Goal: Task Accomplishment & Management: Manage account settings

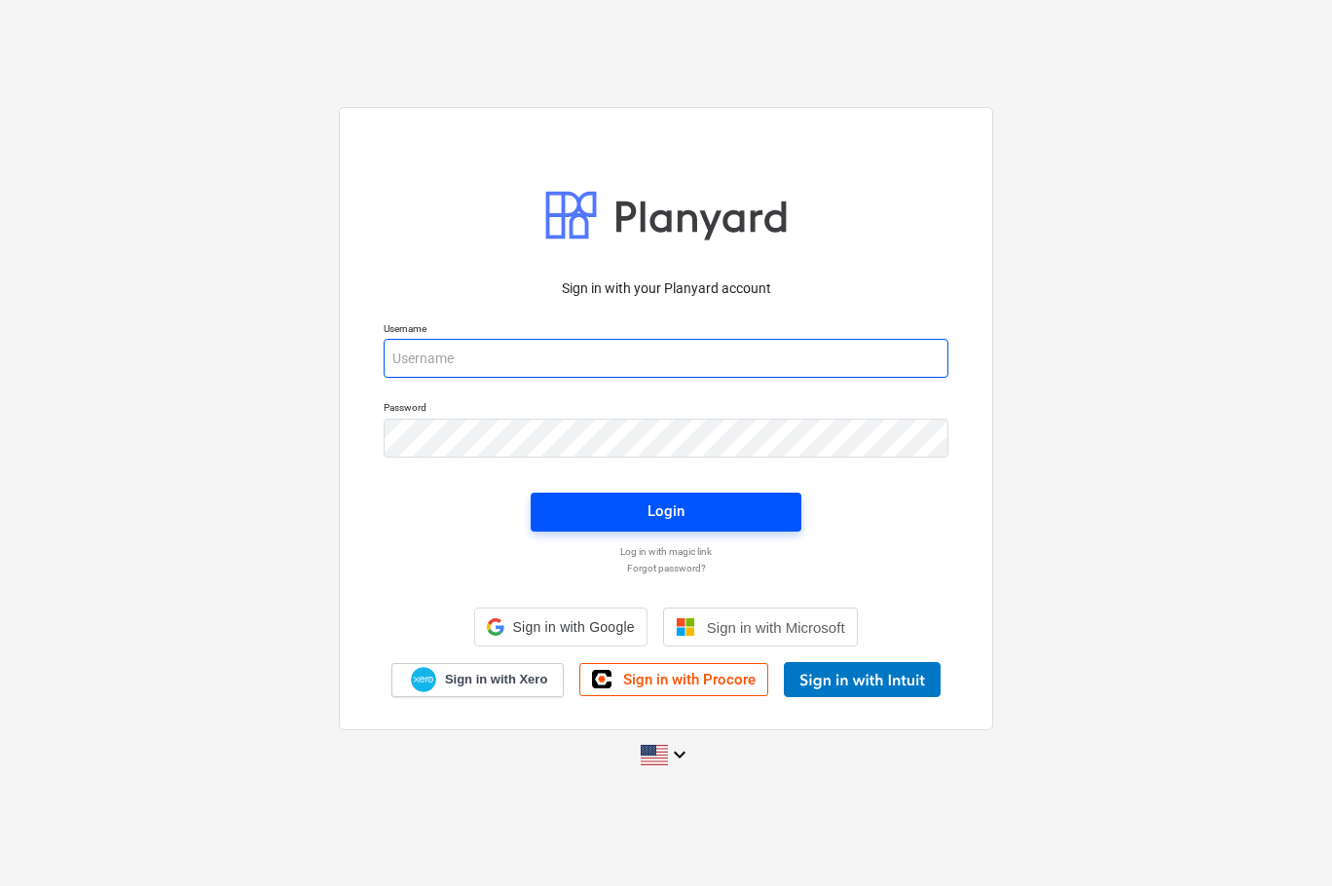
type input "[EMAIL_ADDRESS][DOMAIN_NAME]"
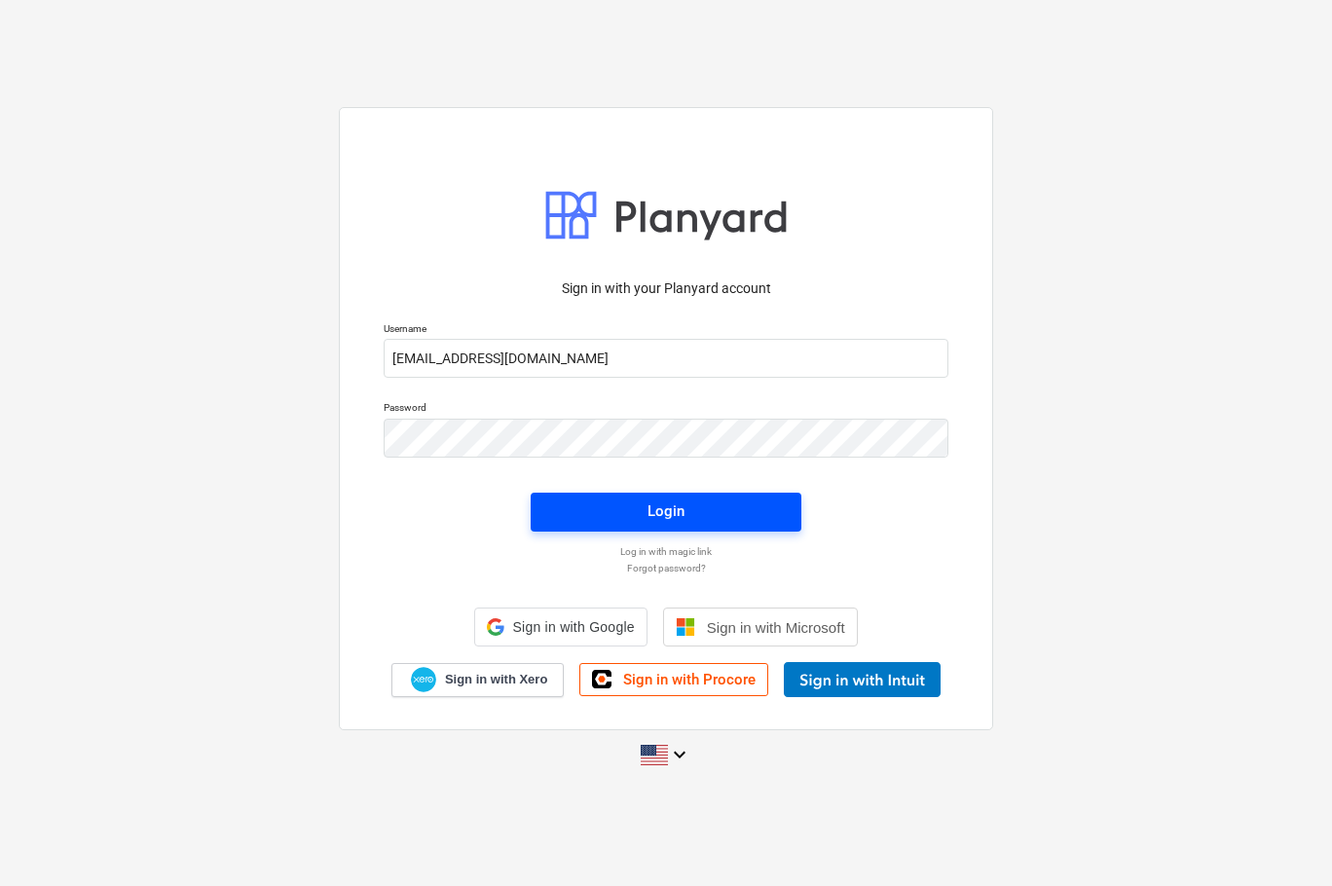
click at [614, 527] on button "Login" at bounding box center [665, 512] width 271 height 39
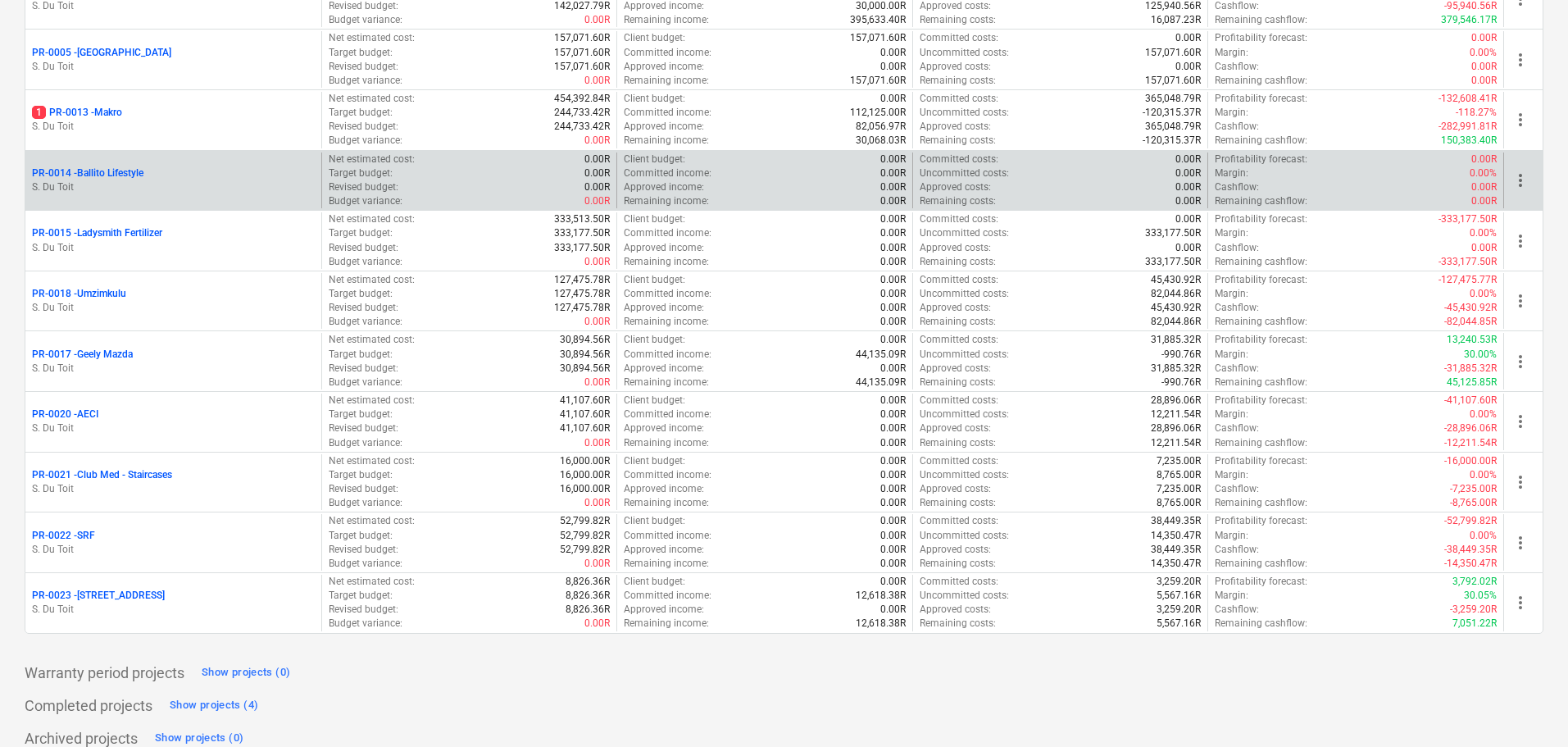
scroll to position [376, 0]
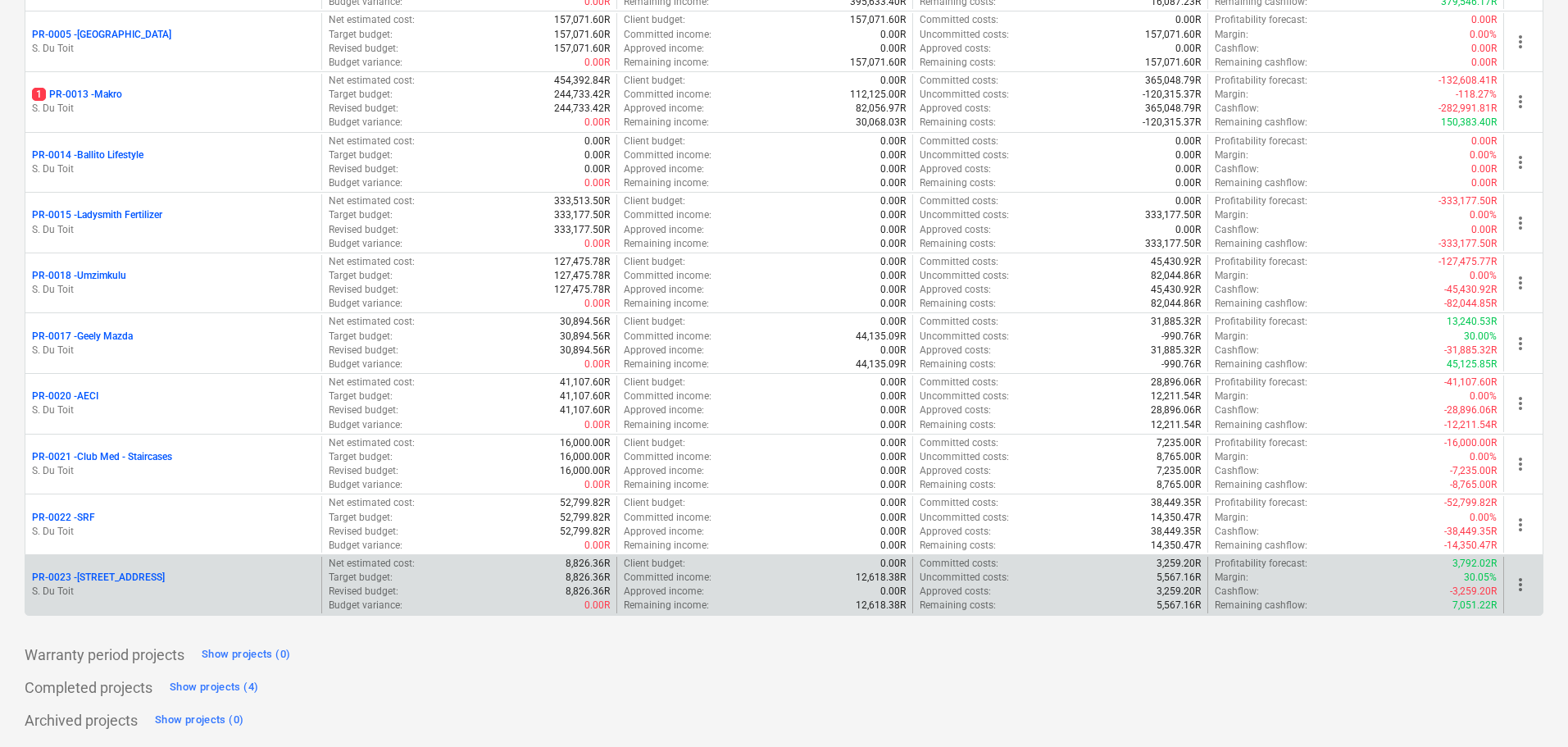
click at [120, 569] on div "PR-0023 - 8 Mackeurton Rd S. Du Toit" at bounding box center [173, 584] width 296 height 56
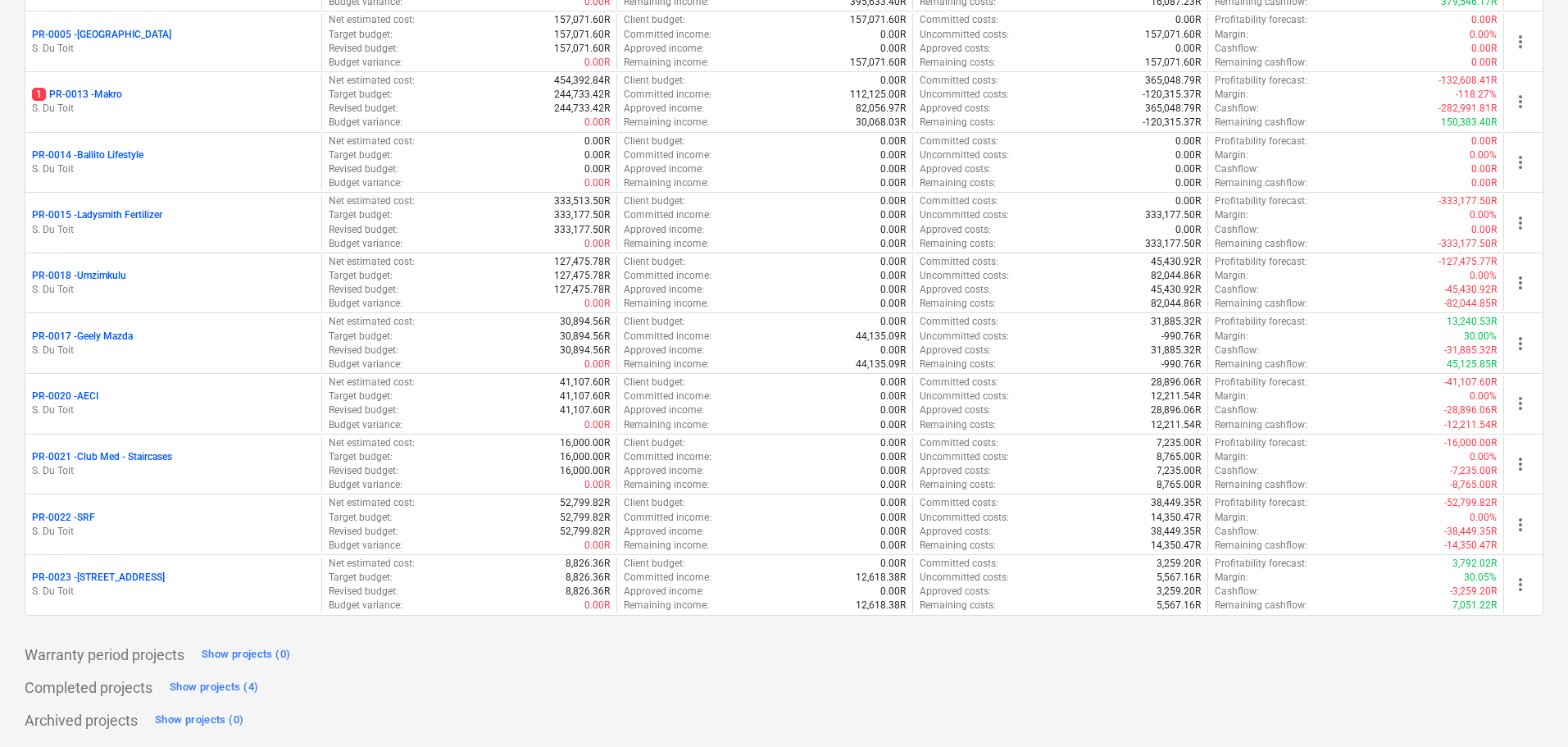
drag, startPoint x: 112, startPoint y: 576, endPoint x: 124, endPoint y: 569, distance: 13.9
click at [111, 576] on p "PR-0023 - 8 Mackeurton Rd" at bounding box center [99, 577] width 133 height 14
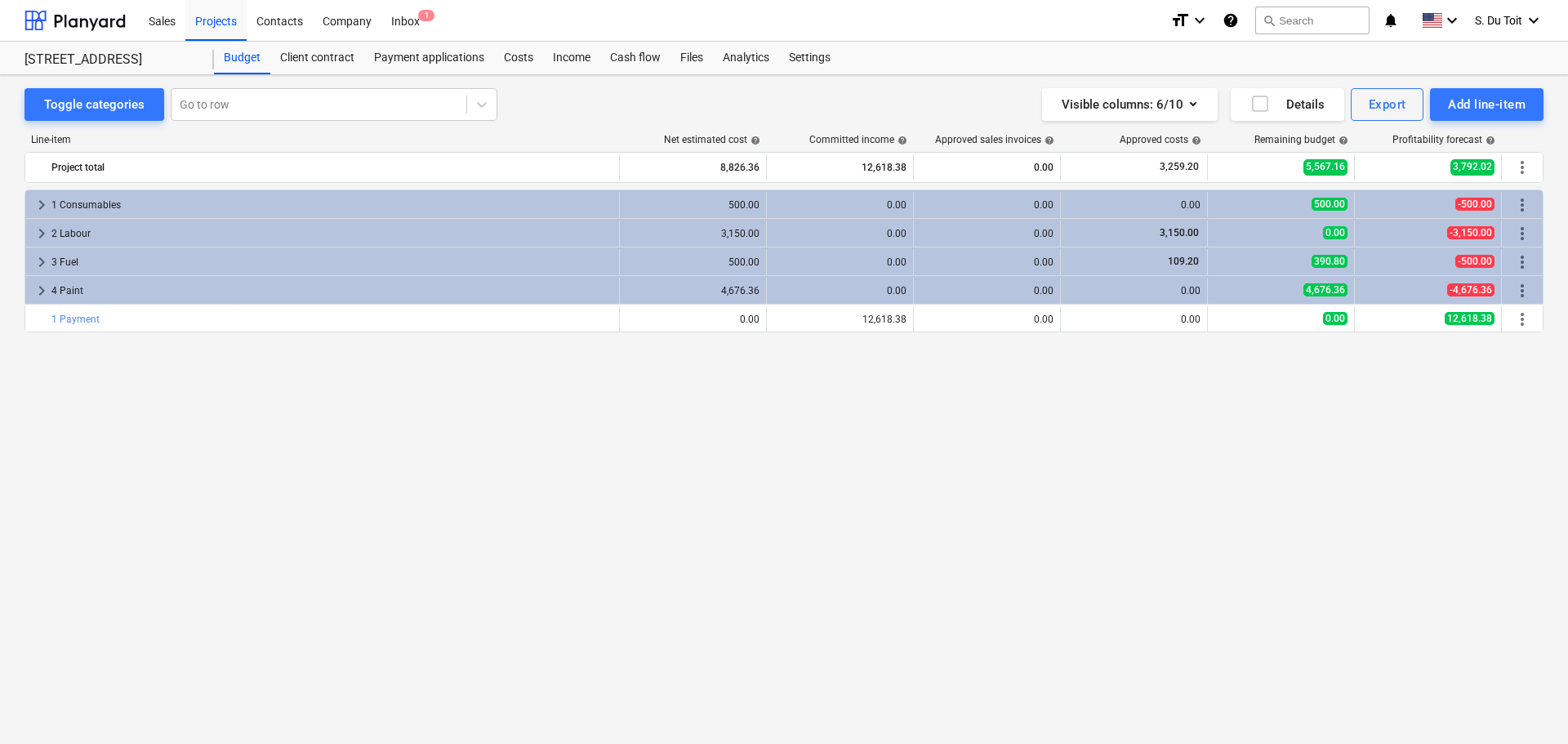
click at [561, 464] on div "keyboard_arrow_right 1 Consumables 500.00 0.00 0.00 0.00 500.00 -500.00 more_ve…" at bounding box center [784, 433] width 1519 height 486
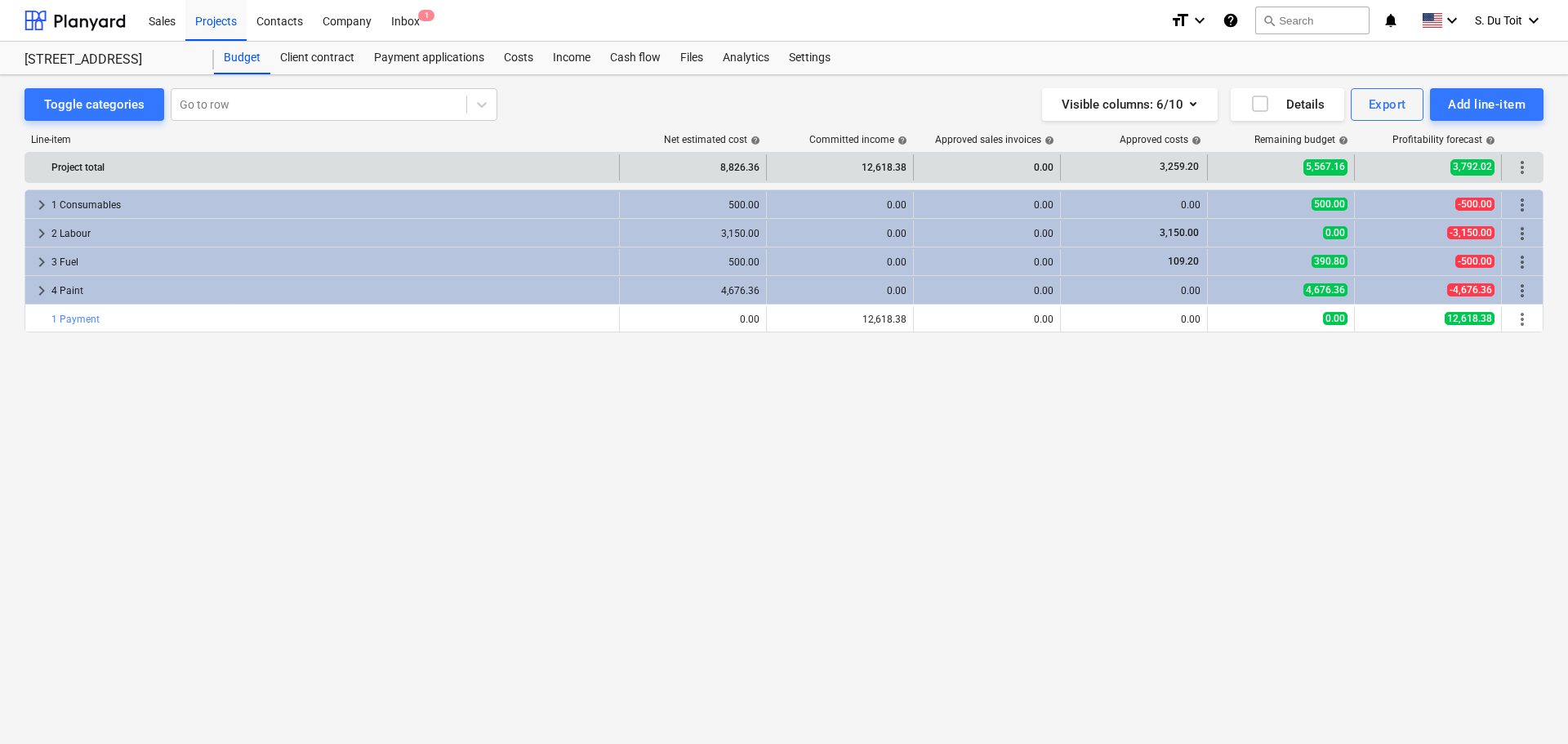
click at [1117, 163] on span "more_vert" at bounding box center [1522, 167] width 19 height 19
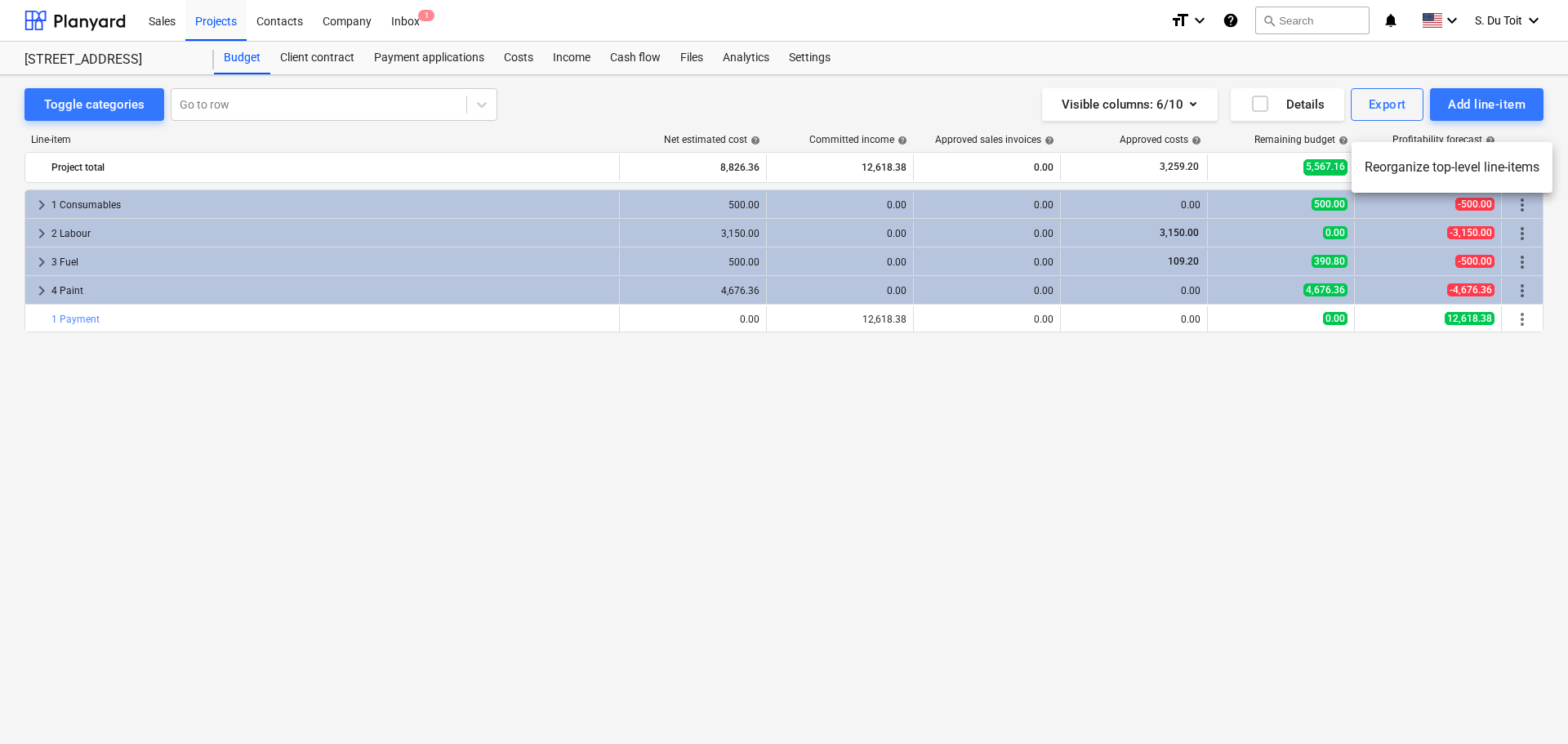
click at [1117, 510] on div at bounding box center [784, 372] width 1568 height 744
click at [224, 66] on div "Budget" at bounding box center [242, 58] width 56 height 33
click at [211, 15] on div "Projects" at bounding box center [216, 20] width 61 height 42
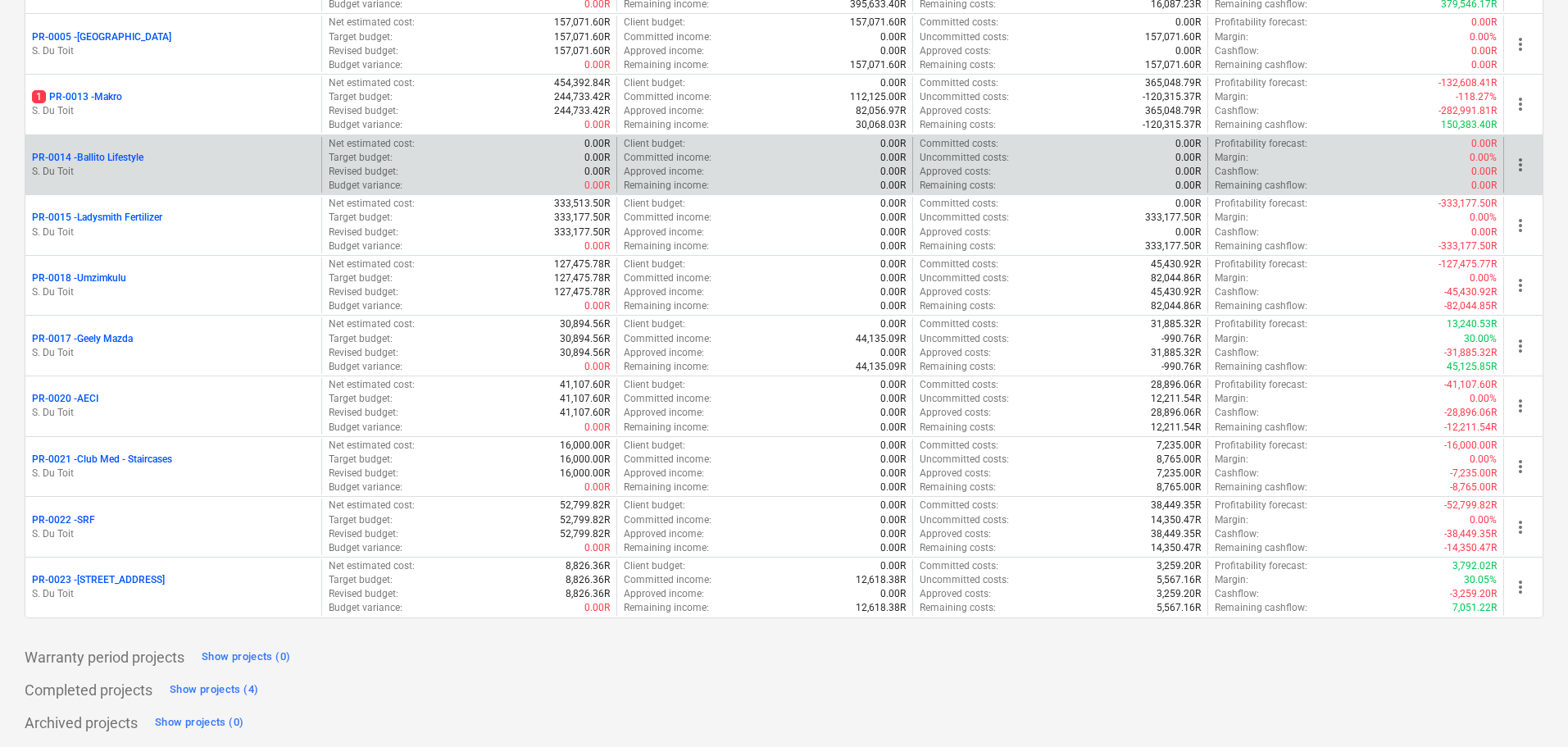
scroll to position [376, 0]
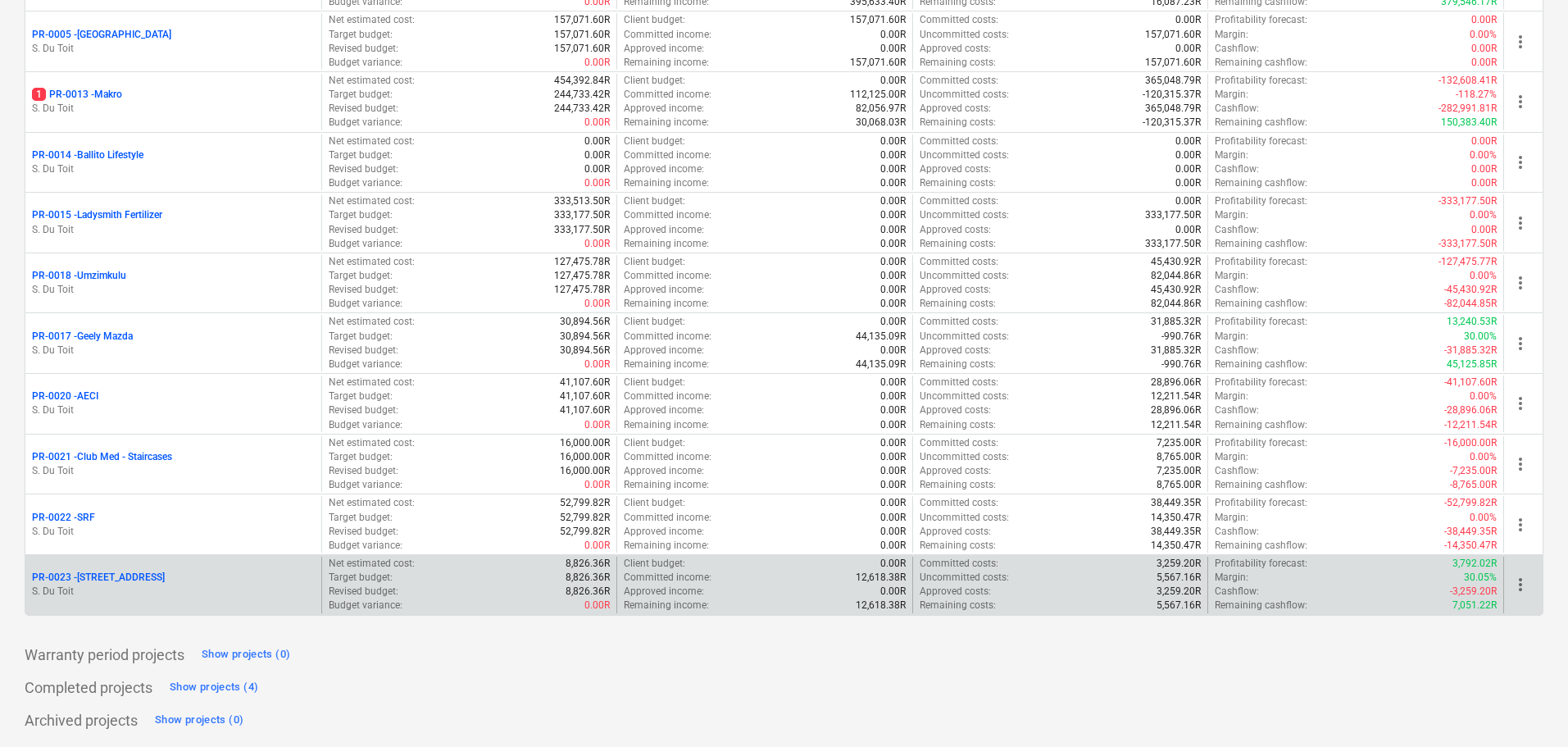
click at [1121, 582] on span "more_vert" at bounding box center [1520, 584] width 19 height 19
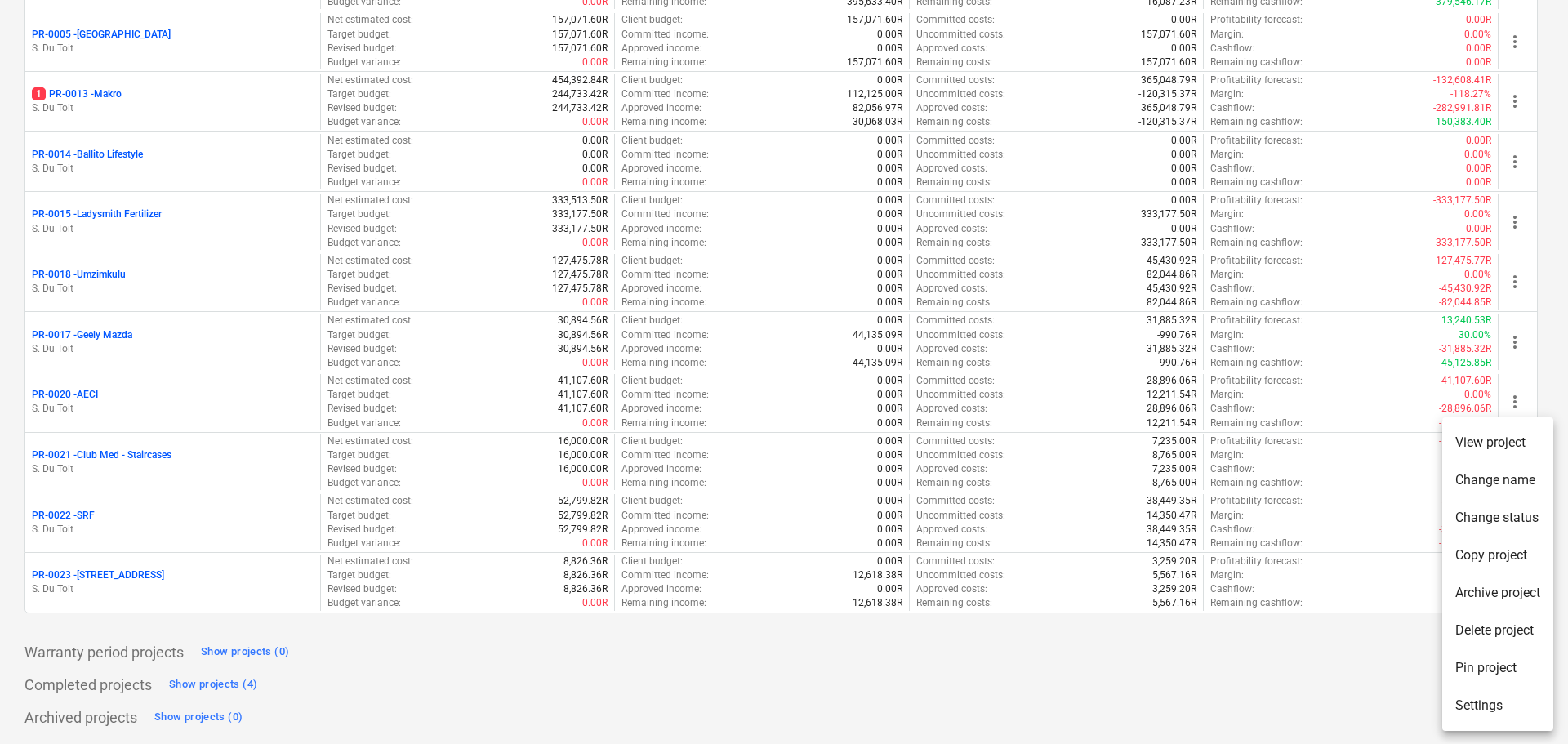
click at [1117, 521] on li "Change status" at bounding box center [1498, 518] width 111 height 38
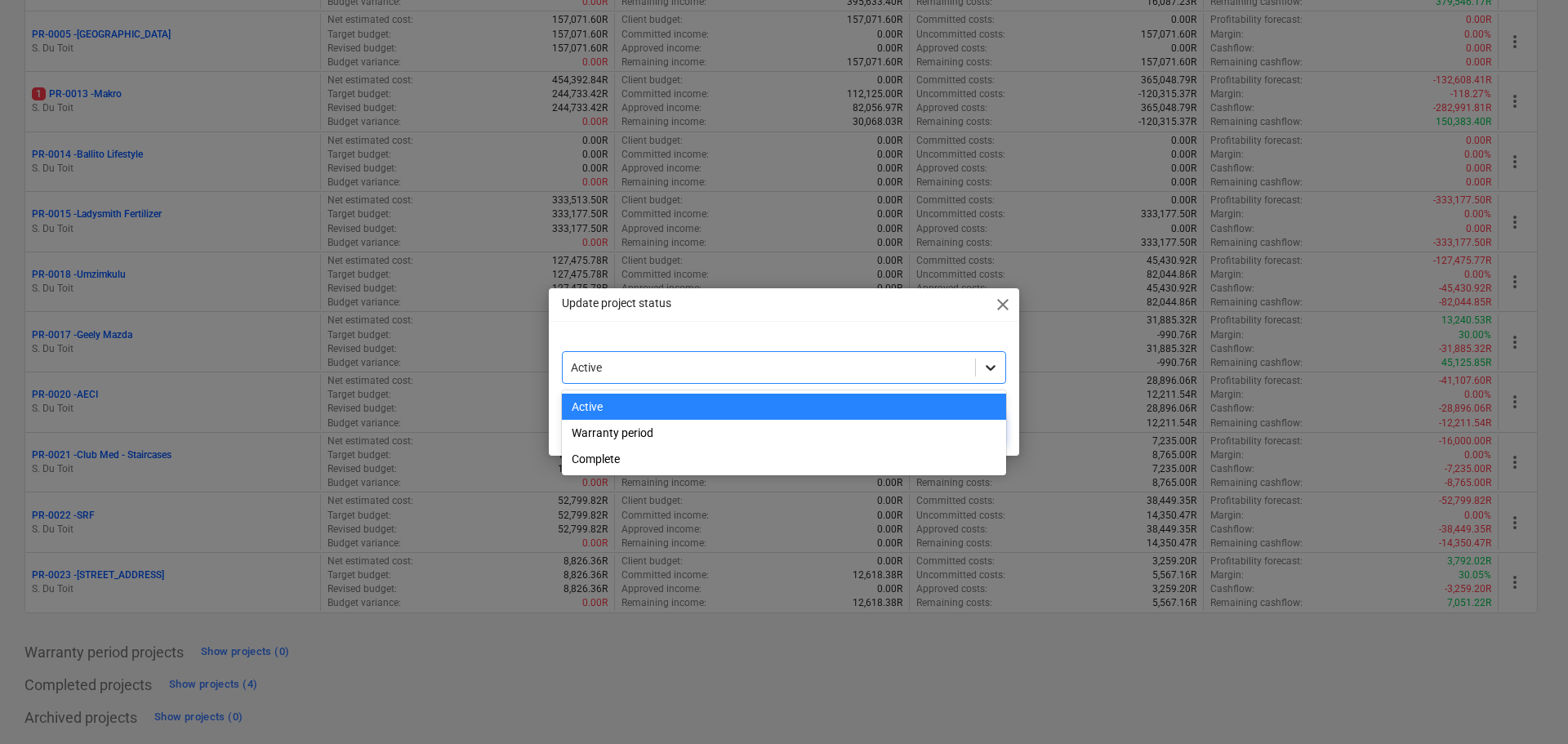
click at [990, 365] on icon at bounding box center [990, 367] width 16 height 16
click at [947, 457] on div "Complete" at bounding box center [784, 458] width 445 height 26
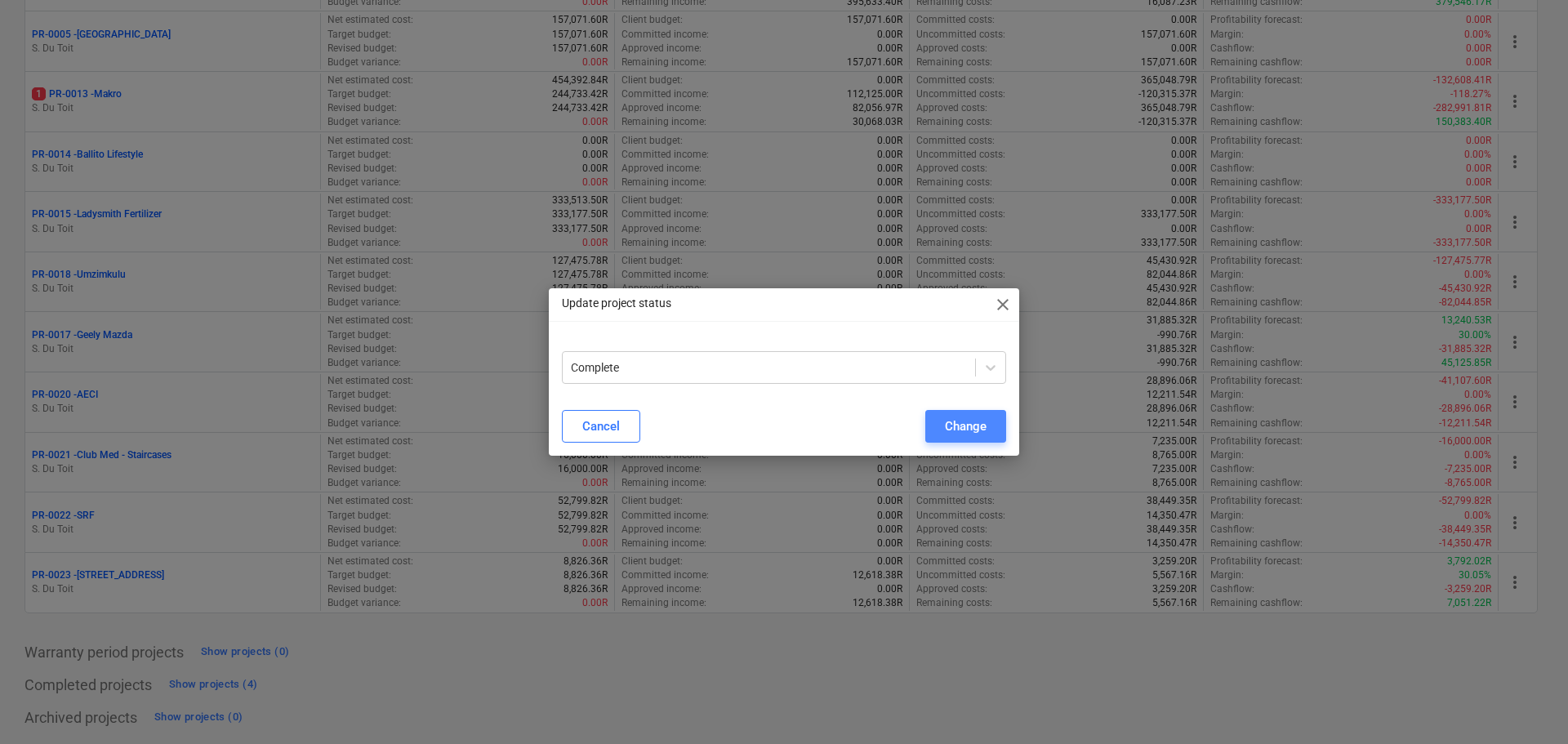
click at [972, 419] on div "Change" at bounding box center [966, 425] width 42 height 21
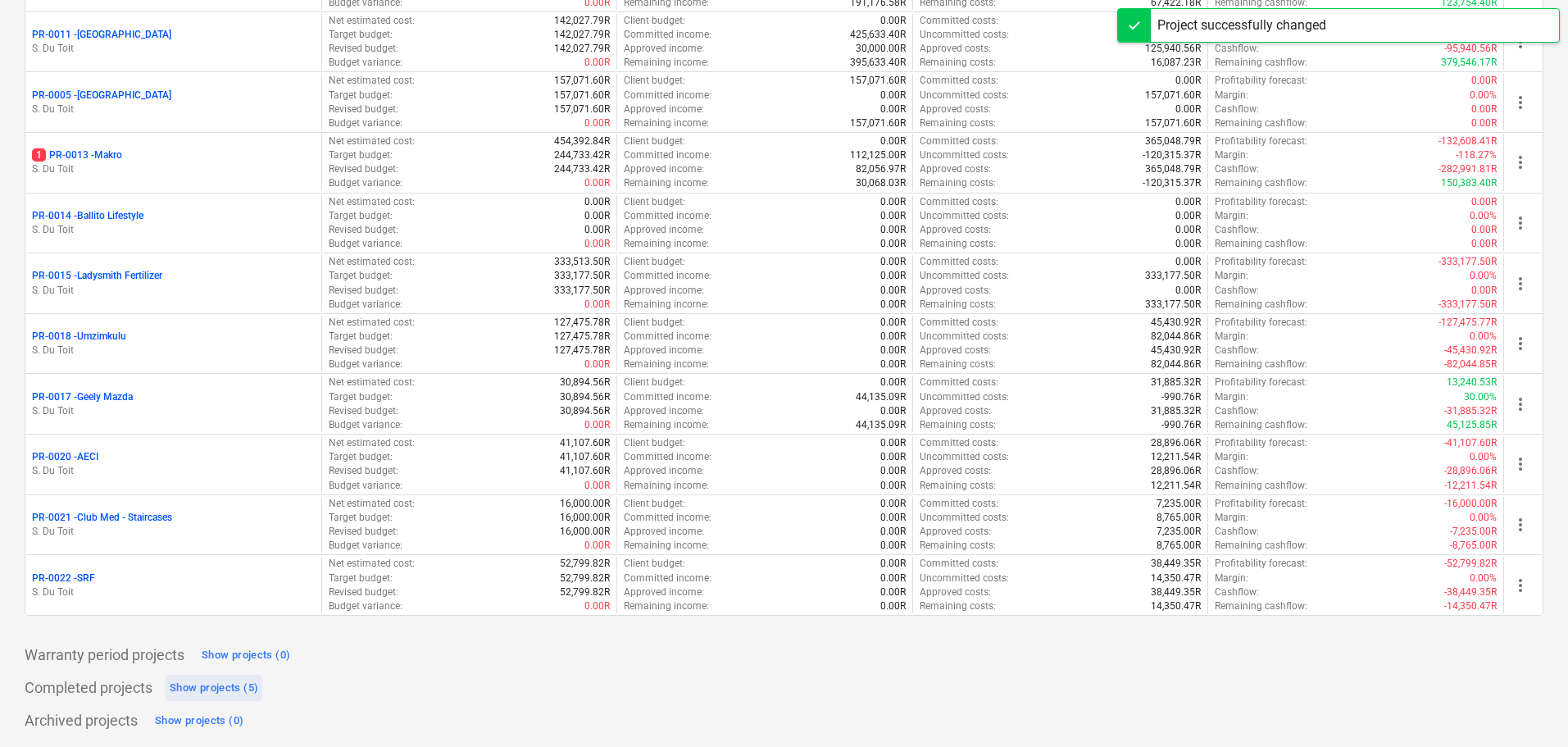
scroll to position [315, 0]
click at [217, 691] on div "Show projects (5)" at bounding box center [213, 688] width 88 height 19
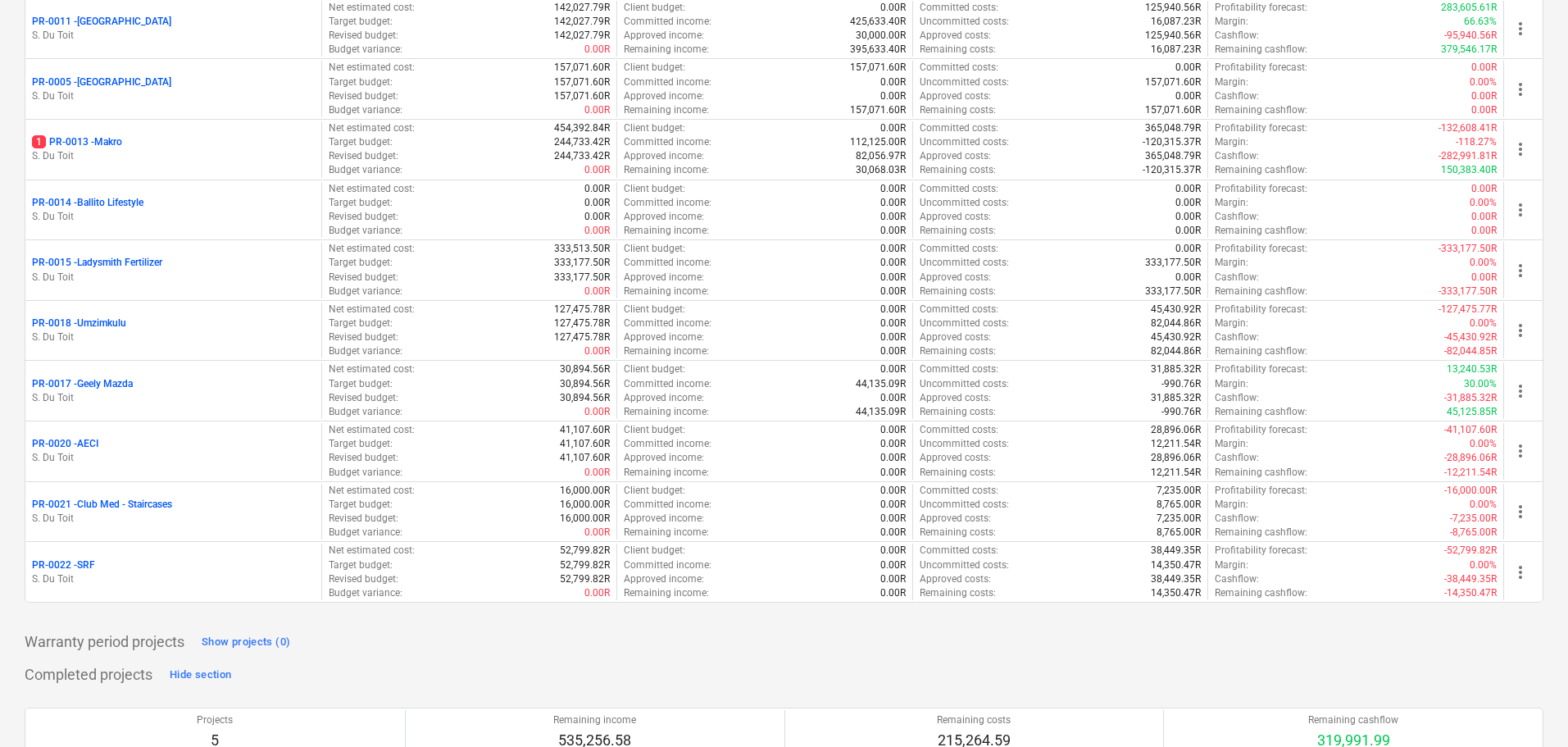
scroll to position [0, 0]
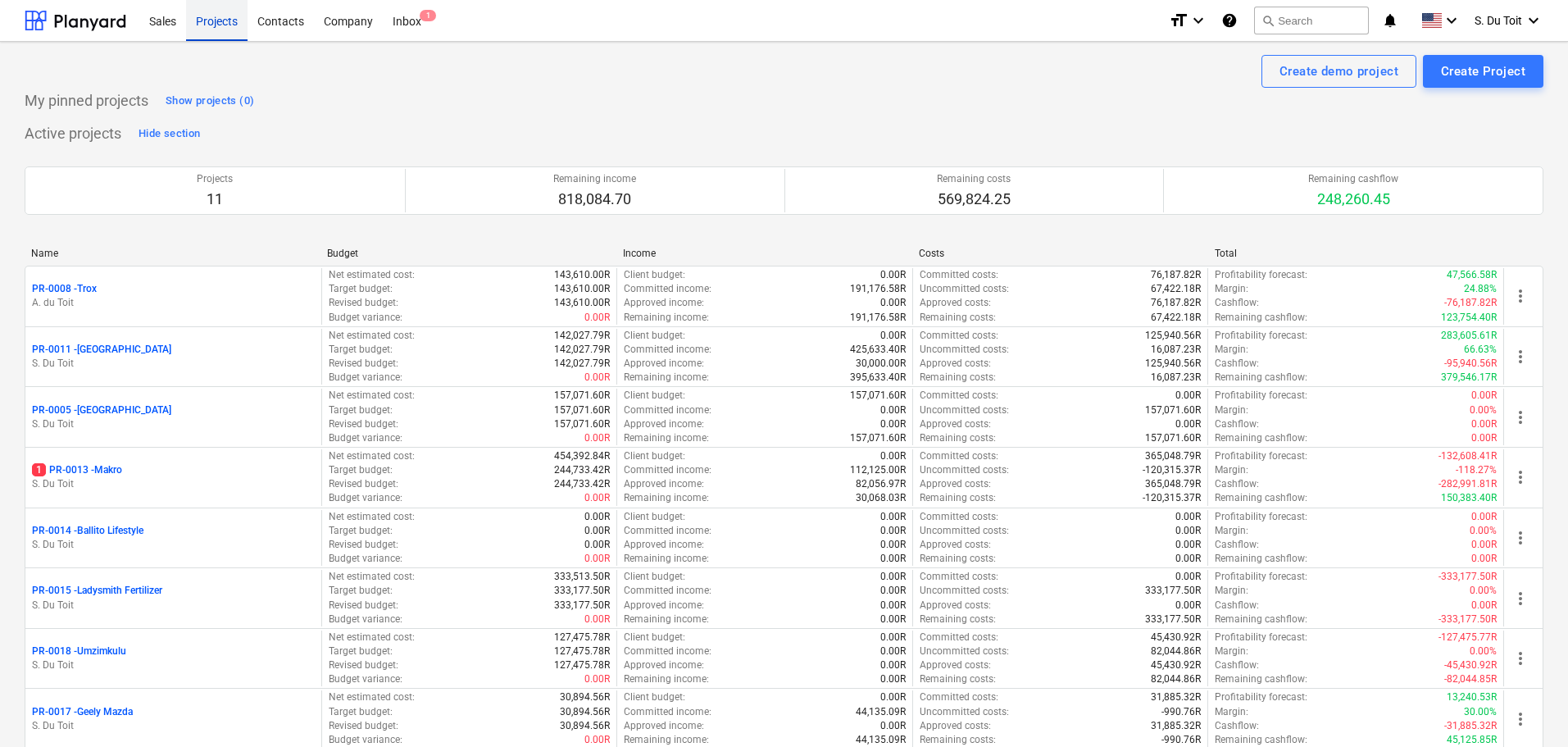
click at [228, 15] on div "Projects" at bounding box center [216, 20] width 61 height 42
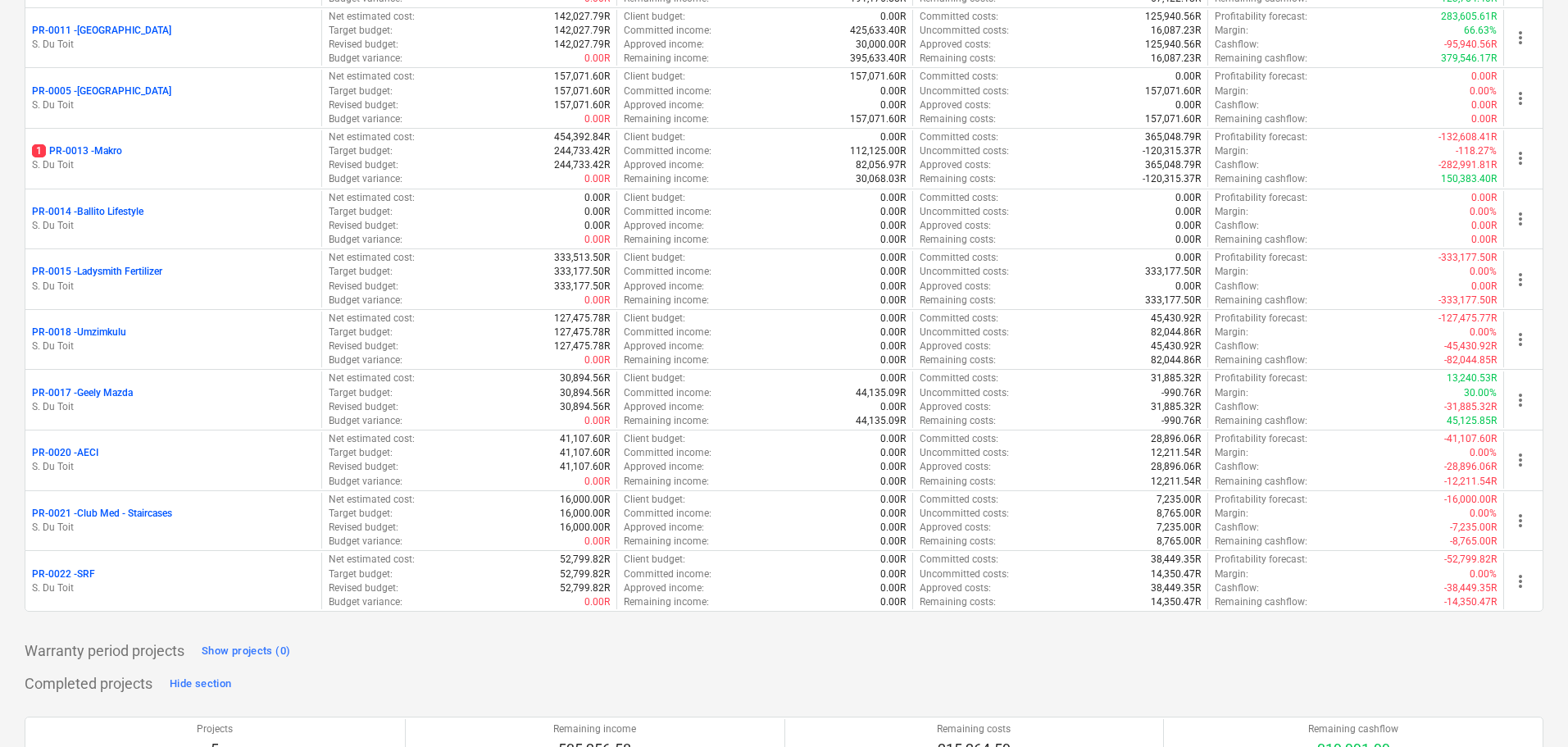
scroll to position [410, 0]
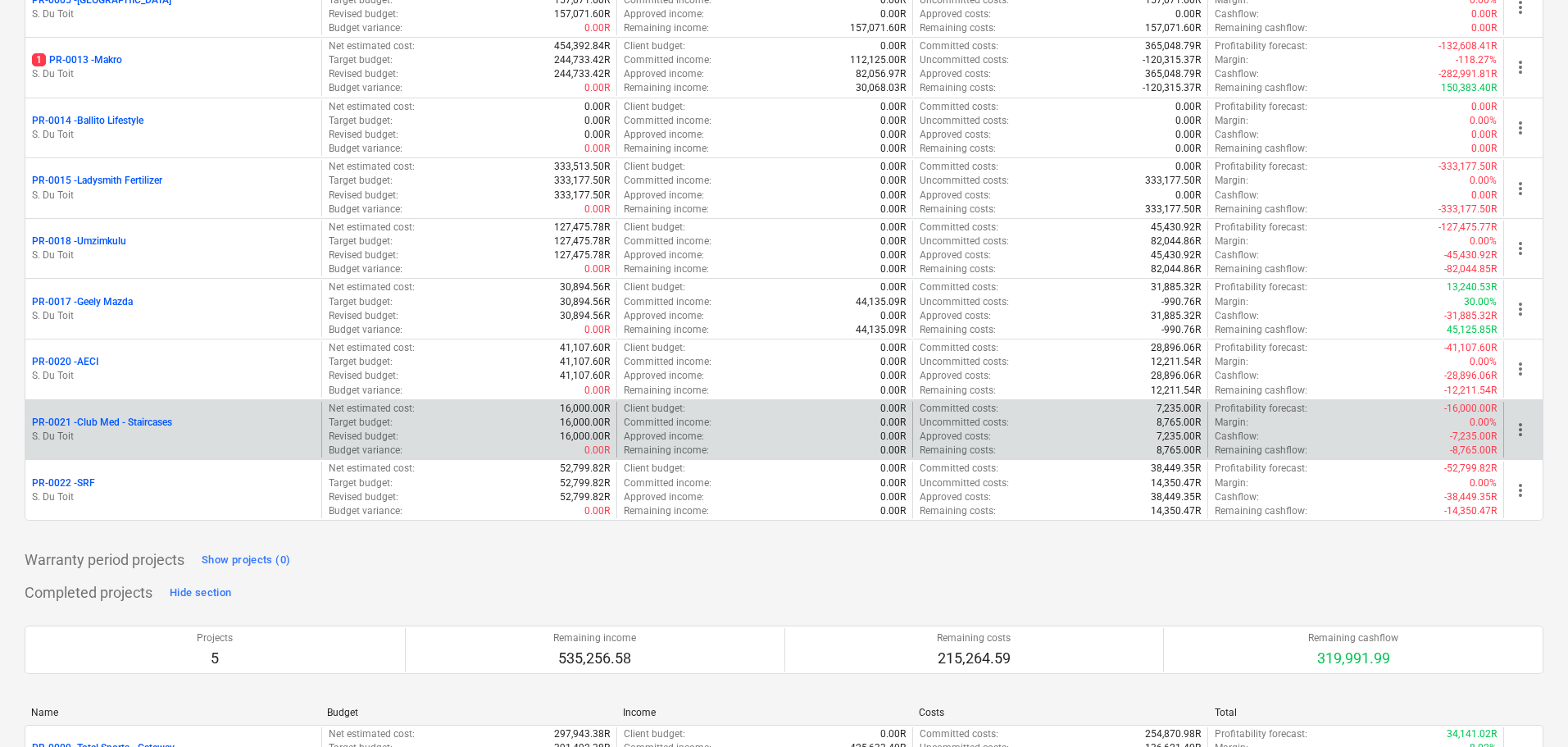
click at [152, 434] on p "S. Du Toit" at bounding box center [173, 436] width 283 height 14
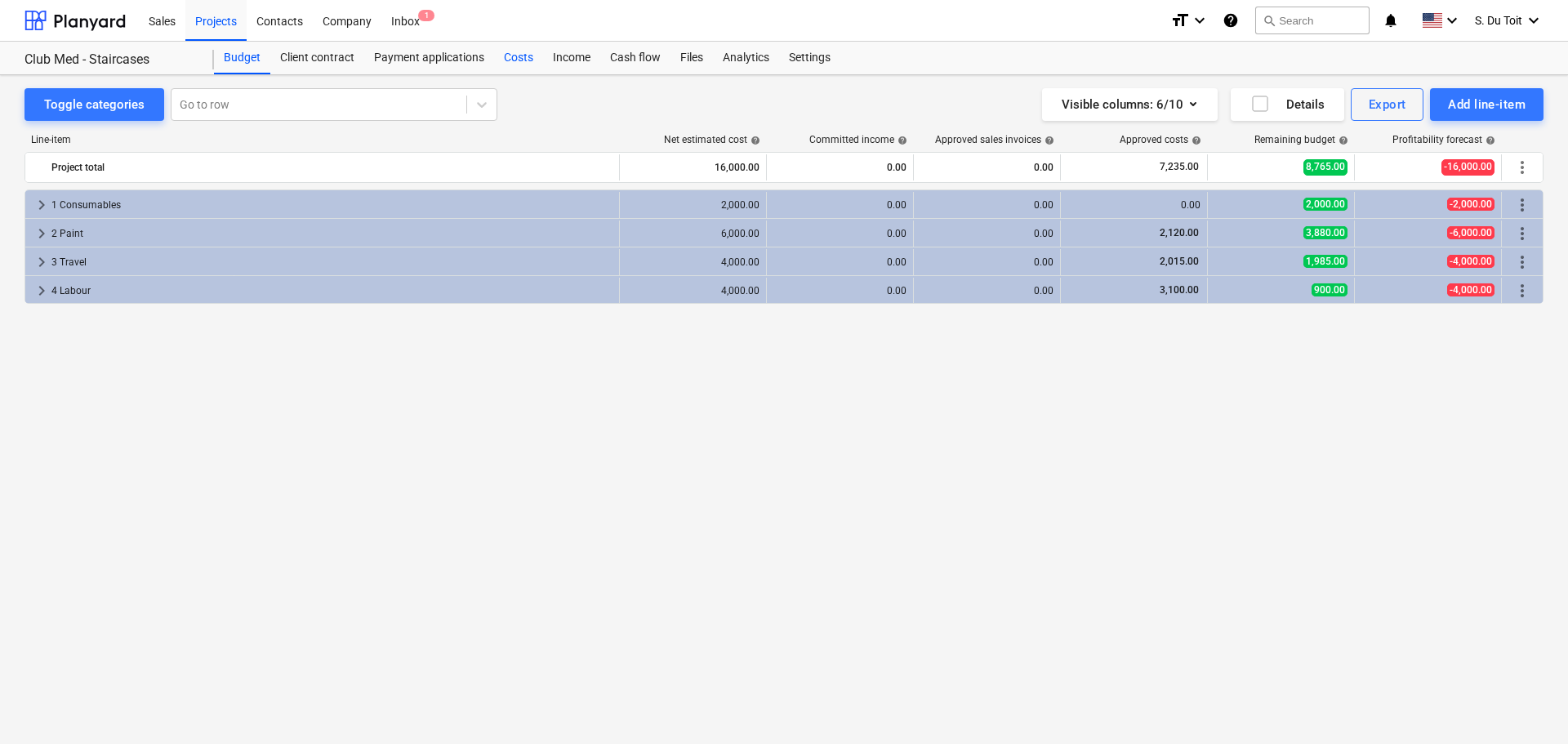
click at [512, 53] on div "Costs" at bounding box center [518, 58] width 49 height 33
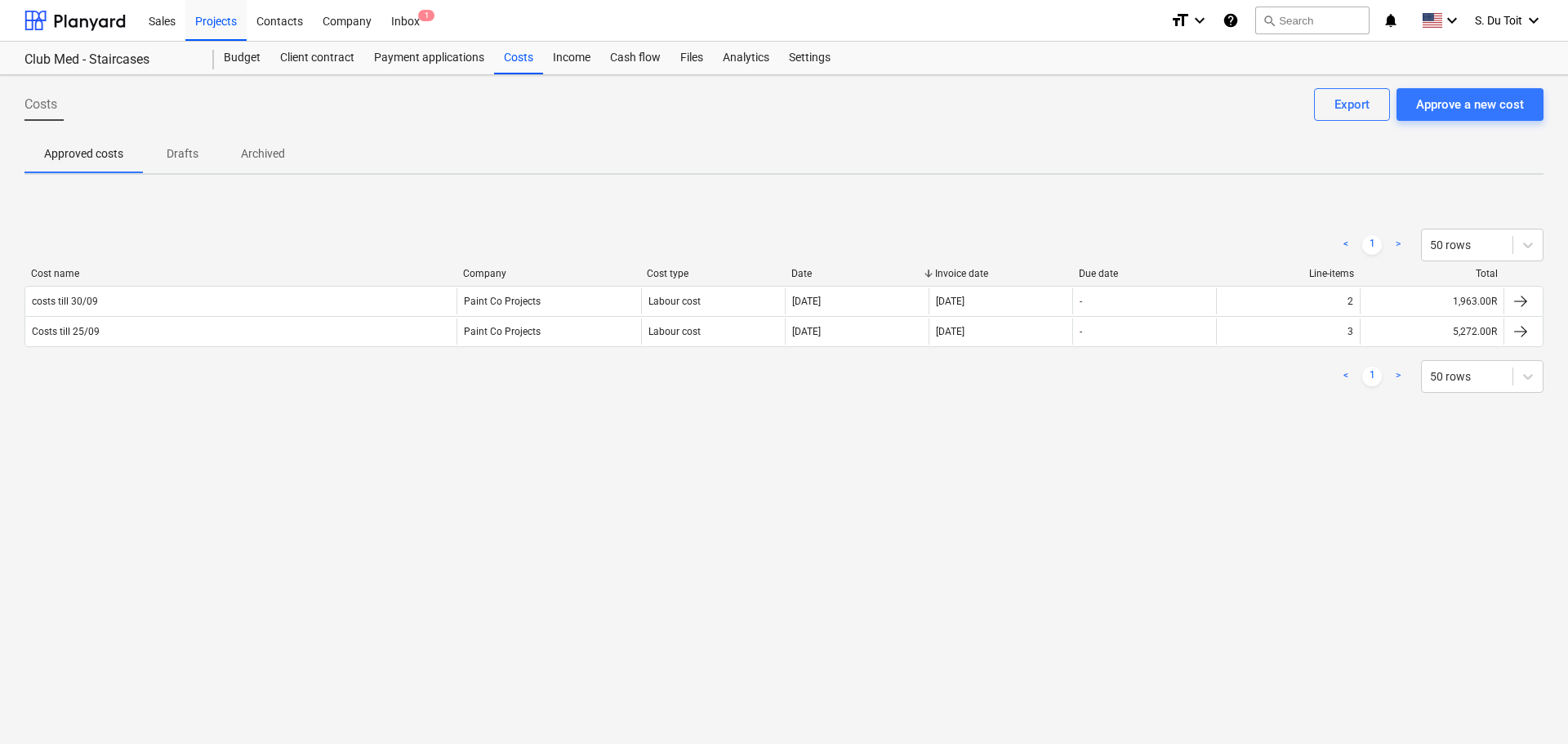
click at [1117, 122] on div "Costs Approve a new cost Export" at bounding box center [784, 111] width 1519 height 46
click at [1117, 111] on div "Approve a new cost" at bounding box center [1470, 104] width 107 height 21
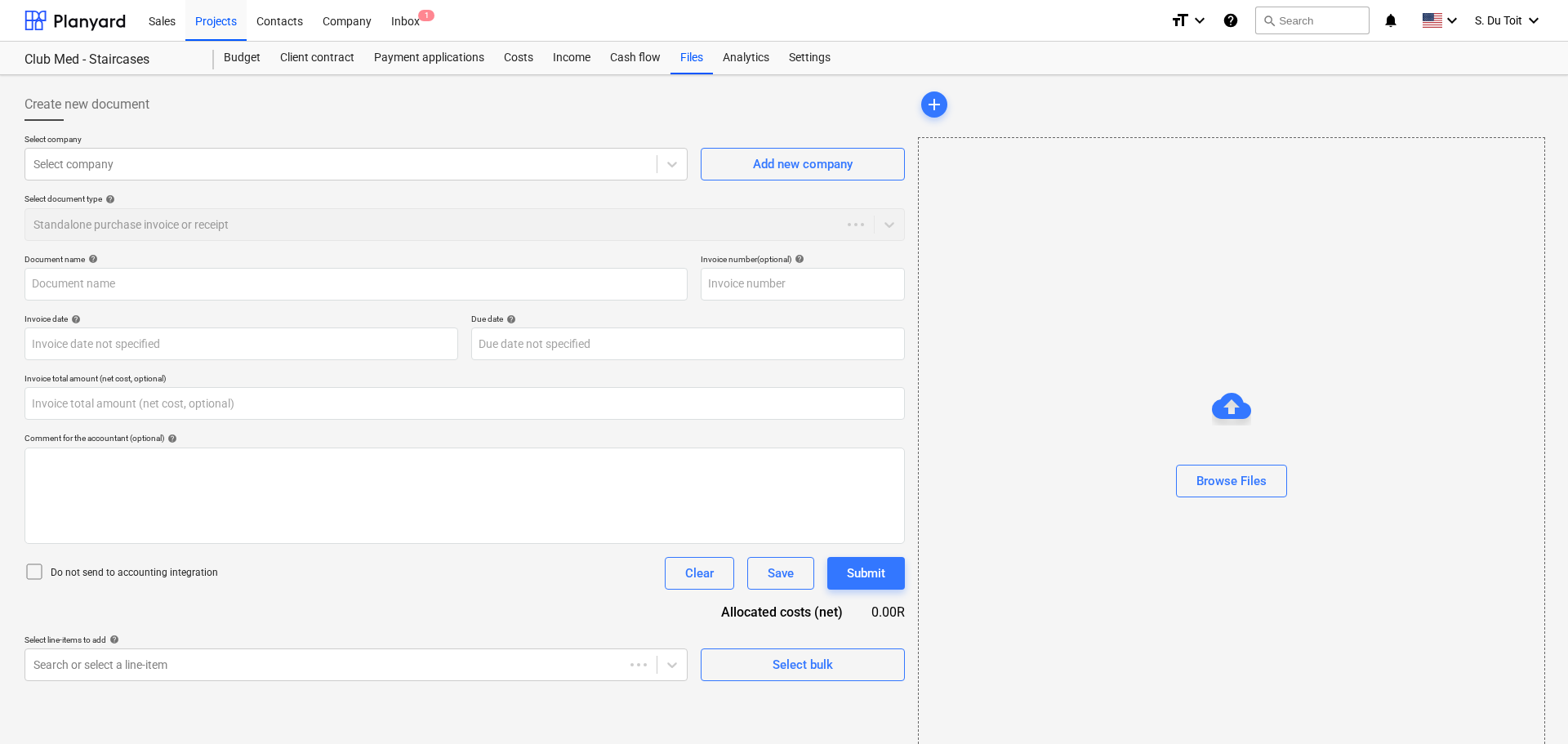
type input "0.00"
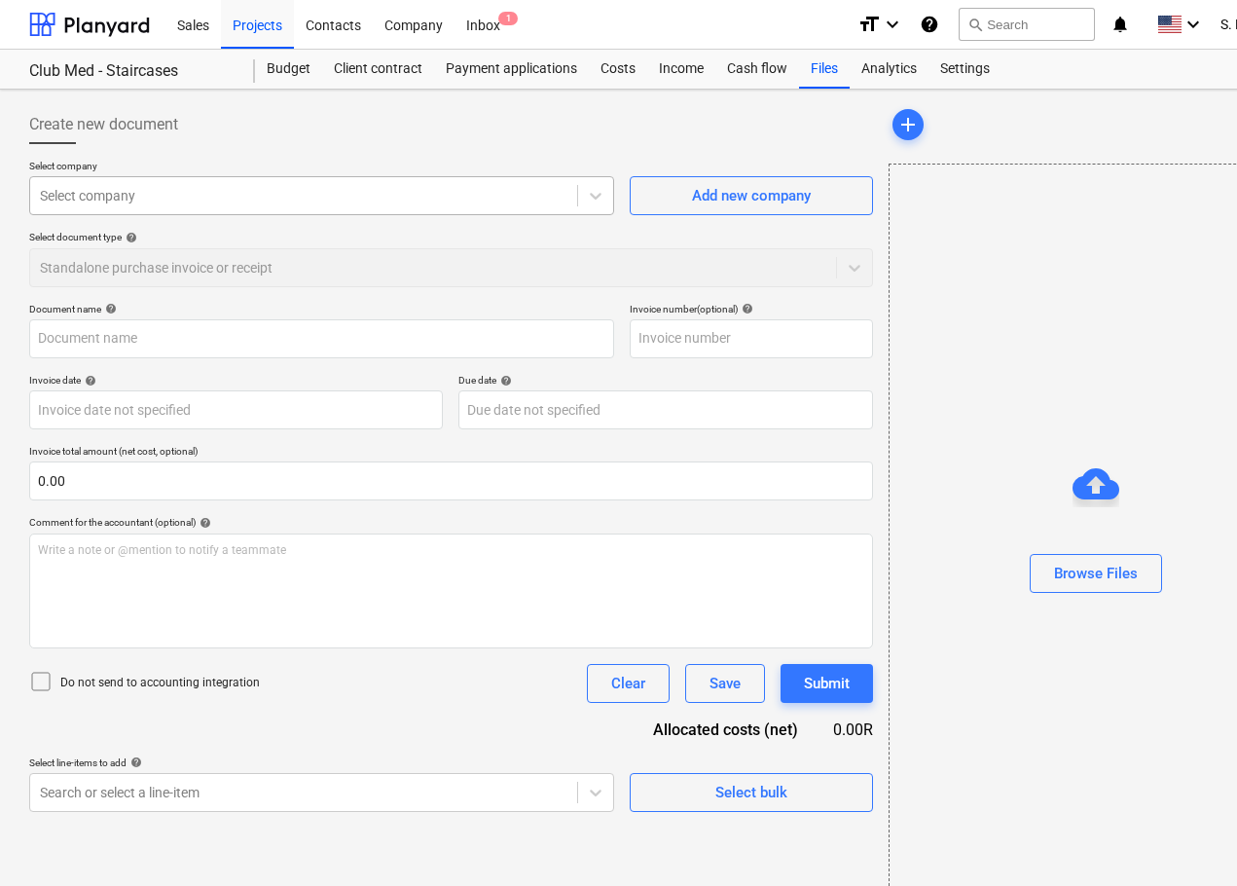
click at [184, 194] on div at bounding box center [304, 195] width 528 height 19
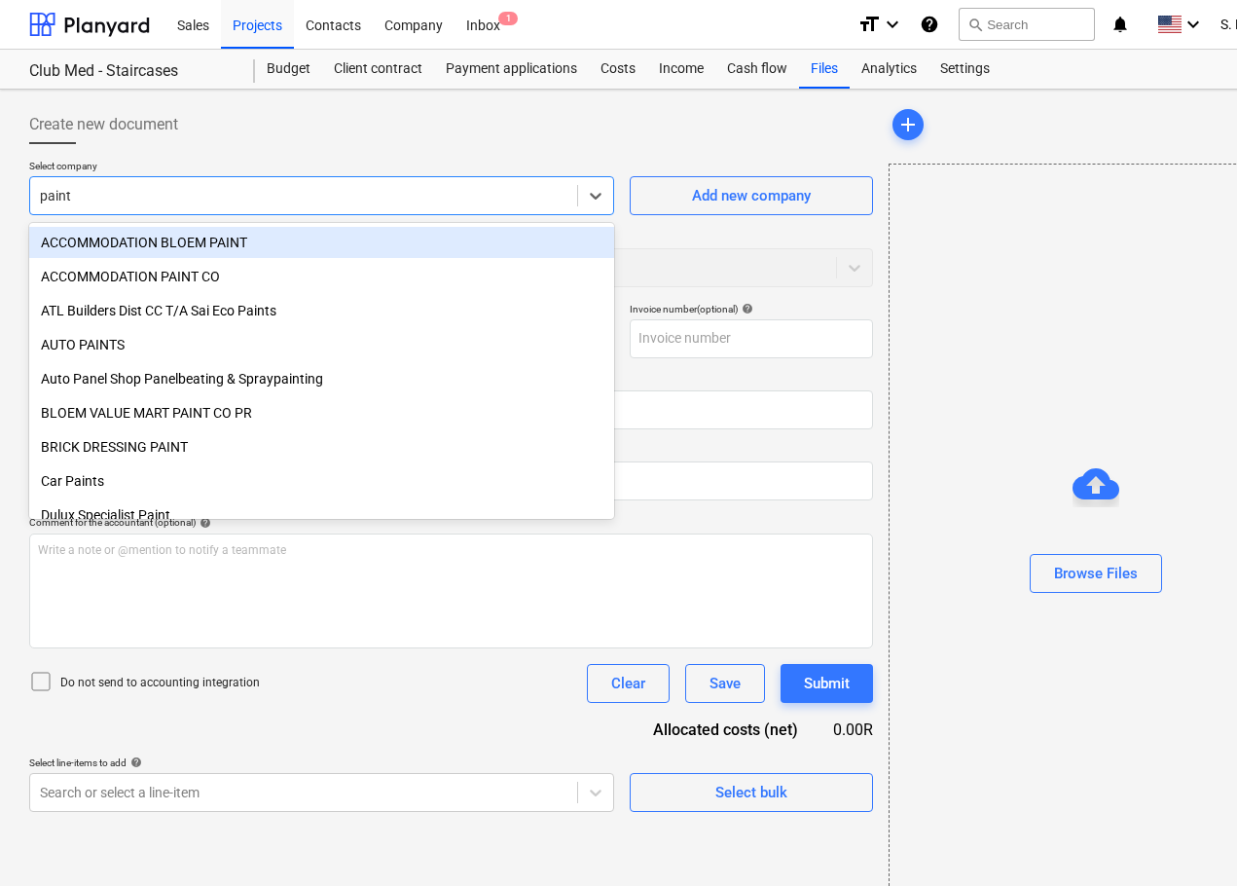
type input "paint c"
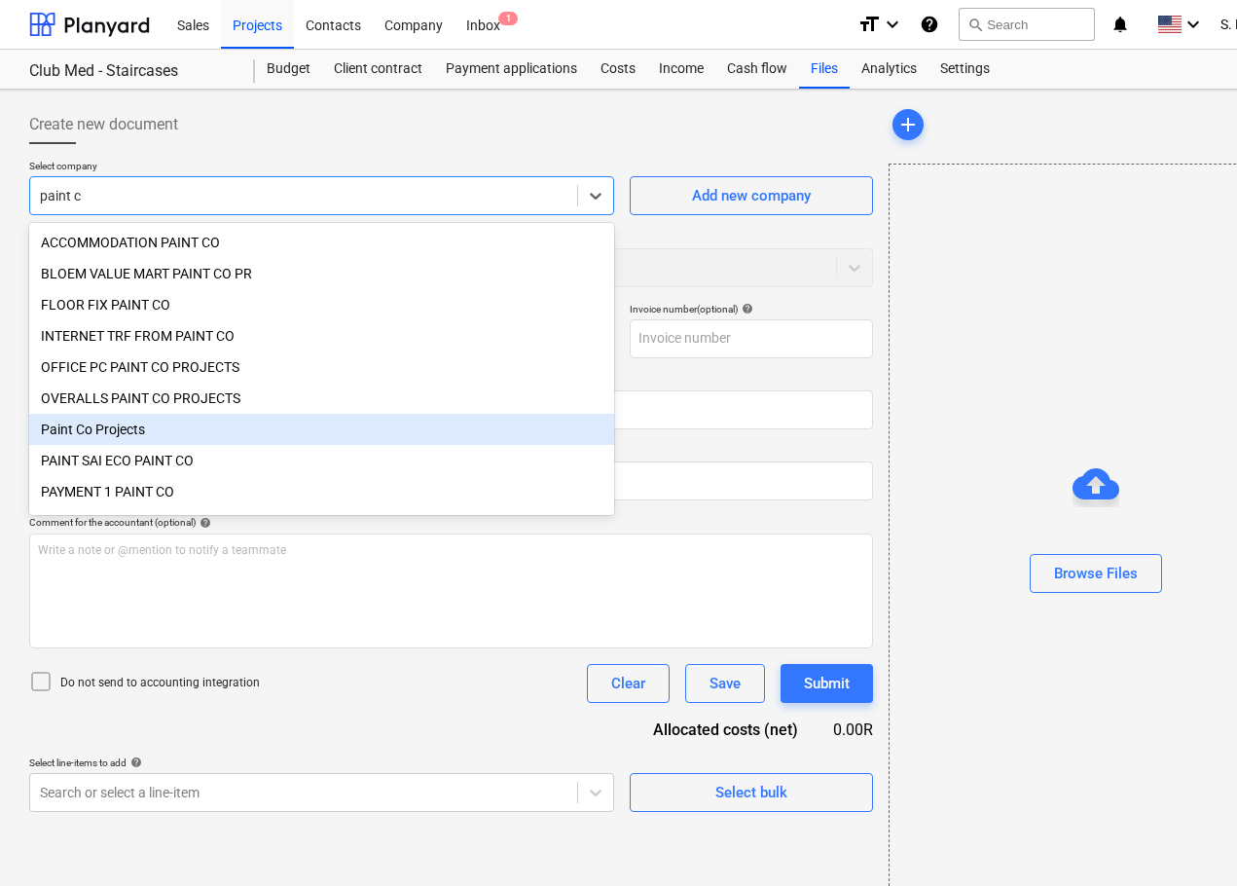
click at [147, 434] on div "Paint Co Projects" at bounding box center [321, 429] width 585 height 31
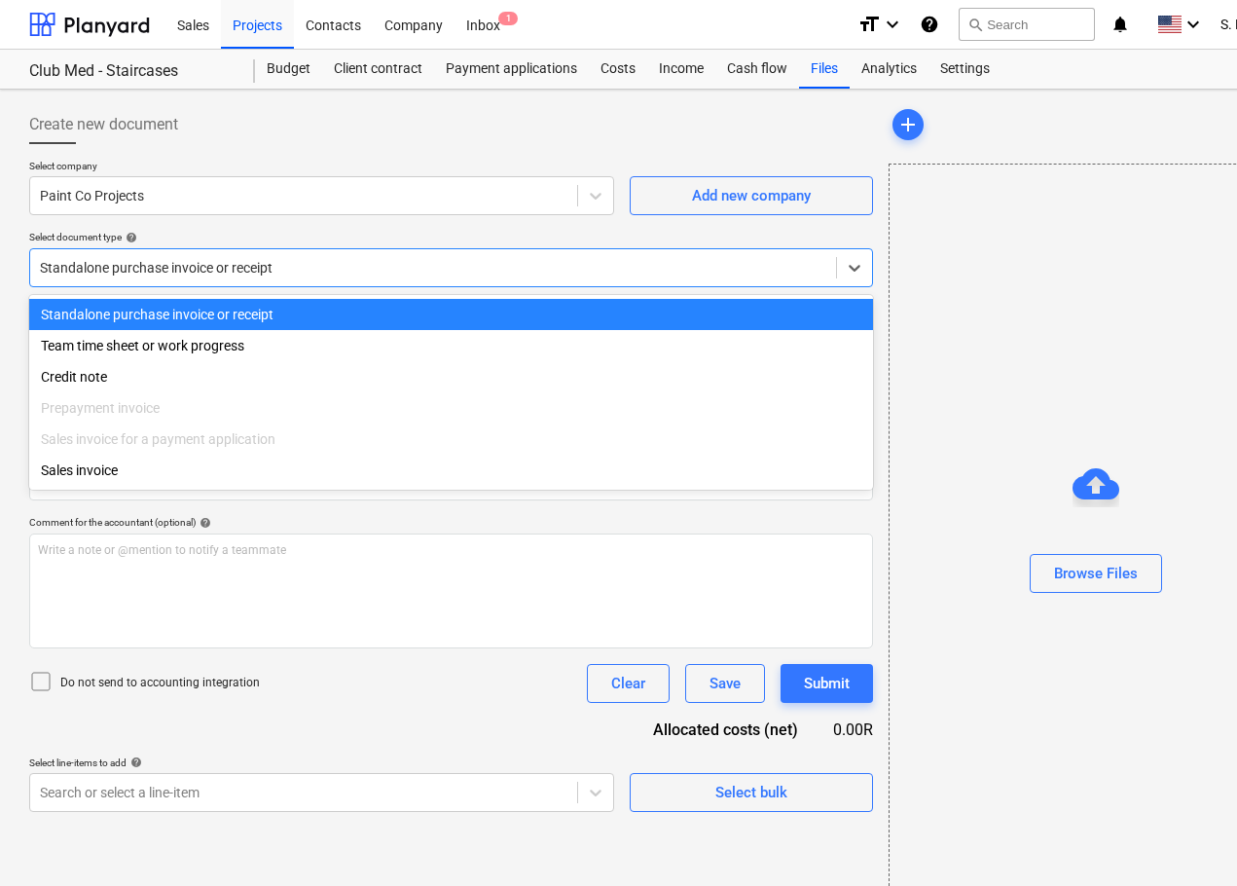
click at [232, 281] on div "Standalone purchase invoice or receipt" at bounding box center [433, 267] width 806 height 27
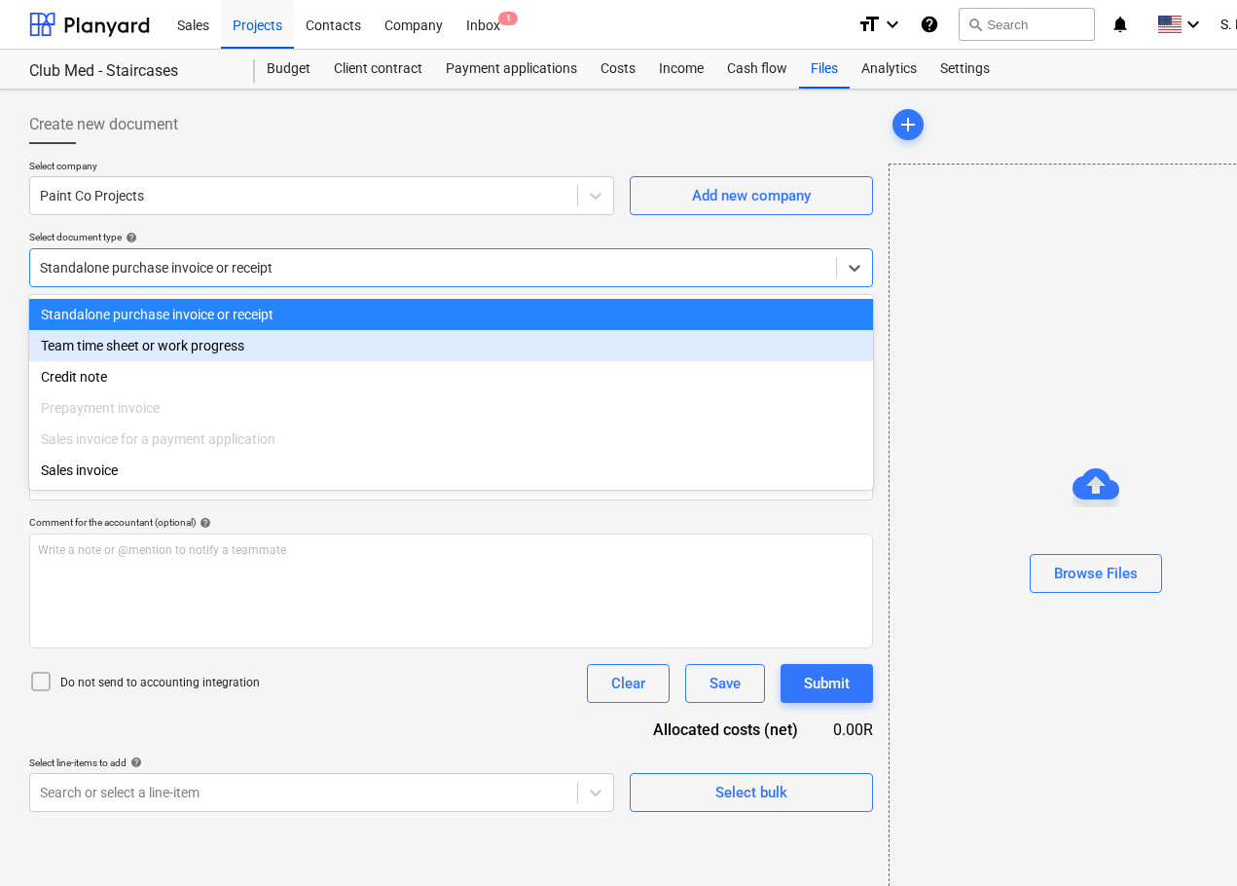
click at [214, 347] on div "Team time sheet or work progress" at bounding box center [451, 345] width 844 height 31
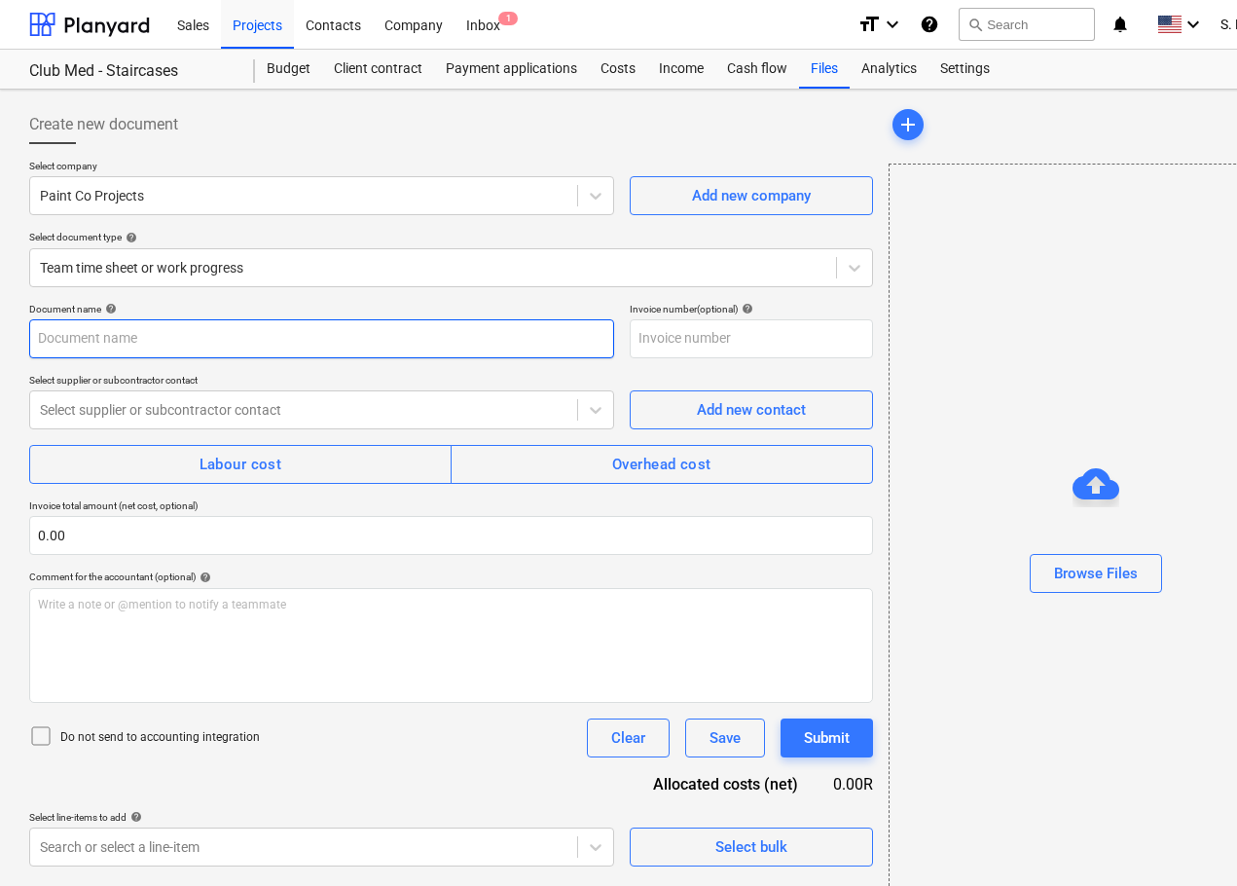
click at [190, 346] on input "text" at bounding box center [321, 338] width 585 height 39
type input "Costs till 01/10"
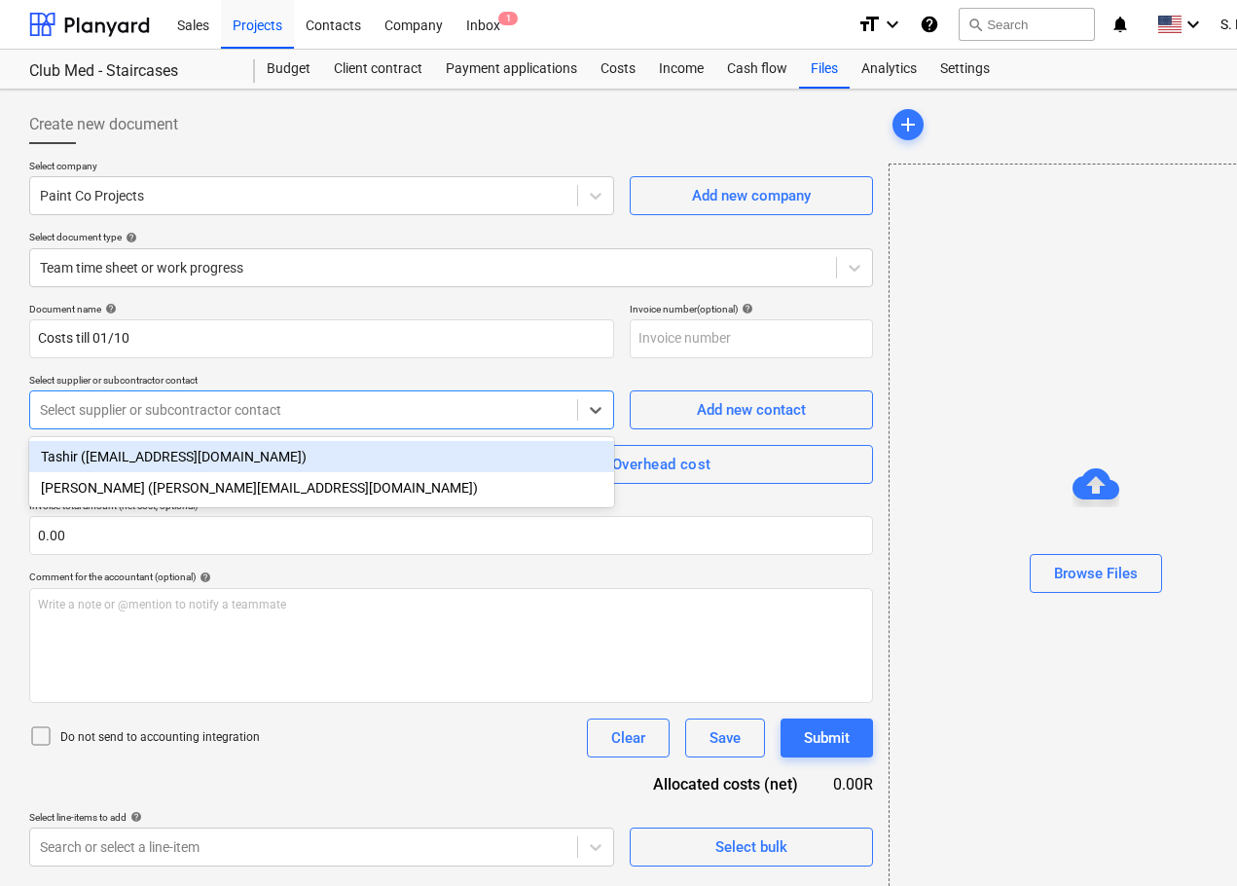
click at [165, 423] on div "Select supplier or subcontractor contact" at bounding box center [303, 409] width 547 height 27
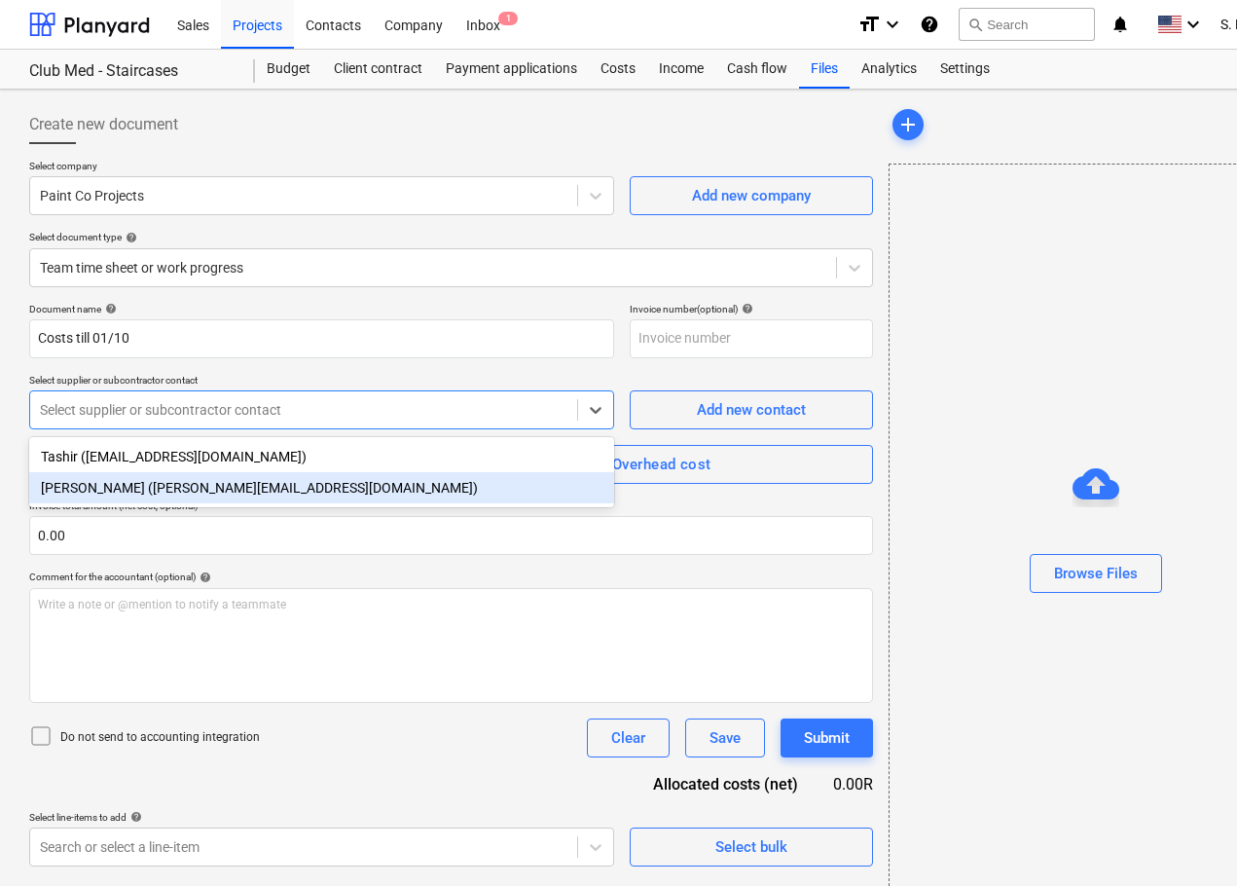
click at [166, 488] on div "[PERSON_NAME] ([PERSON_NAME][EMAIL_ADDRESS][DOMAIN_NAME])" at bounding box center [321, 487] width 585 height 31
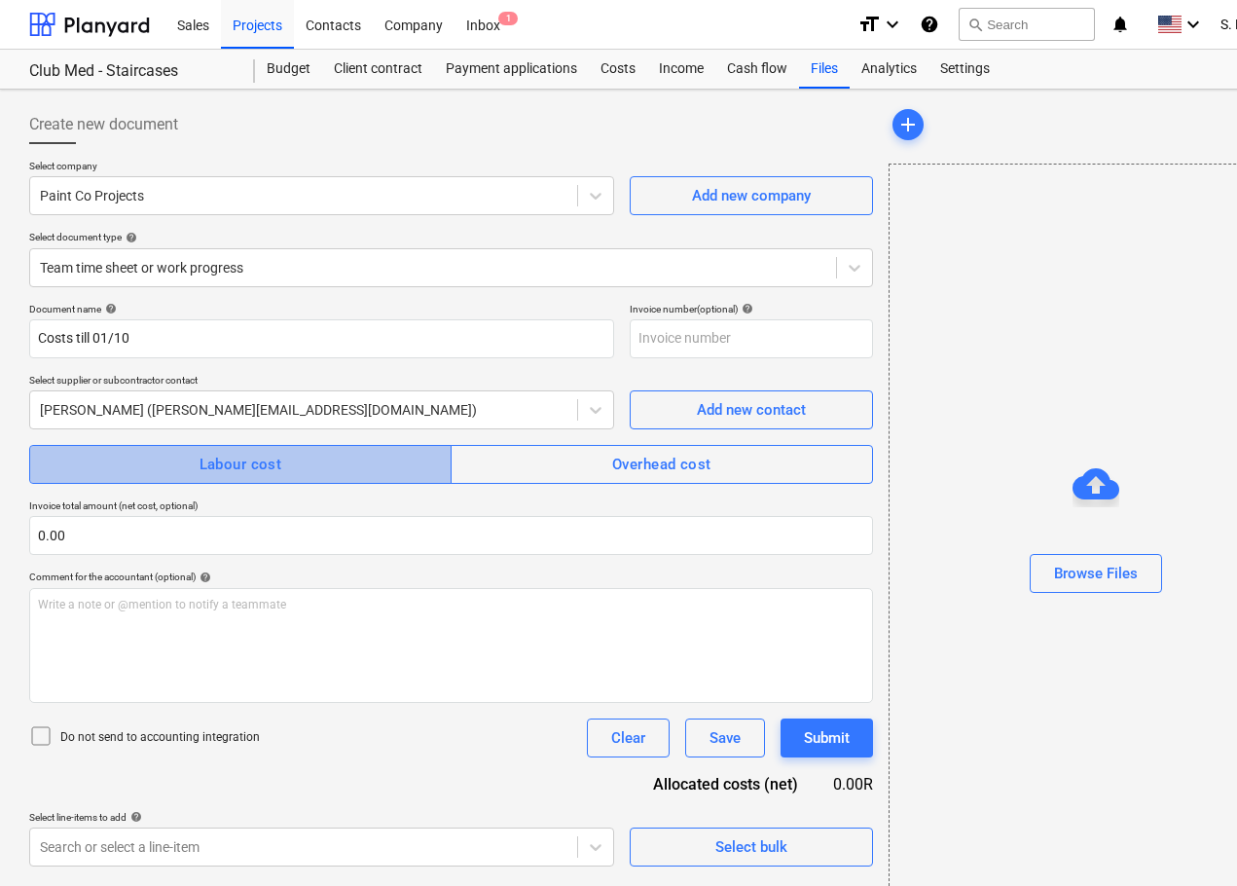
click at [172, 472] on span "Labour cost" at bounding box center [241, 464] width 380 height 25
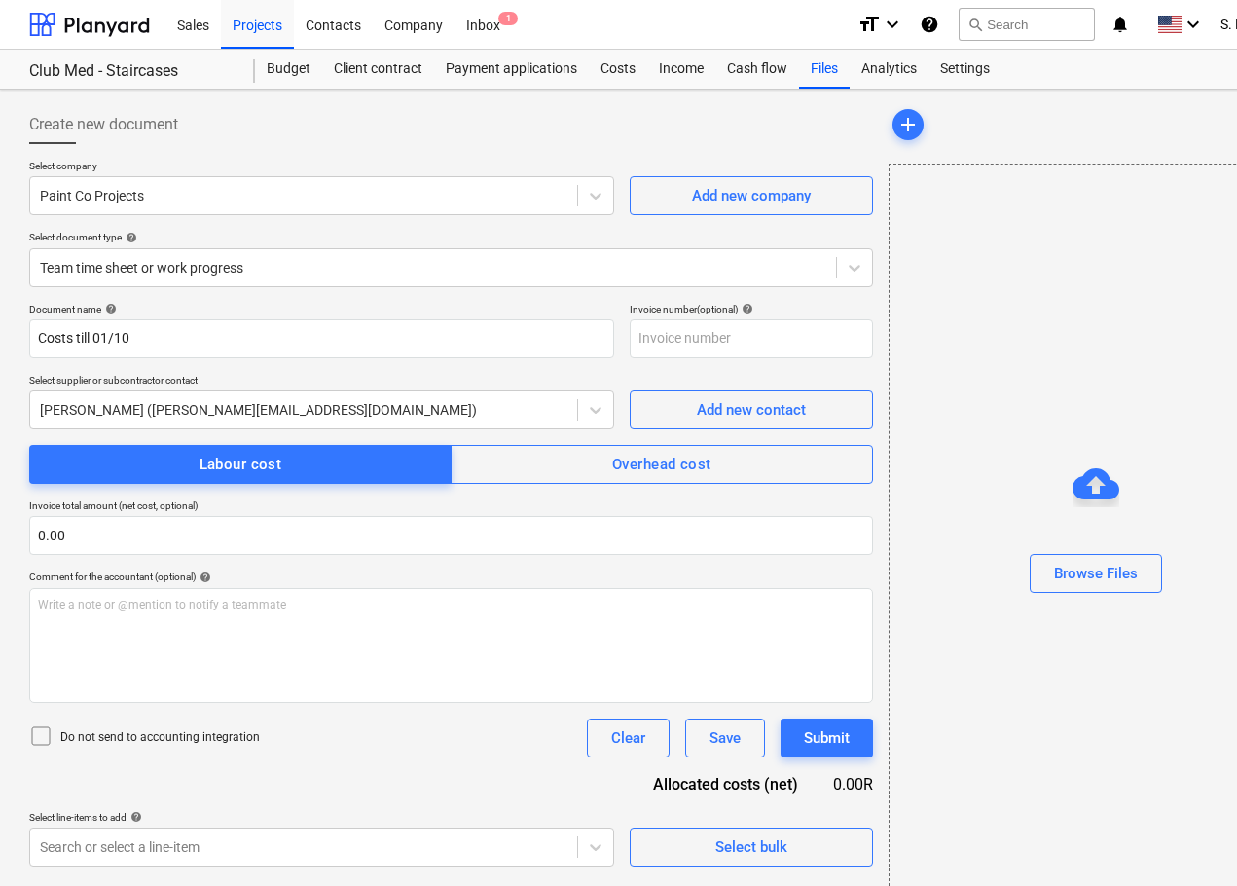
click at [46, 734] on icon at bounding box center [40, 735] width 23 height 23
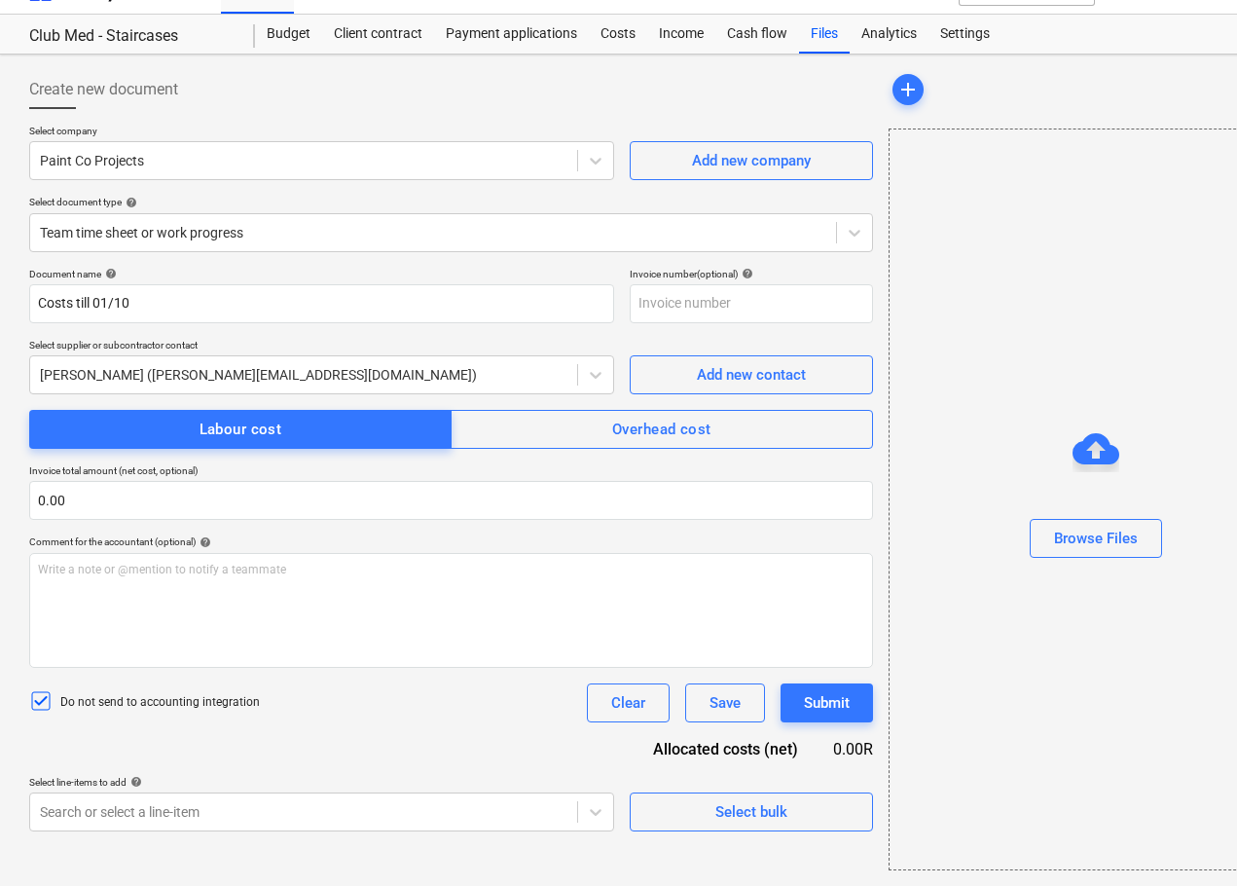
click at [182, 839] on div "Create new document Select company Paint Co Projects Add new company Select doc…" at bounding box center [450, 470] width 859 height 816
click at [173, 821] on body "Sales Projects Contacts Company Inbox 1 format_size keyboard_arrow_down help se…" at bounding box center [618, 408] width 1237 height 886
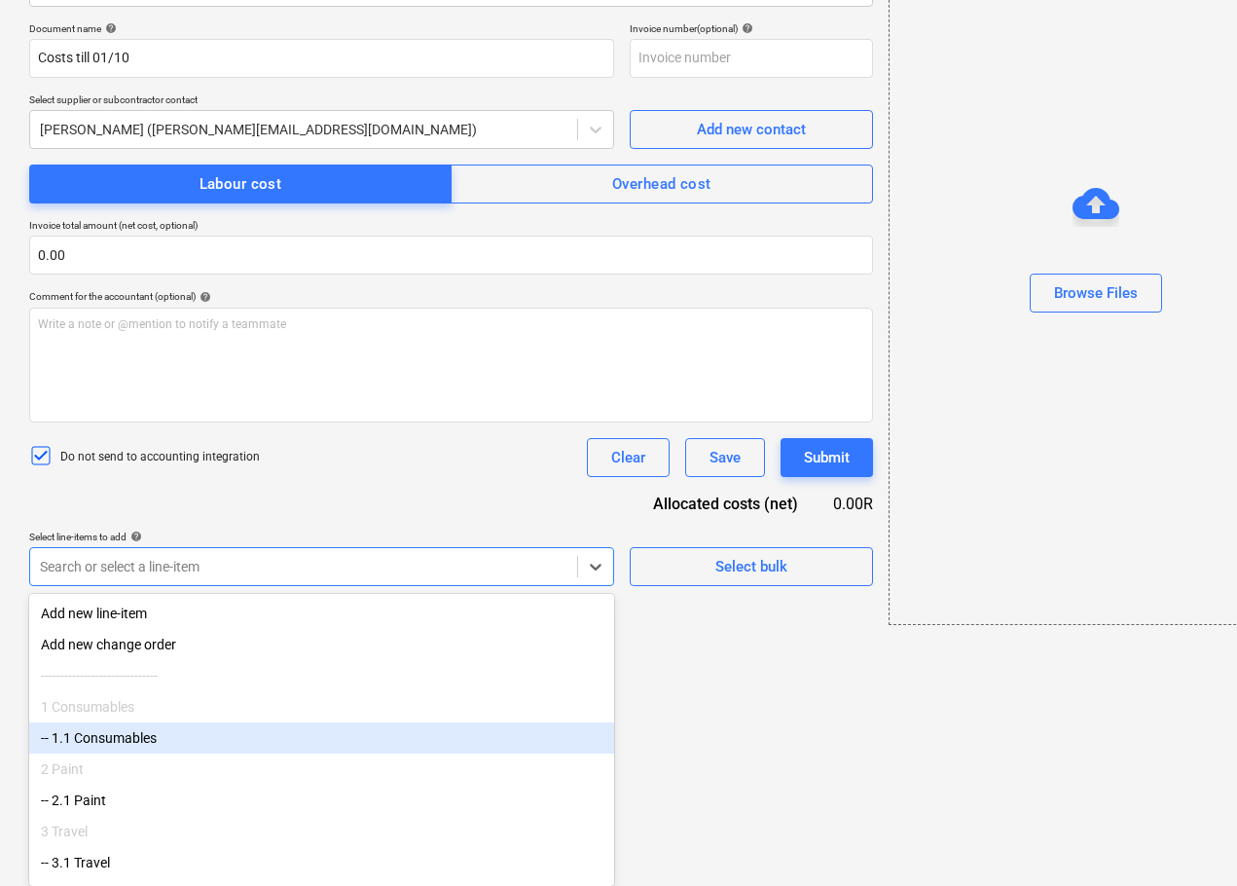
scroll to position [69, 0]
click at [201, 719] on div "2 Paint" at bounding box center [321, 710] width 585 height 31
click at [124, 736] on div "-- 2.1 Paint" at bounding box center [321, 741] width 585 height 31
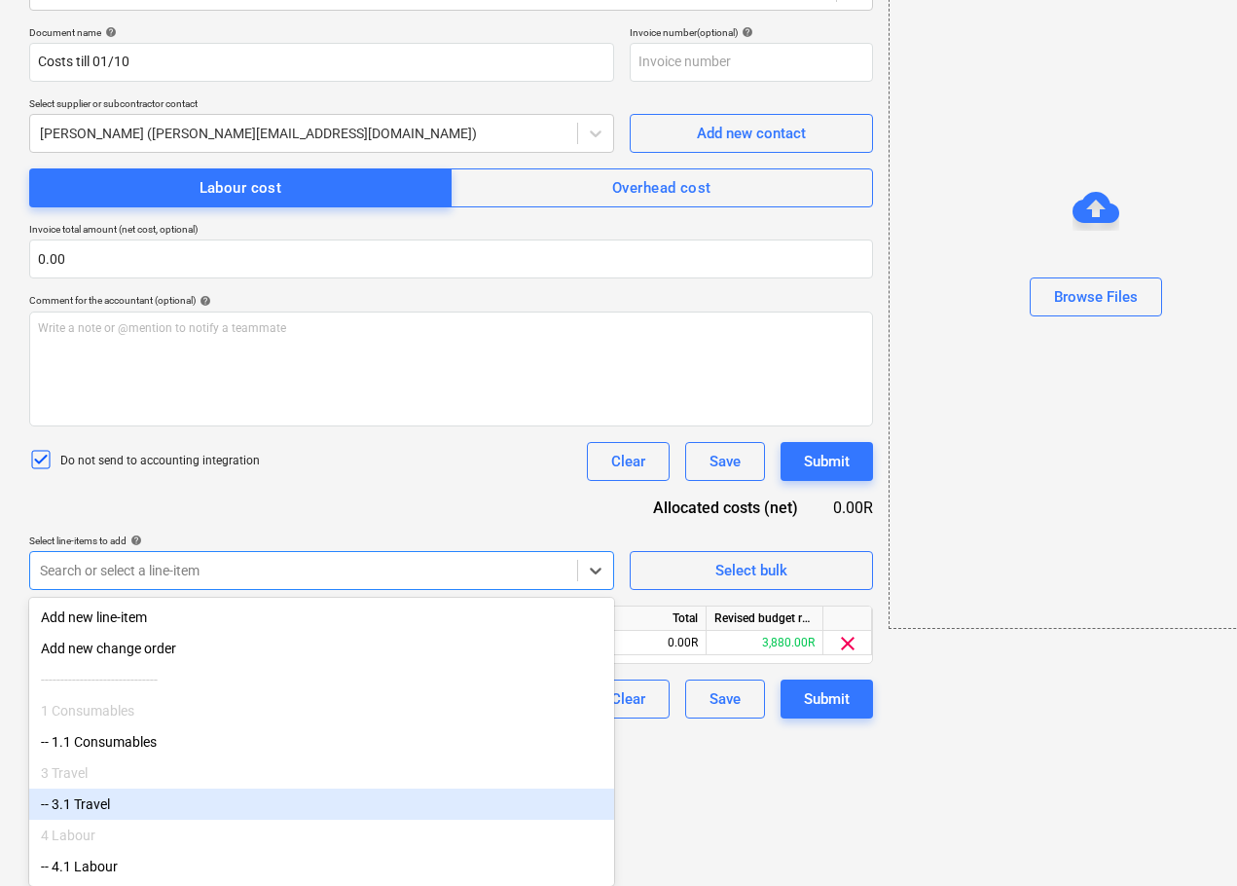
click at [91, 810] on div "-- 3.1 Travel" at bounding box center [321, 803] width 585 height 31
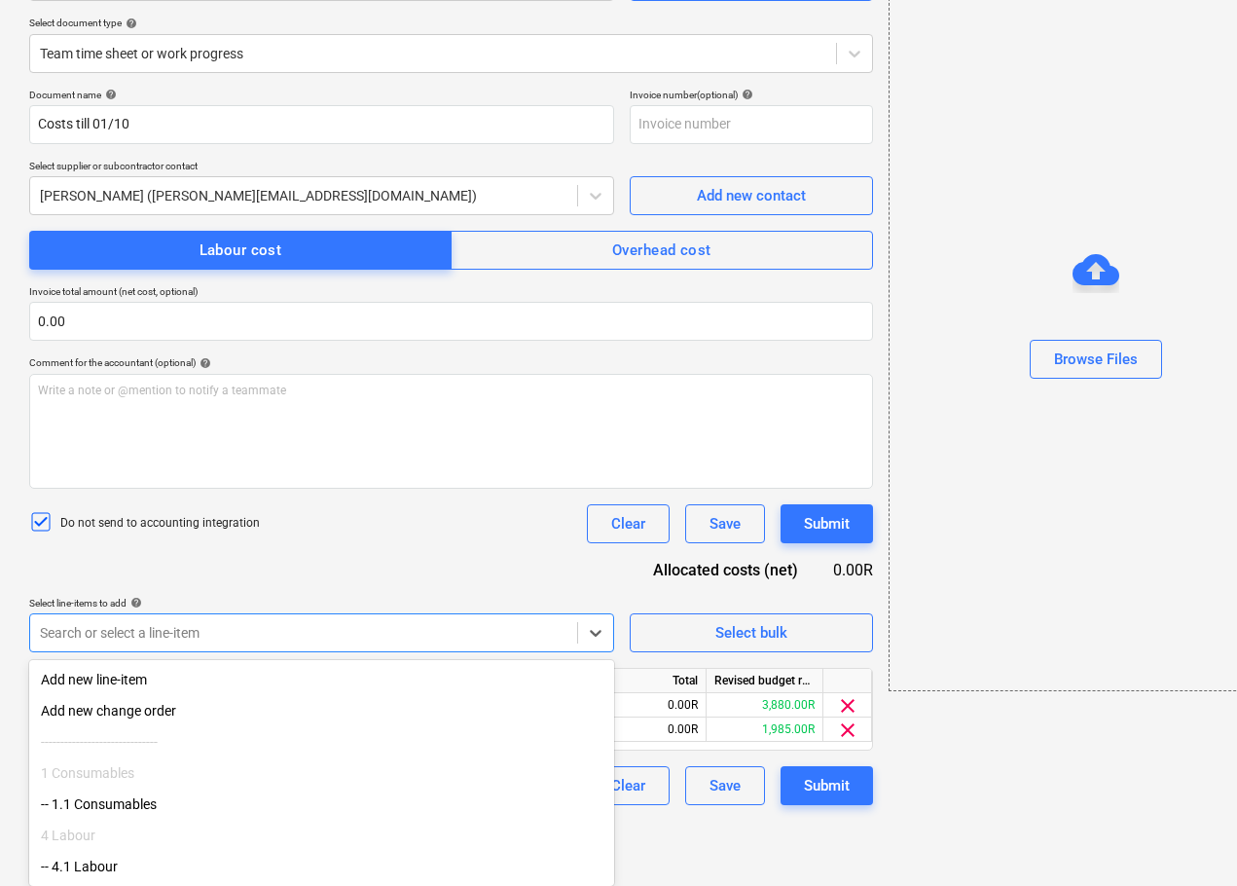
scroll to position [0, 0]
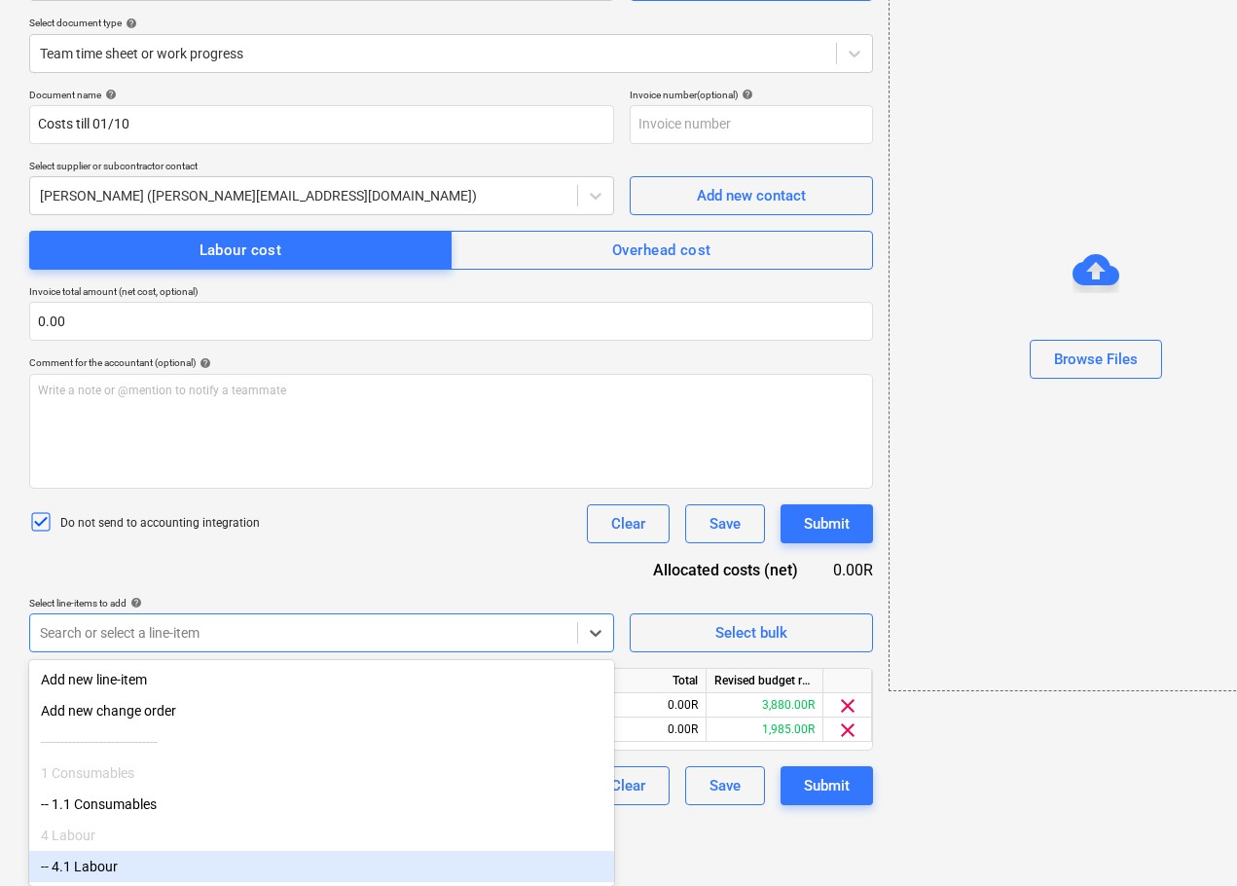
click at [91, 875] on div "-- 4.1 Labour" at bounding box center [321, 866] width 585 height 31
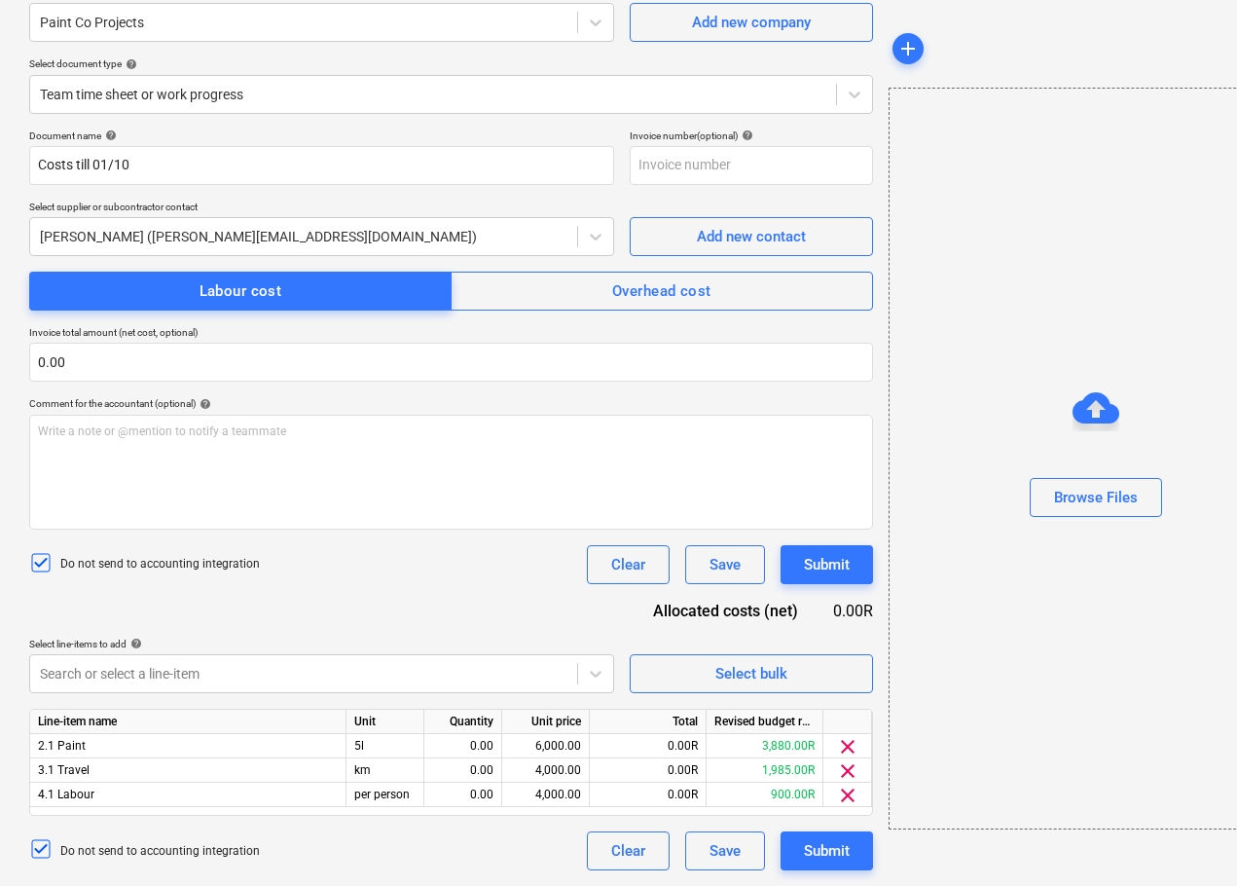
click at [453, 587] on div "Document name help Costs till 01/10 Invoice number (optional) help Select suppl…" at bounding box center [451, 499] width 844 height 741
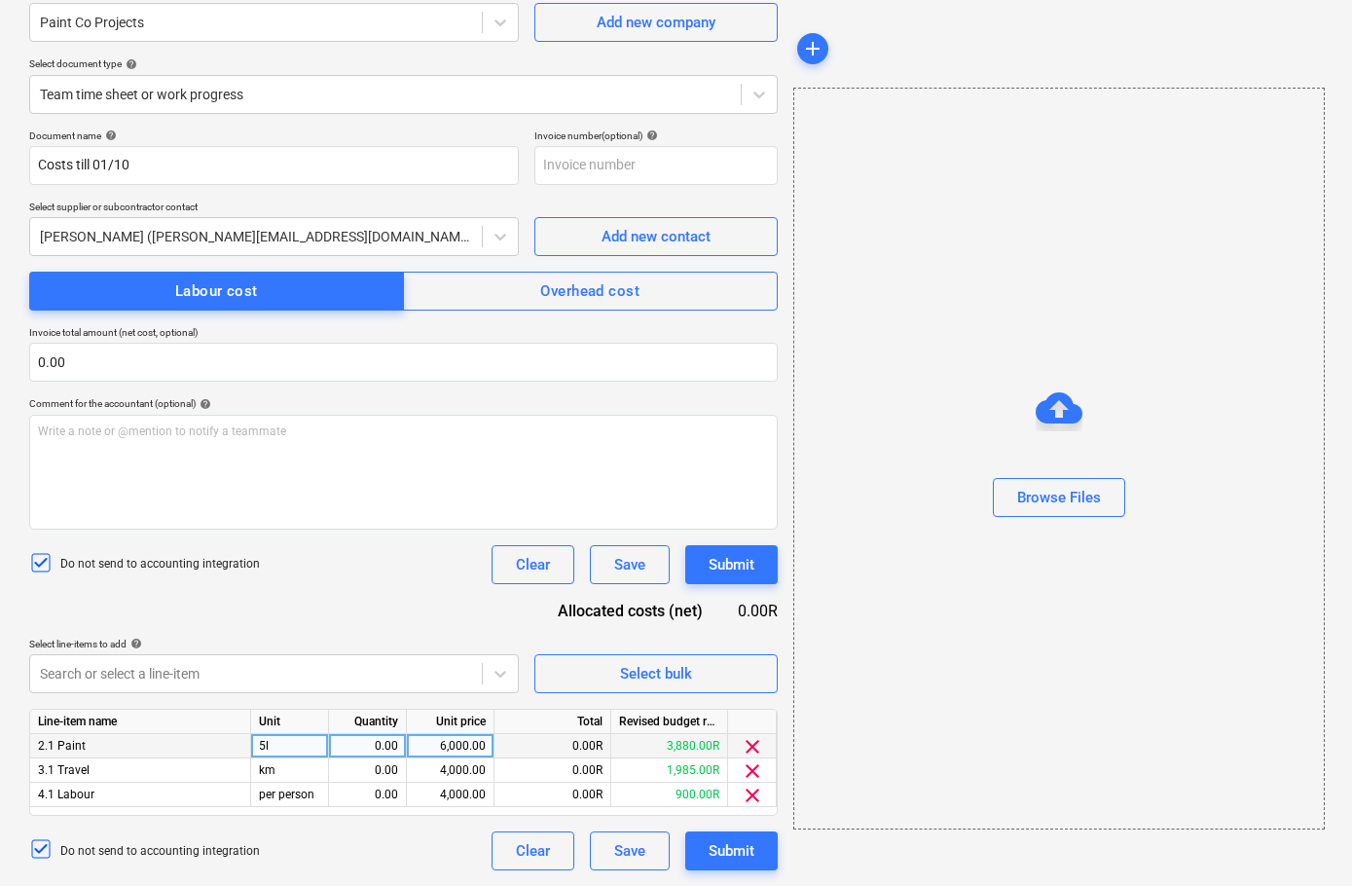
click at [376, 750] on div "0.00" at bounding box center [367, 746] width 61 height 24
type input "1"
click at [377, 770] on div "0.00" at bounding box center [367, 770] width 61 height 24
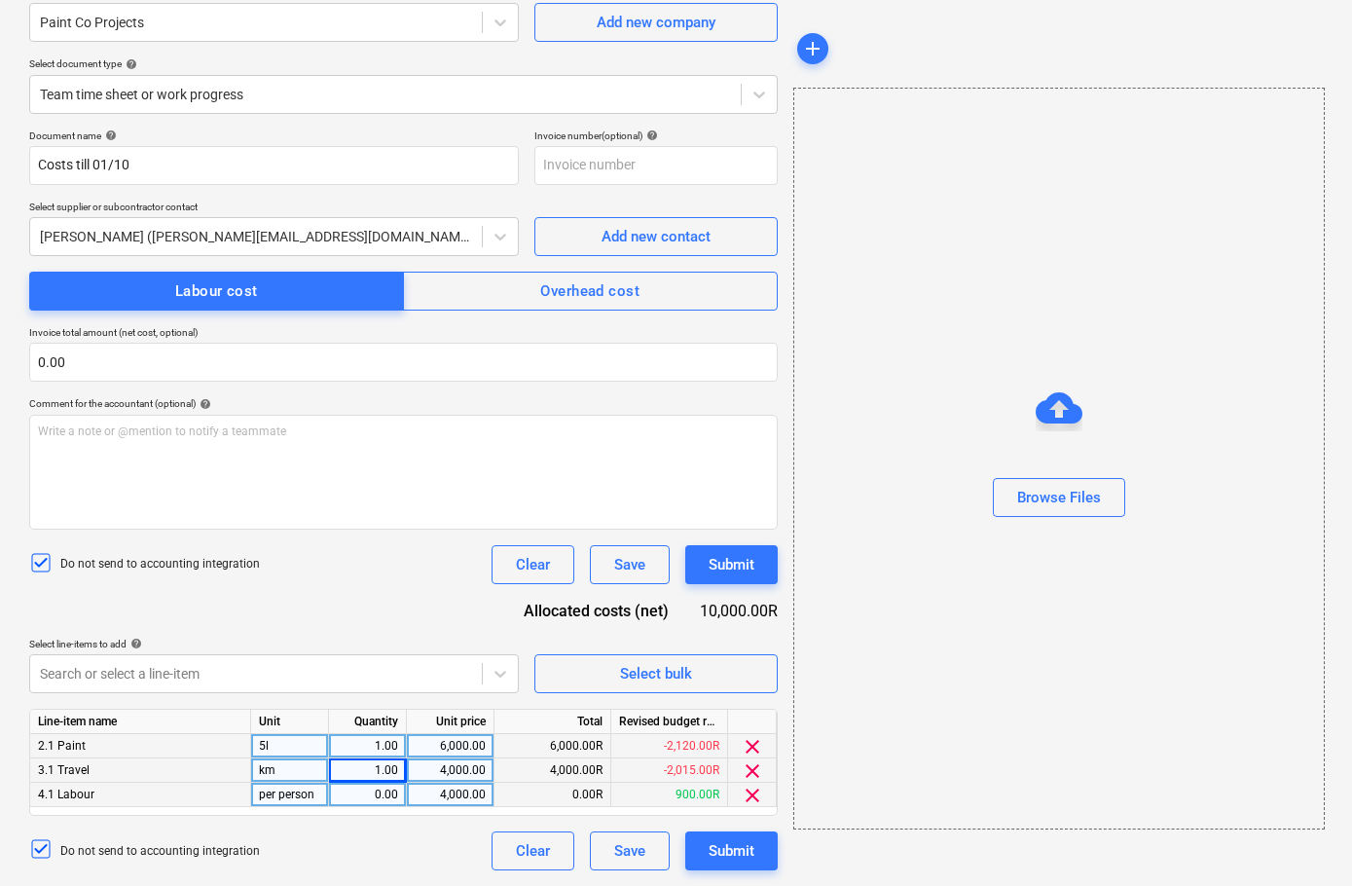
click at [389, 796] on div "0.00" at bounding box center [367, 795] width 61 height 24
click at [474, 768] on div "4,000.00" at bounding box center [450, 770] width 71 height 24
click at [469, 740] on div "6,000.00" at bounding box center [450, 746] width 71 height 24
type input "2120"
click at [468, 772] on div "4,000.00" at bounding box center [450, 770] width 71 height 24
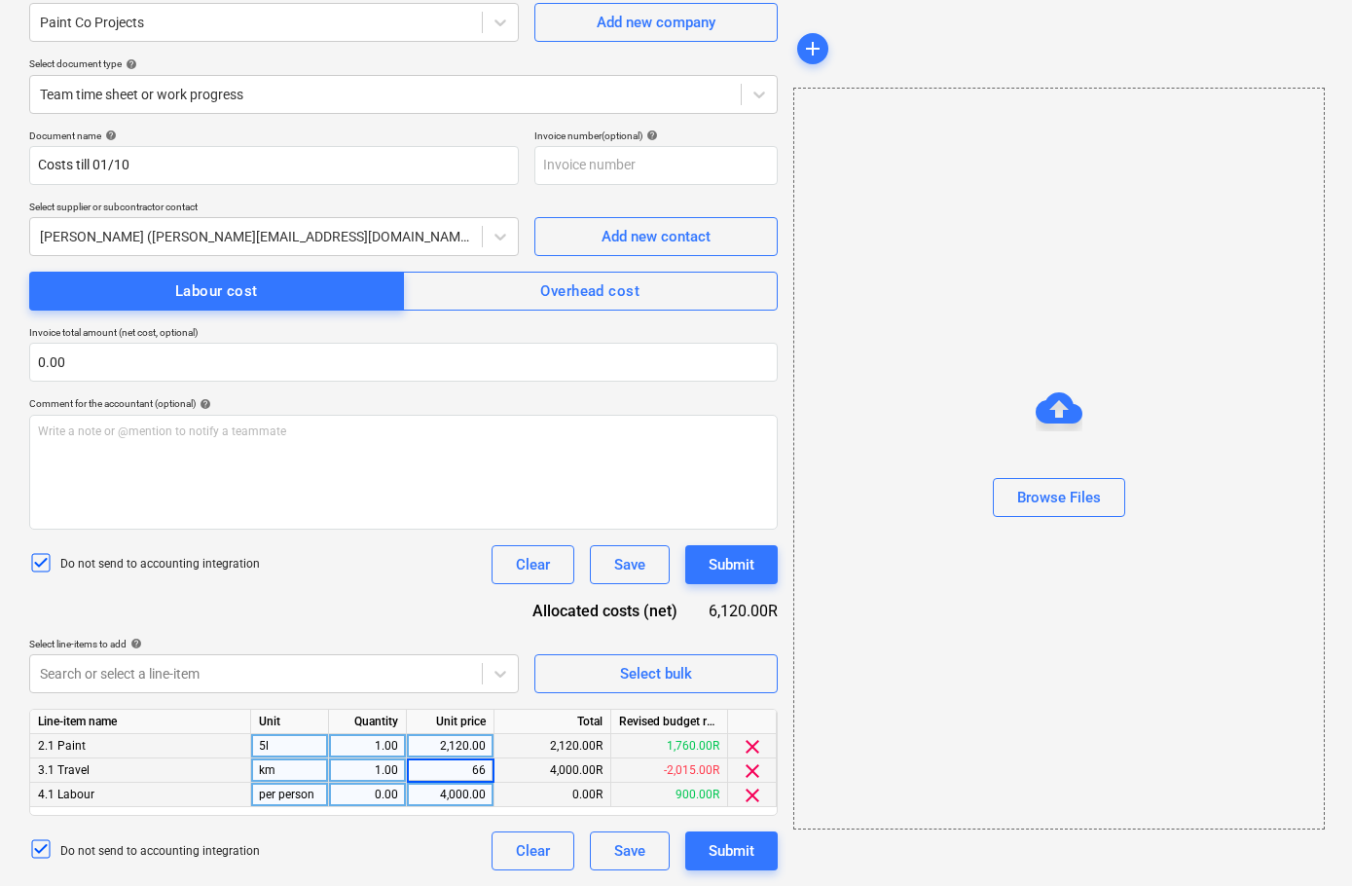
type input "663"
click at [452, 792] on div "4,000.00" at bounding box center [450, 795] width 71 height 24
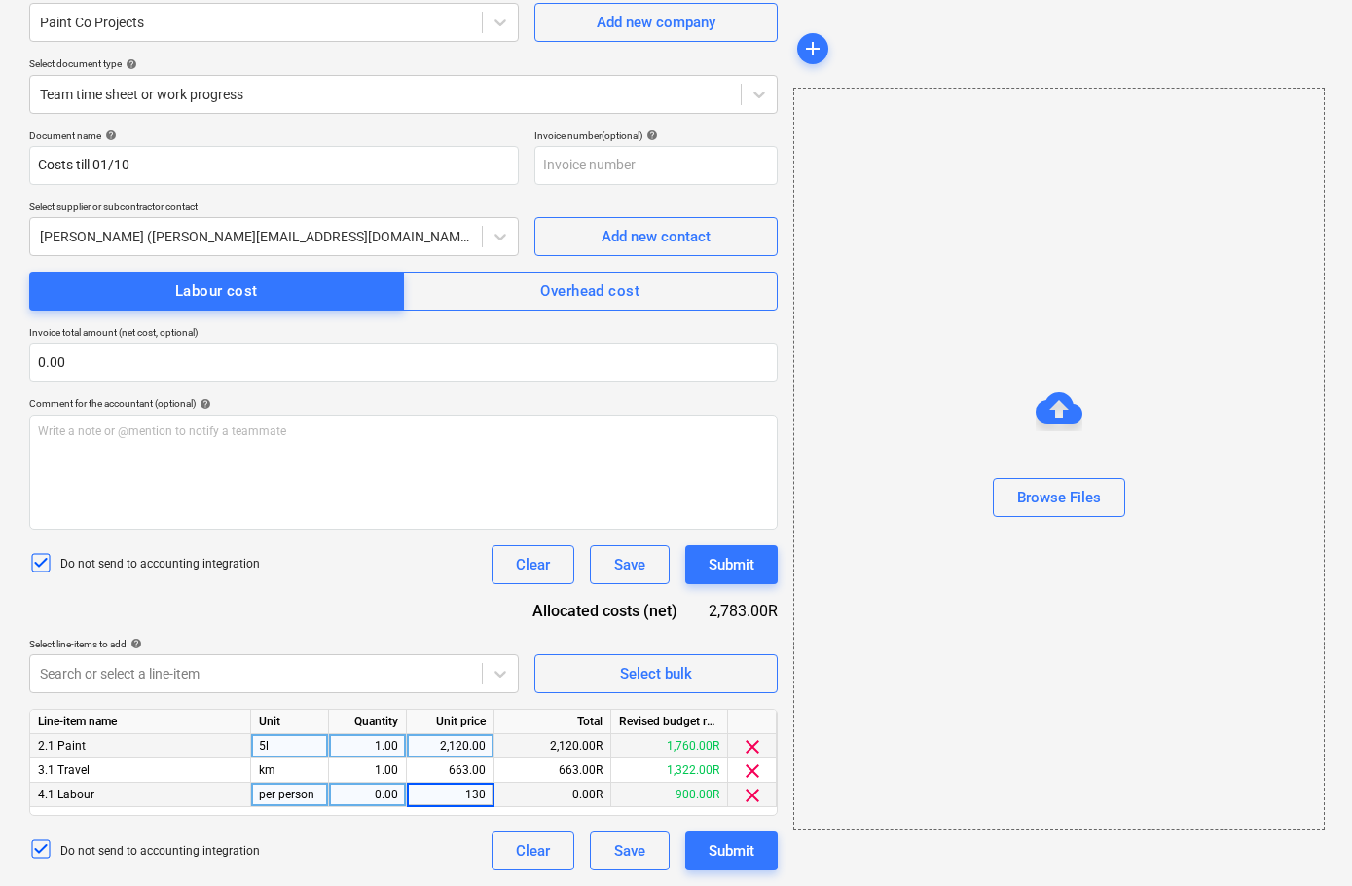
type input "1300"
click at [339, 804] on div "0.00" at bounding box center [367, 795] width 61 height 24
type input "1"
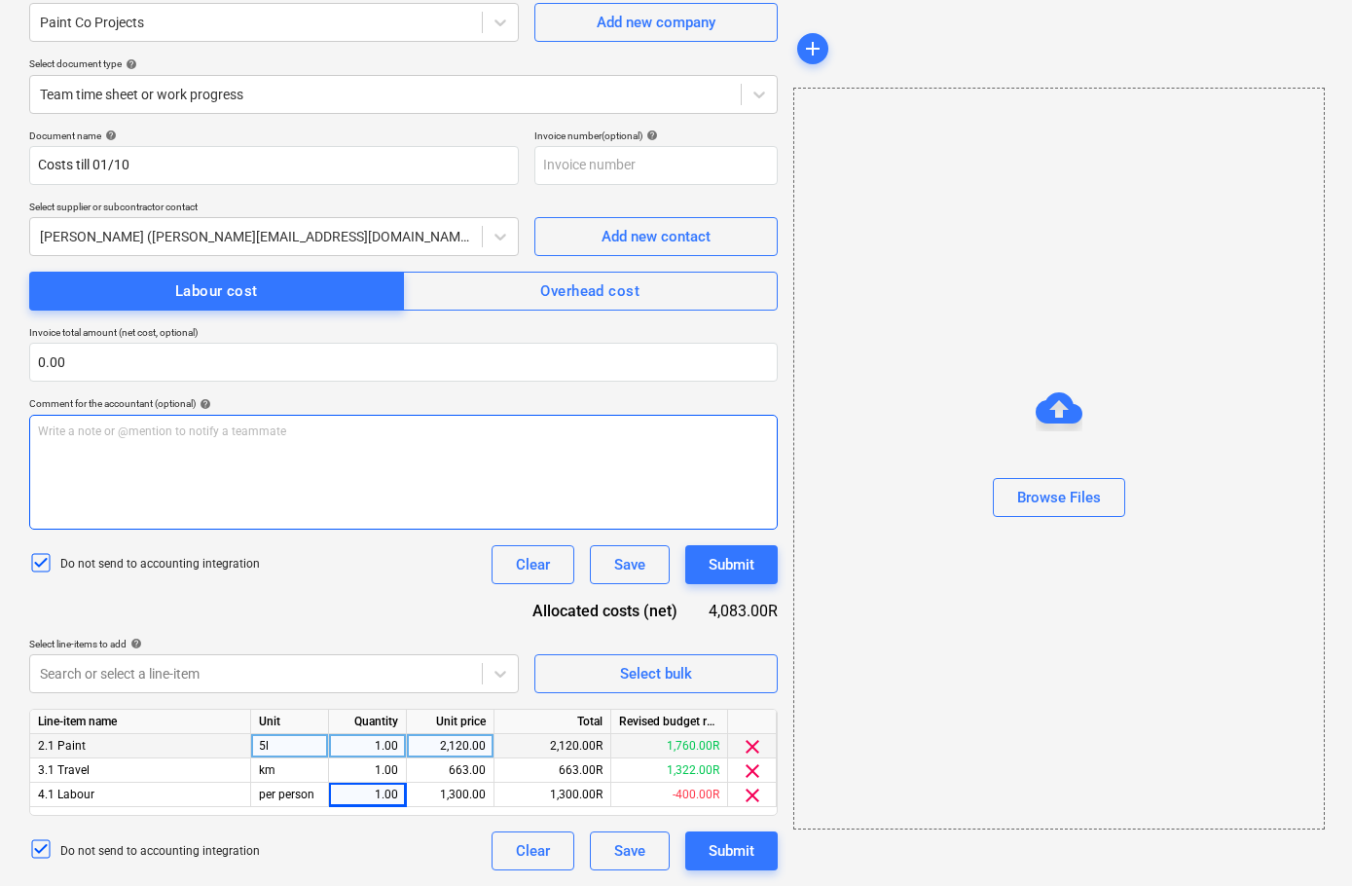
click at [339, 517] on div "Write a note or @mention to notify a teammate [PERSON_NAME]" at bounding box center [403, 472] width 749 height 115
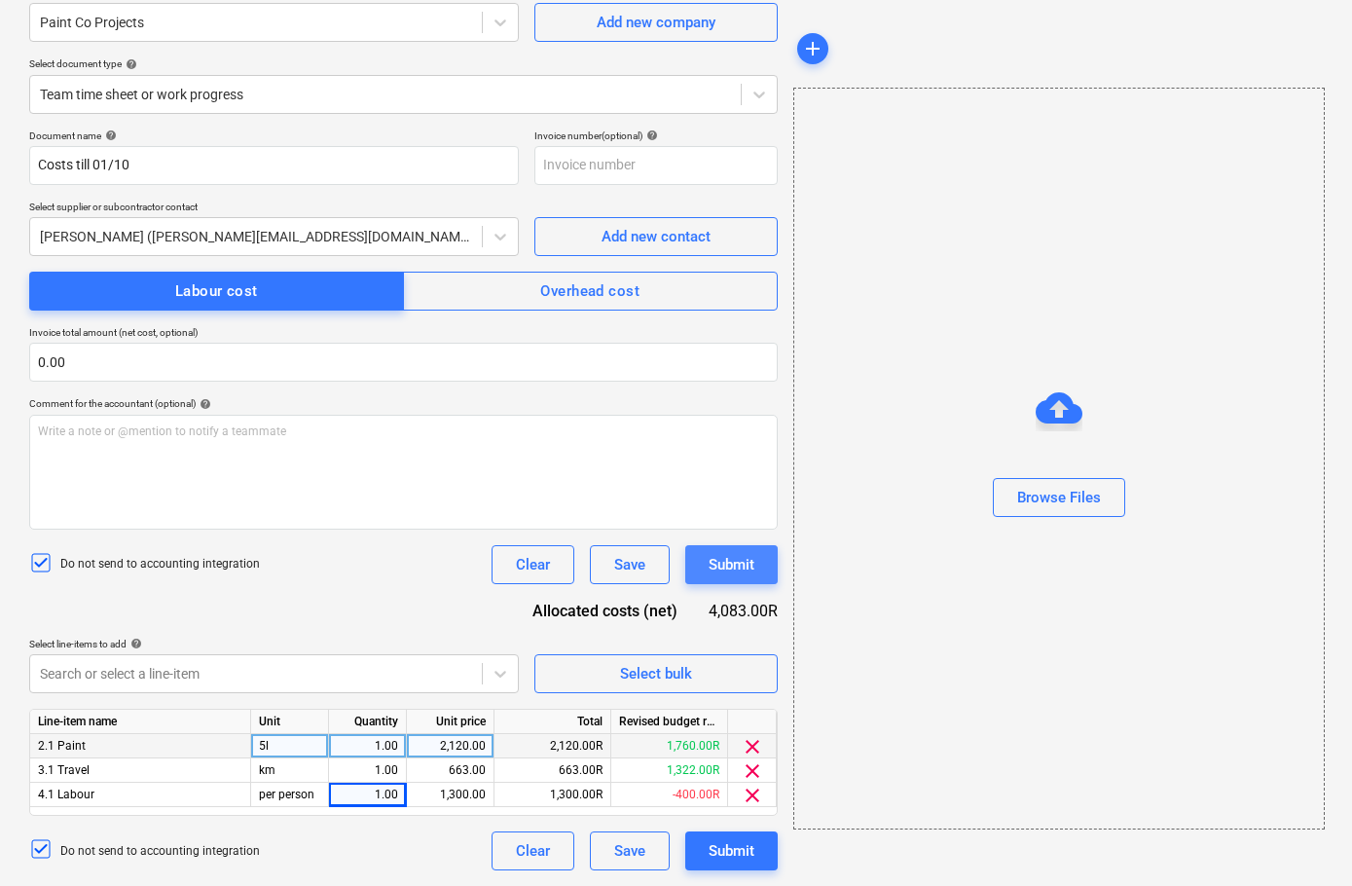
click at [743, 580] on button "Submit" at bounding box center [731, 564] width 92 height 39
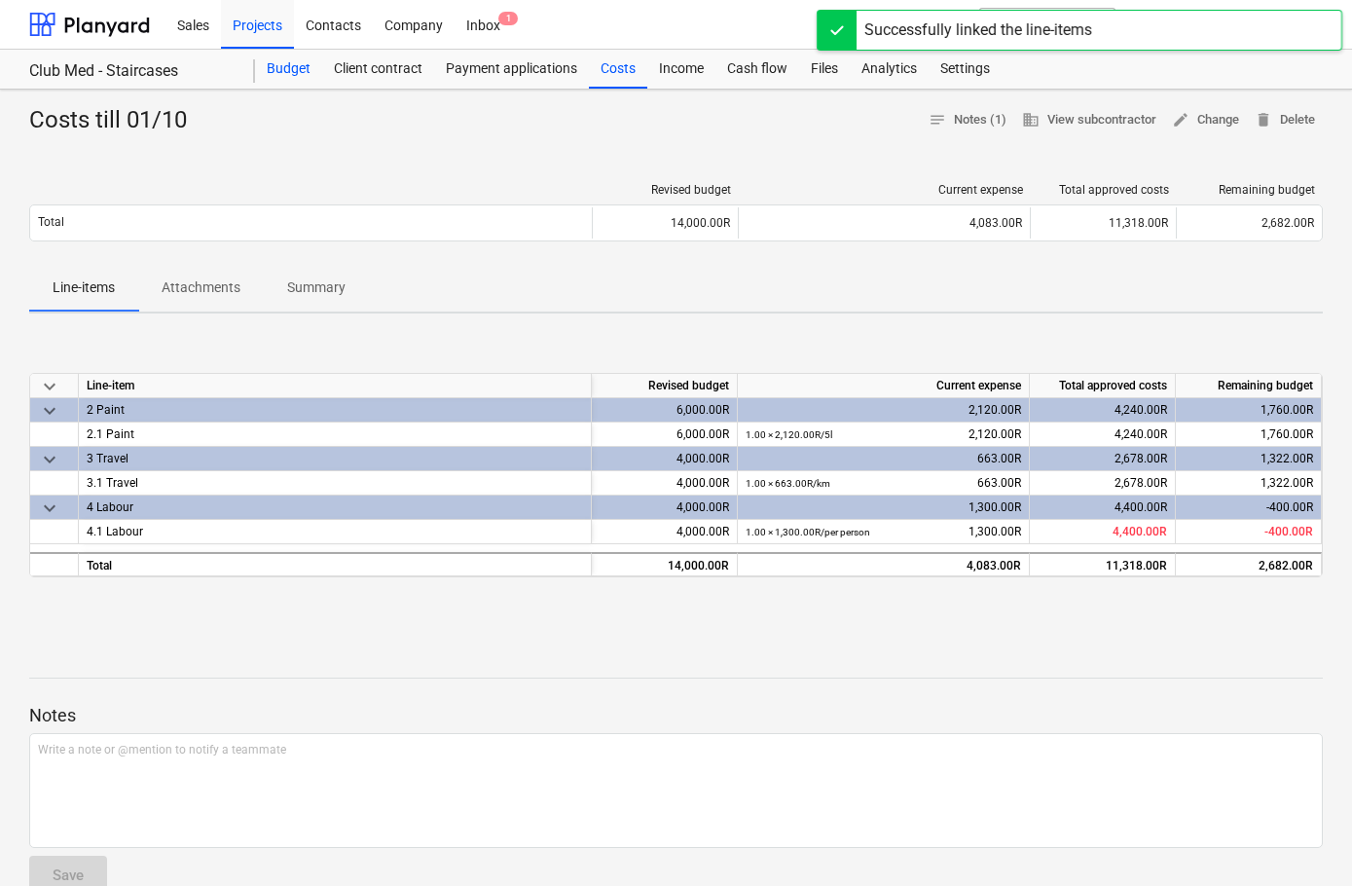
click at [305, 65] on div "Budget" at bounding box center [288, 69] width 67 height 39
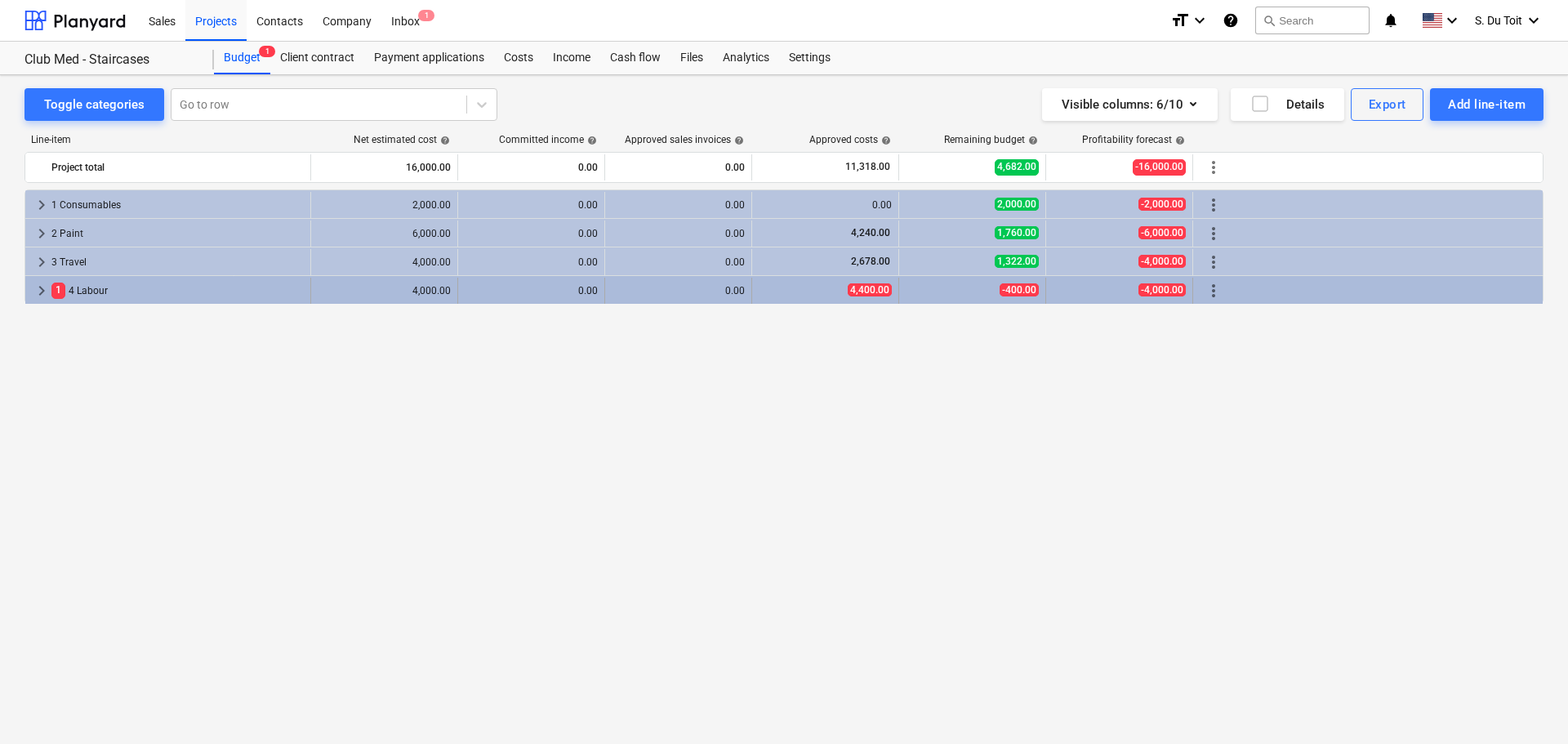
click at [1117, 289] on div "more_vert" at bounding box center [1213, 290] width 41 height 26
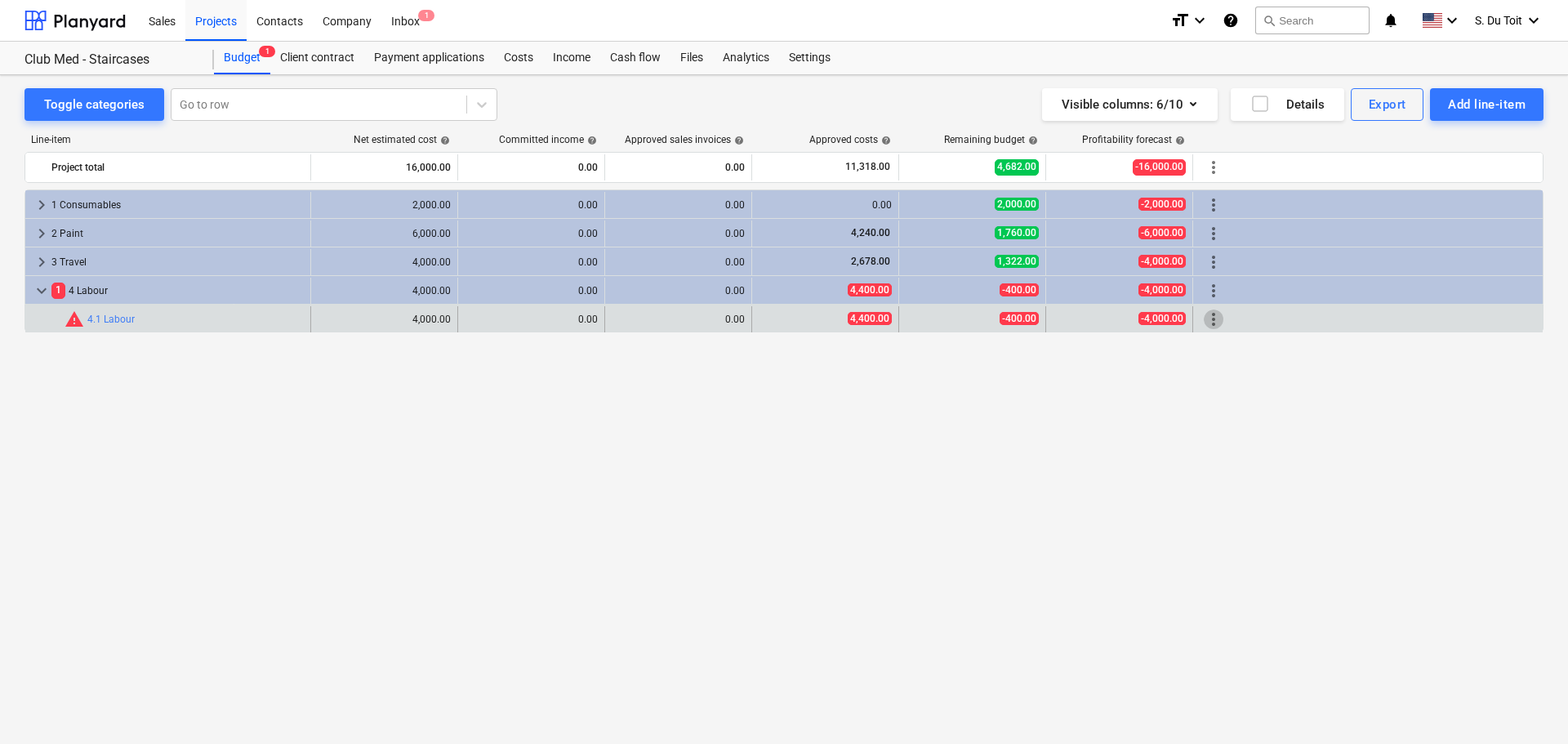
click at [1117, 322] on span "more_vert" at bounding box center [1213, 319] width 19 height 19
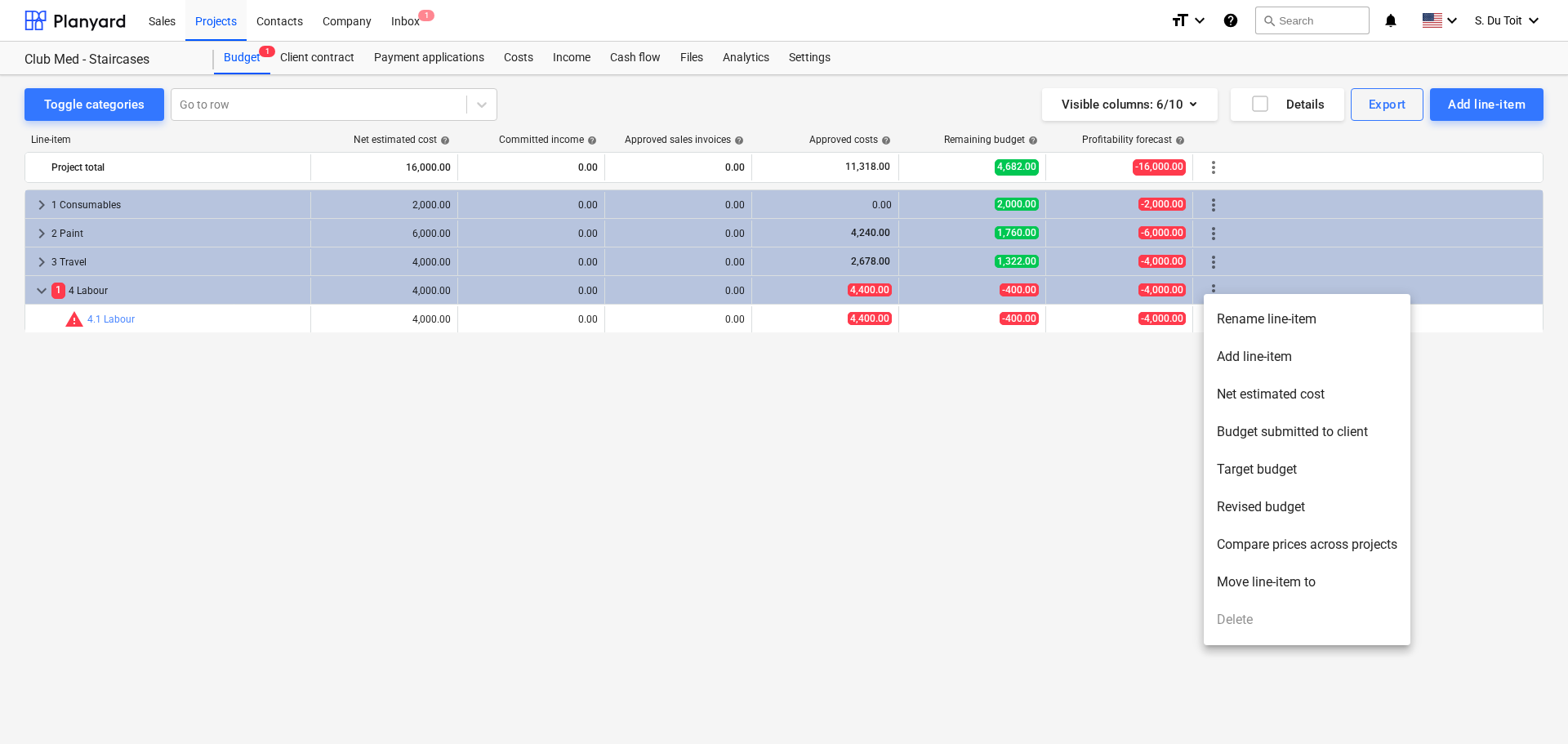
click at [1117, 105] on div at bounding box center [784, 372] width 1568 height 744
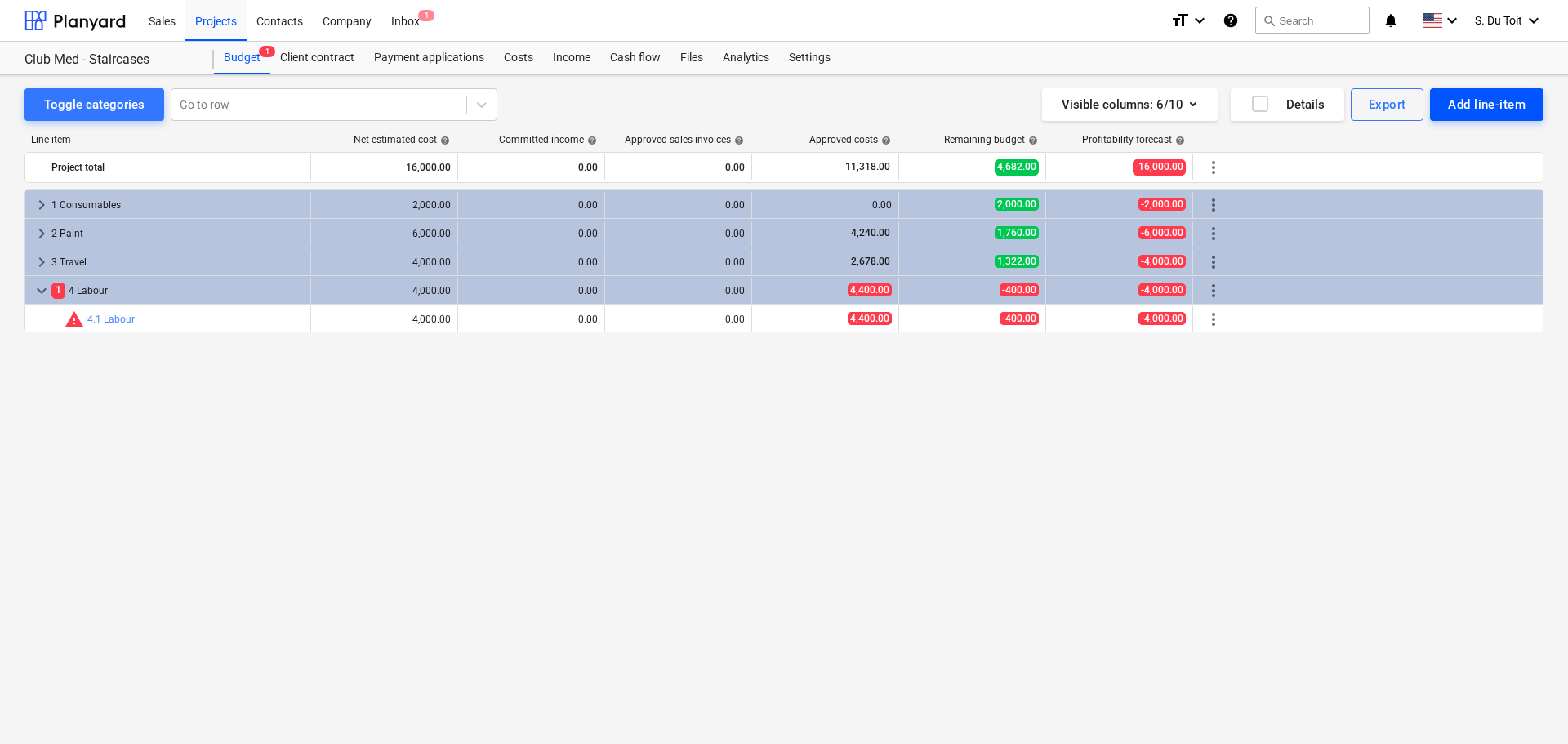
click at [1117, 107] on div "Add line-item" at bounding box center [1487, 104] width 77 height 21
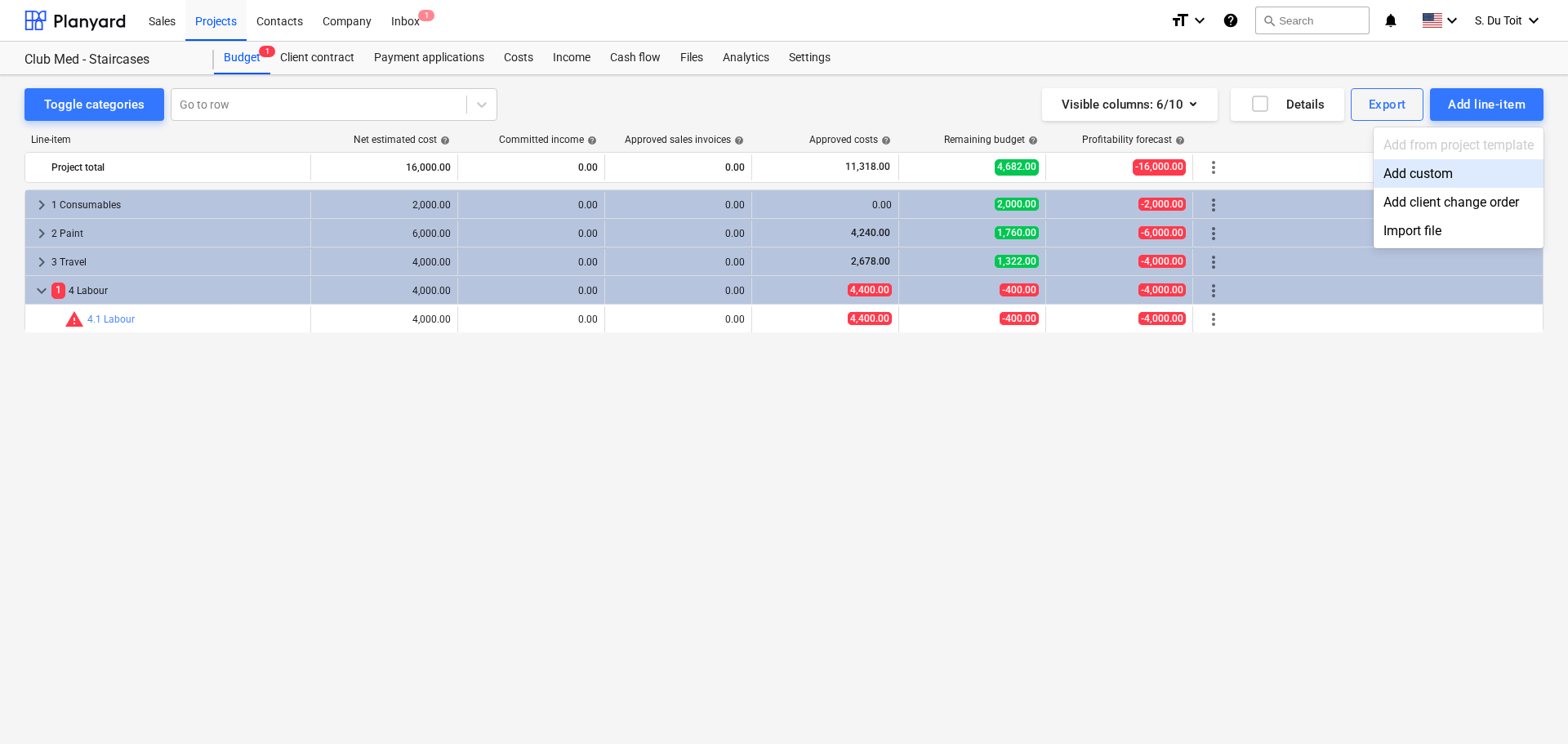
click at [1117, 175] on div "Add custom" at bounding box center [1458, 174] width 169 height 29
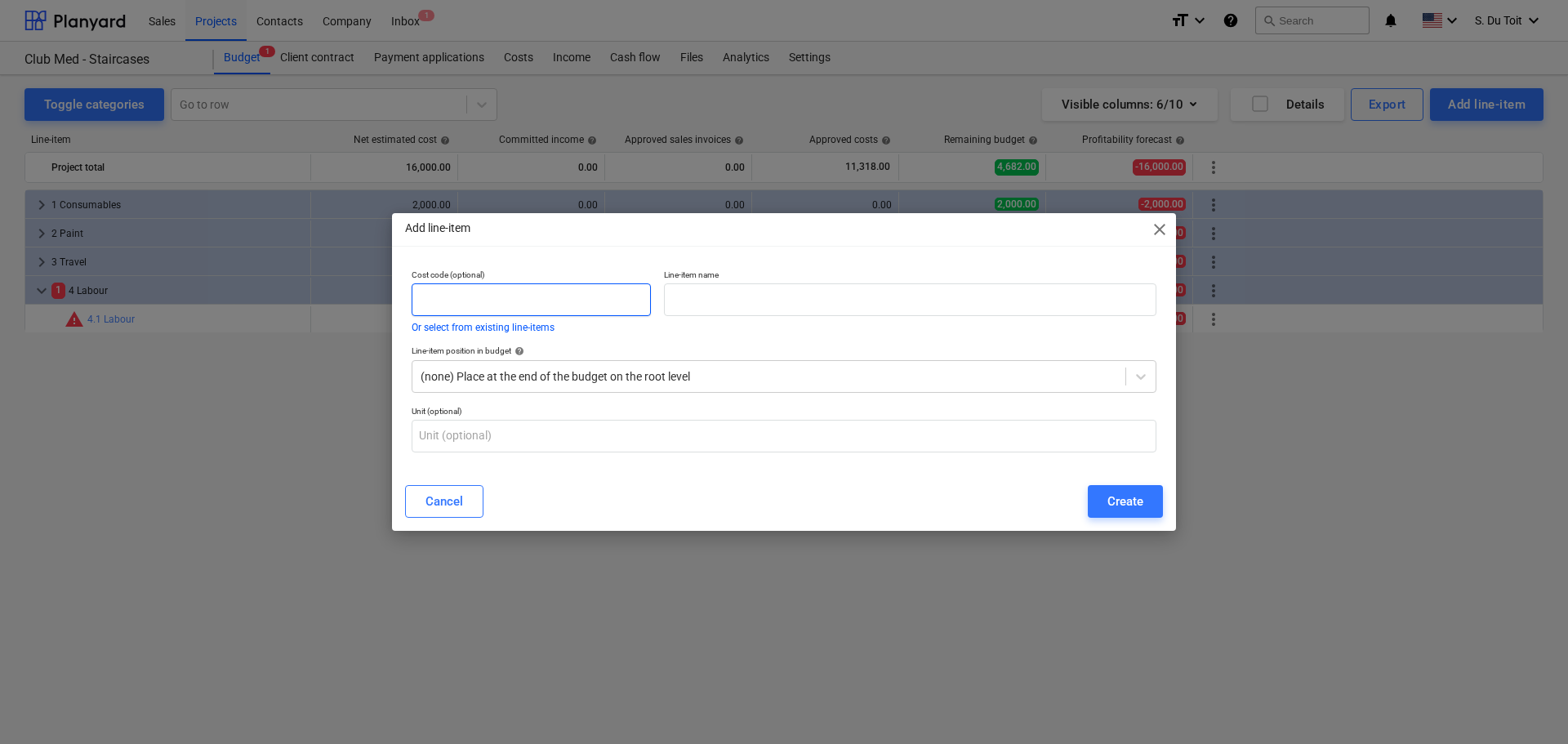
click at [550, 304] on input "text" at bounding box center [531, 299] width 239 height 33
type input "1"
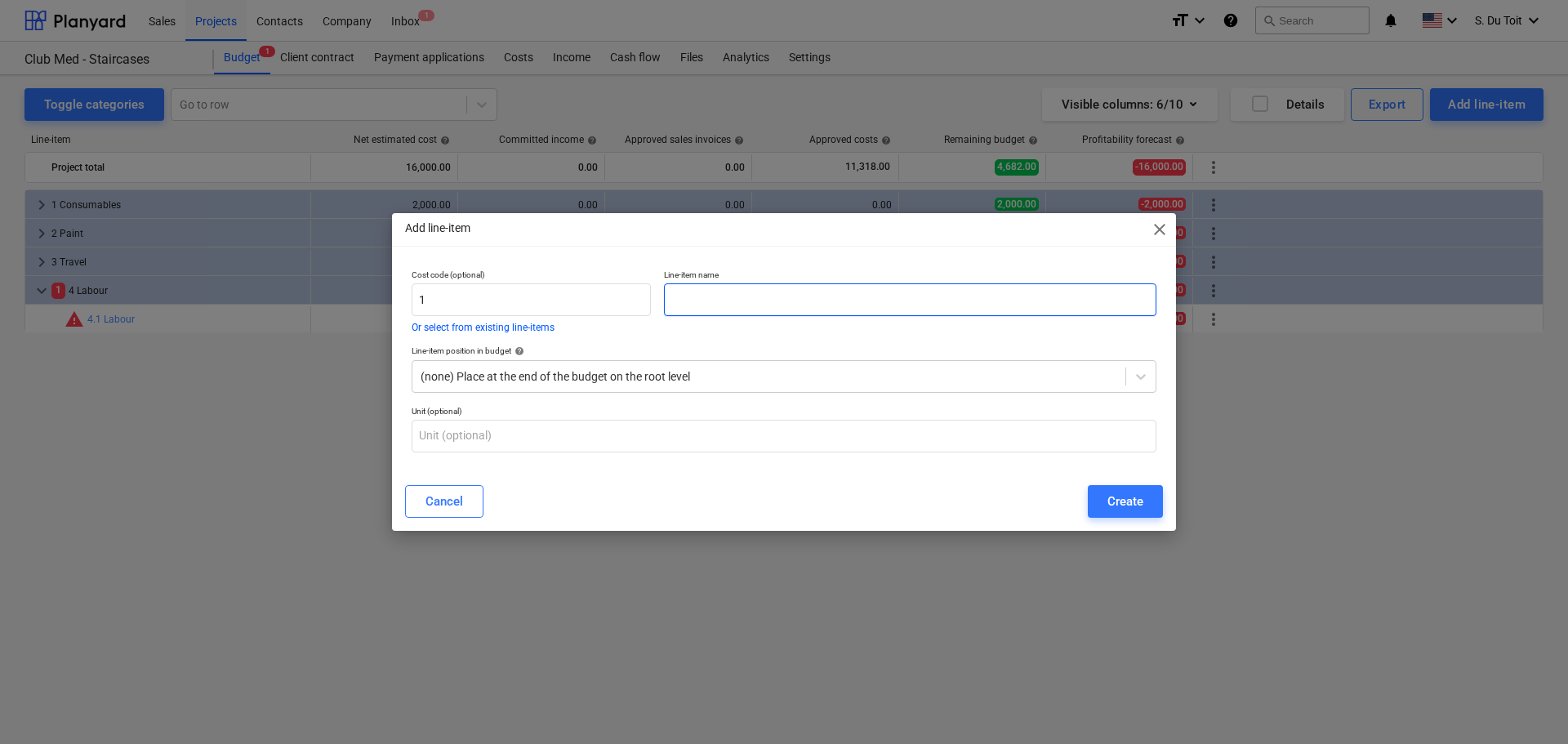
click at [815, 302] on input "text" at bounding box center [909, 299] width 492 height 33
type input "Payment"
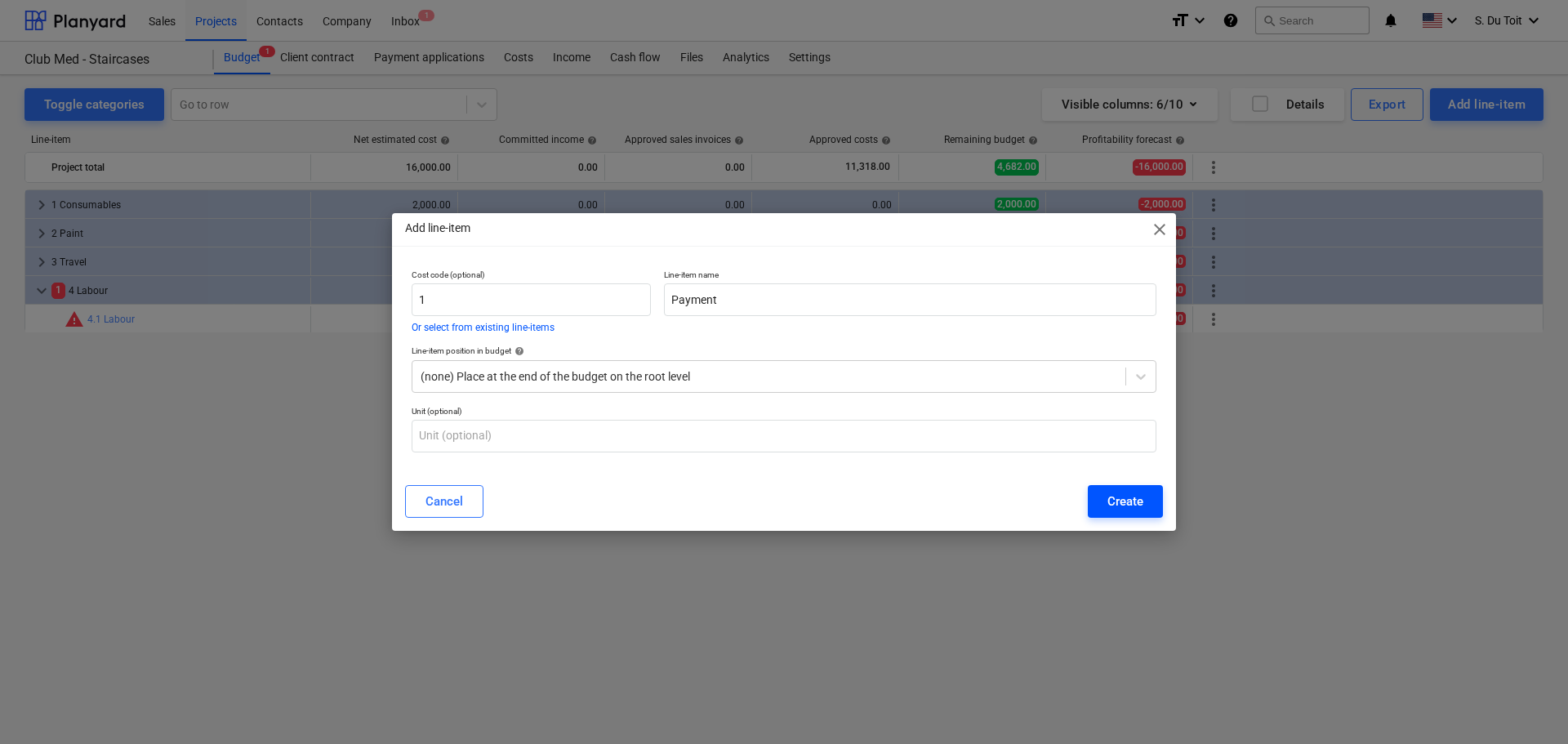
click at [1102, 488] on button "Create" at bounding box center [1126, 501] width 76 height 33
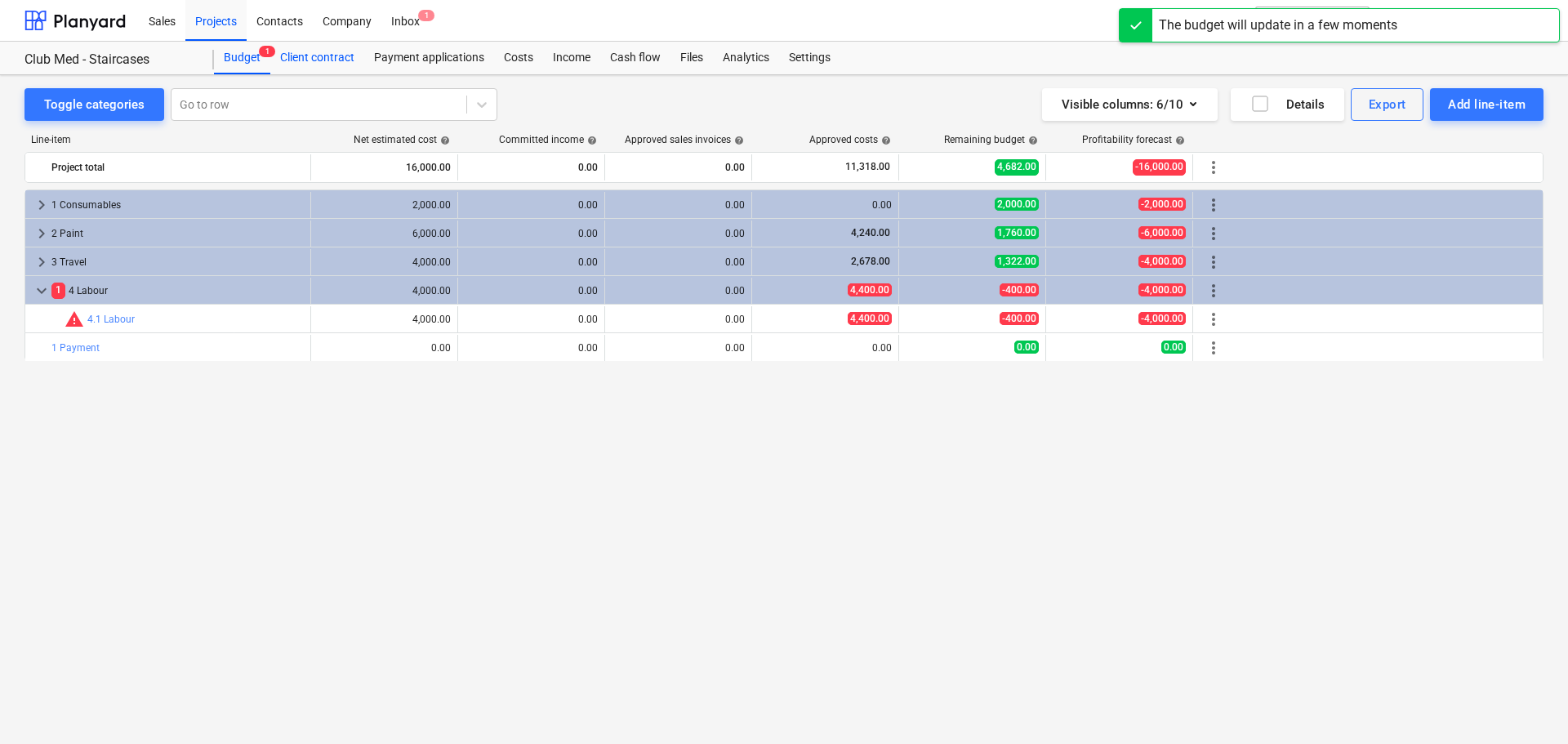
click at [324, 56] on div "Client contract" at bounding box center [317, 58] width 94 height 33
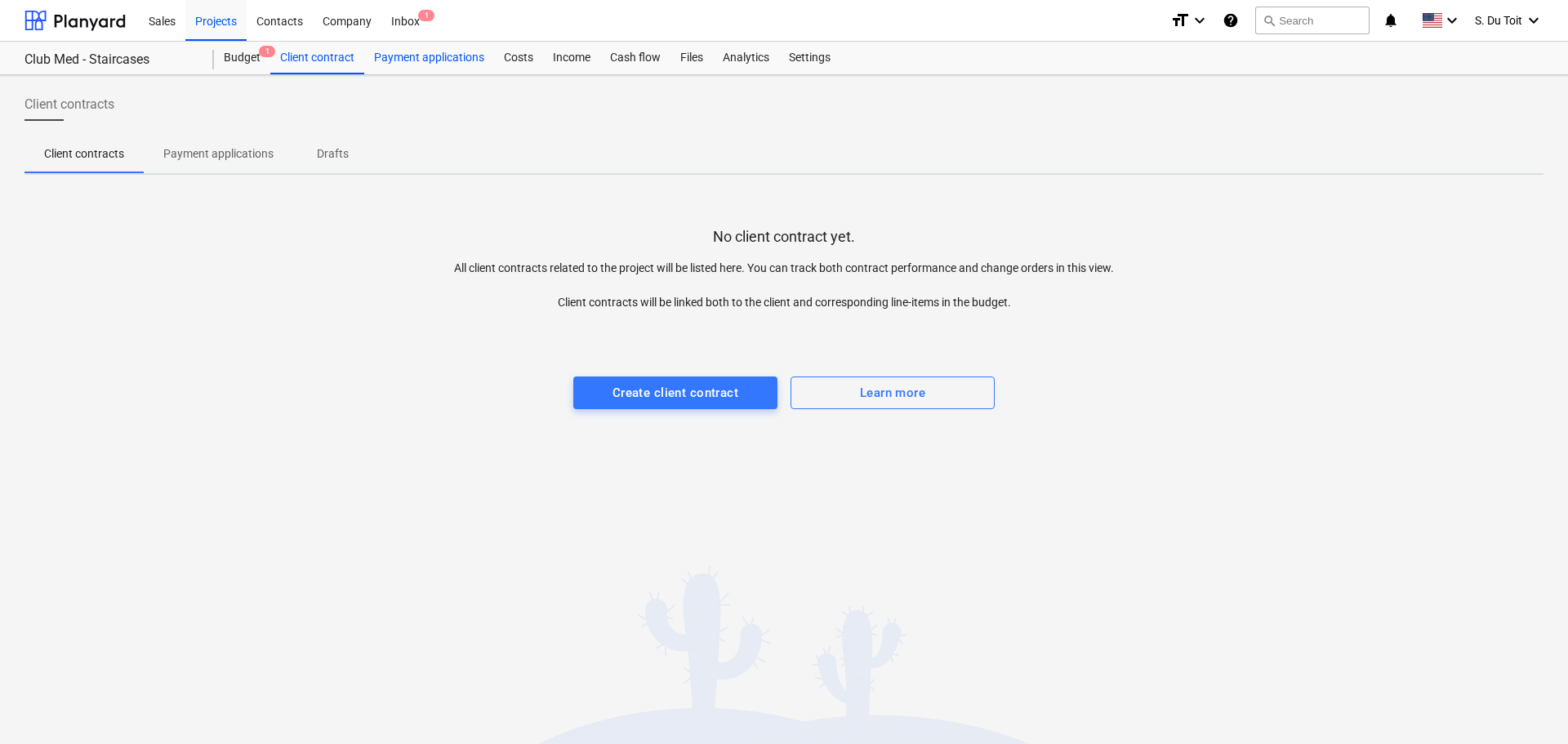
click at [404, 55] on div "Payment applications" at bounding box center [429, 58] width 130 height 33
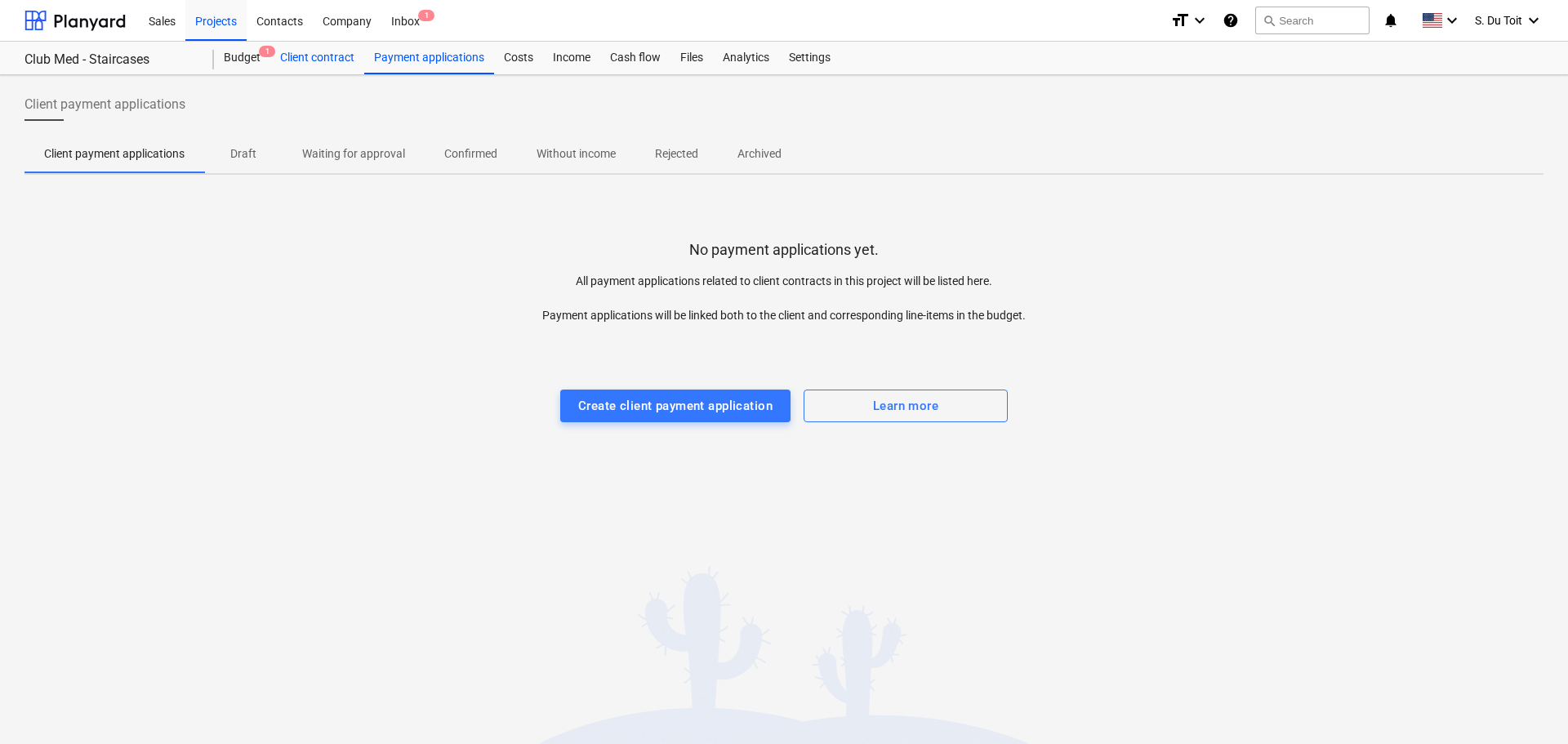
click at [306, 61] on div "Client contract" at bounding box center [317, 58] width 94 height 33
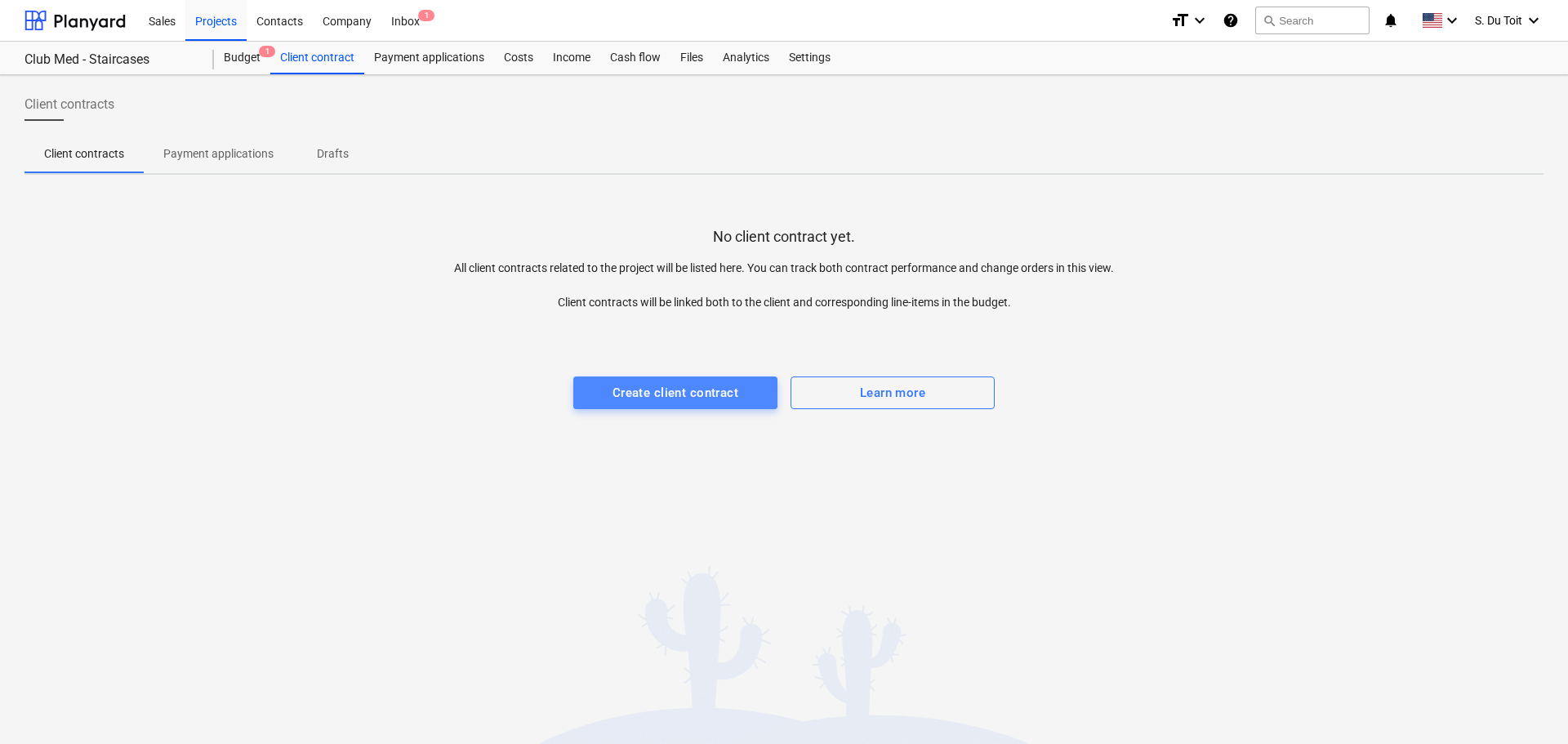
click at [701, 386] on div "Create client contract" at bounding box center [675, 393] width 126 height 21
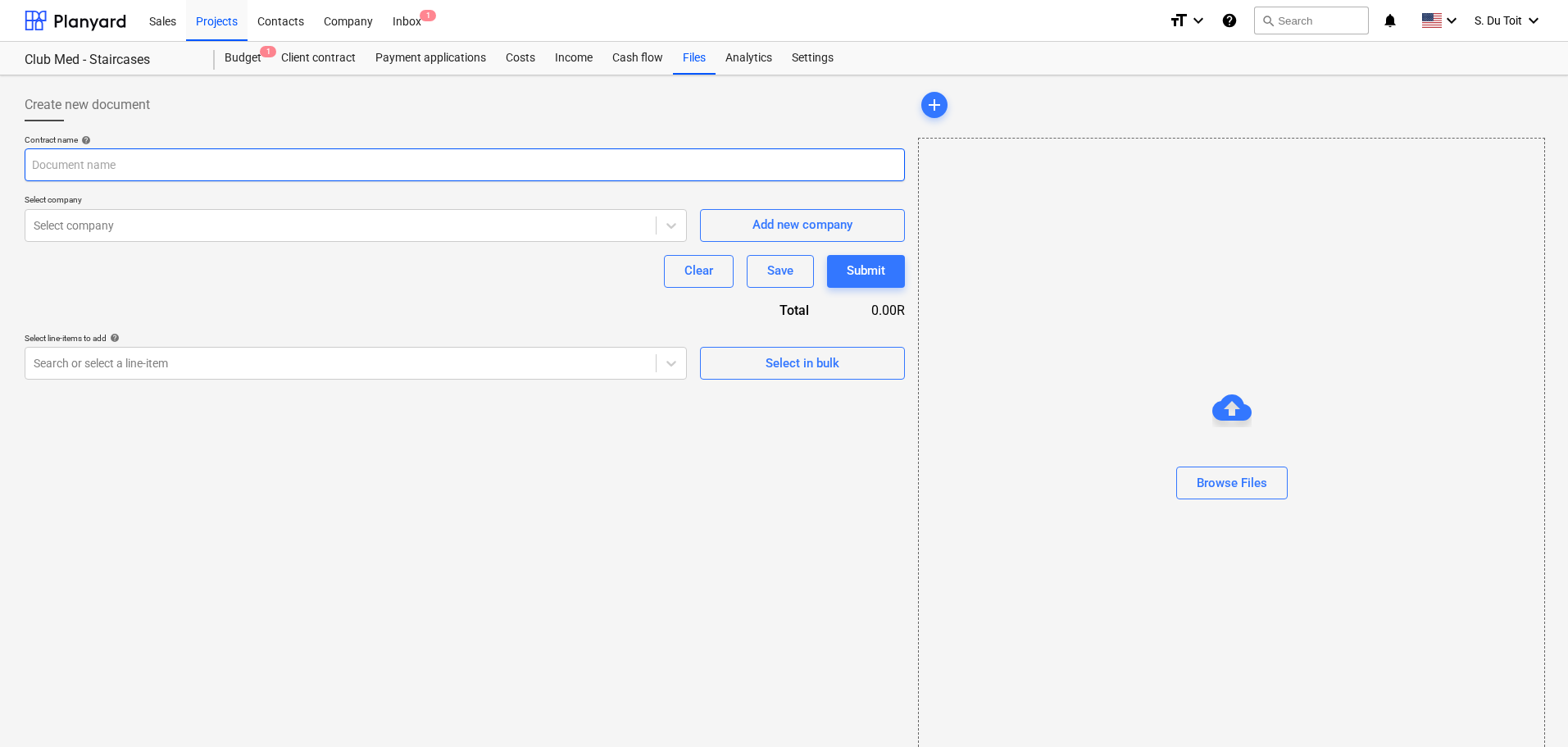
click at [317, 165] on input "text" at bounding box center [464, 164] width 880 height 33
type input "Full Payment"
click at [270, 226] on div at bounding box center [340, 225] width 614 height 16
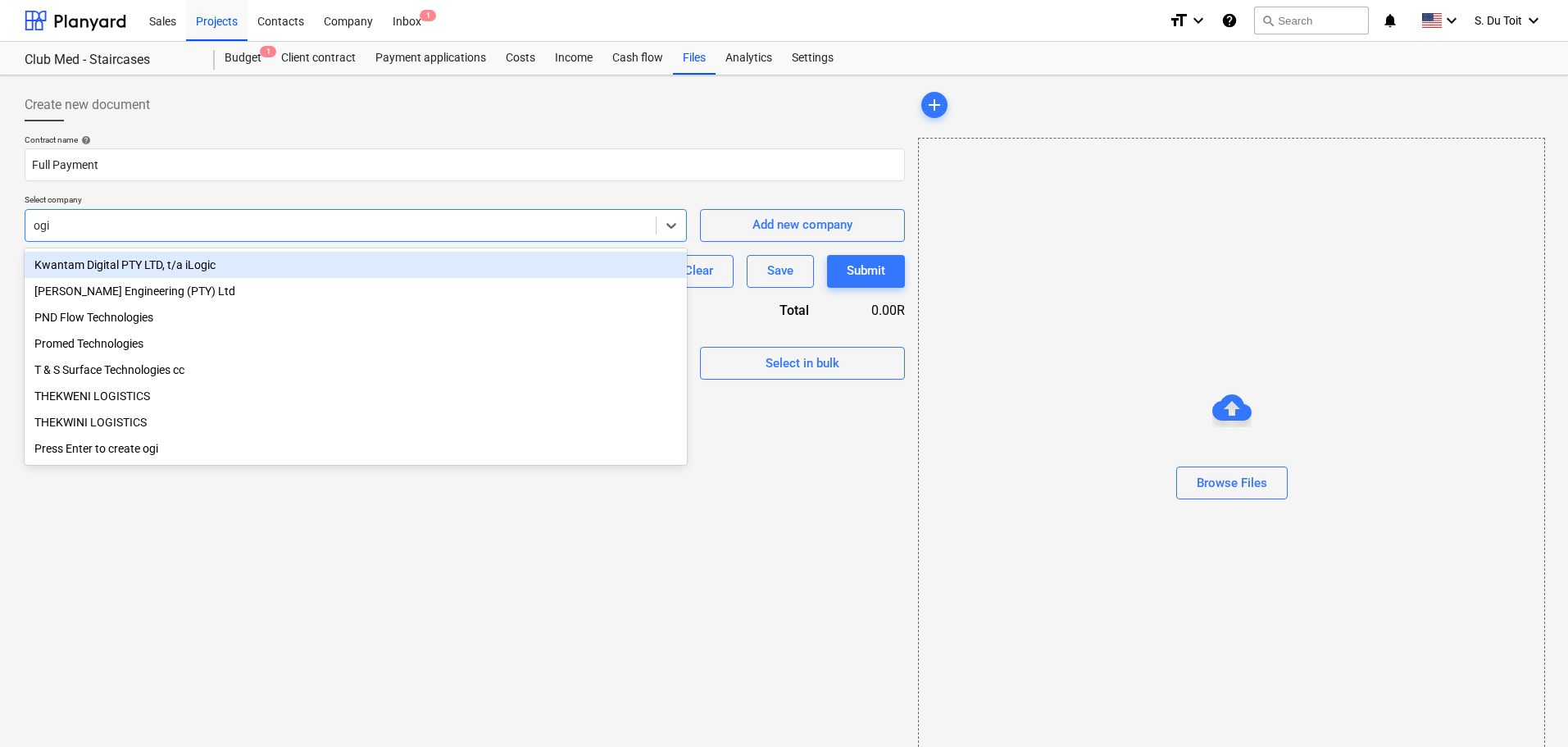
type input "ogil"
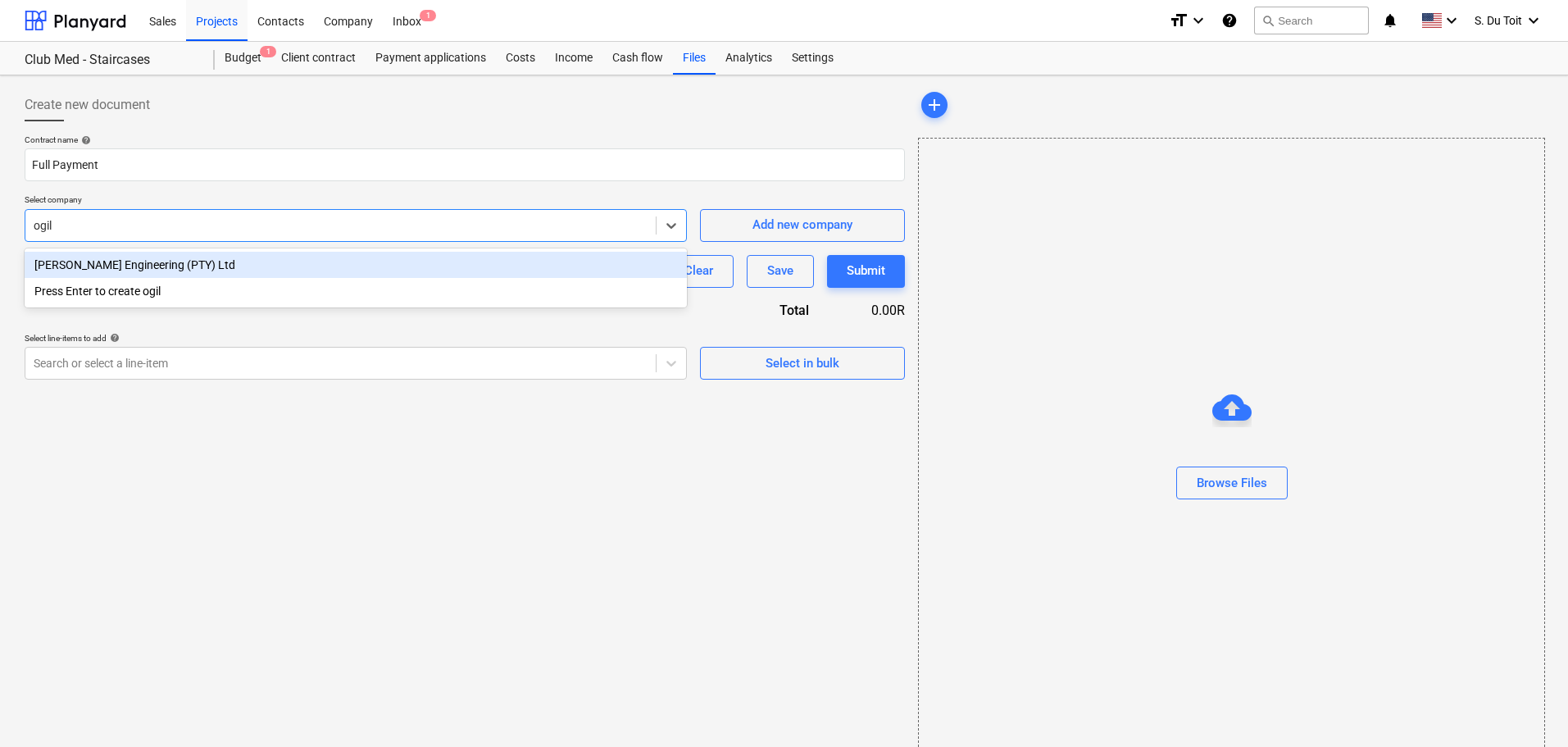
click at [258, 263] on div "[PERSON_NAME] Engineering (PTY) Ltd" at bounding box center [355, 264] width 662 height 26
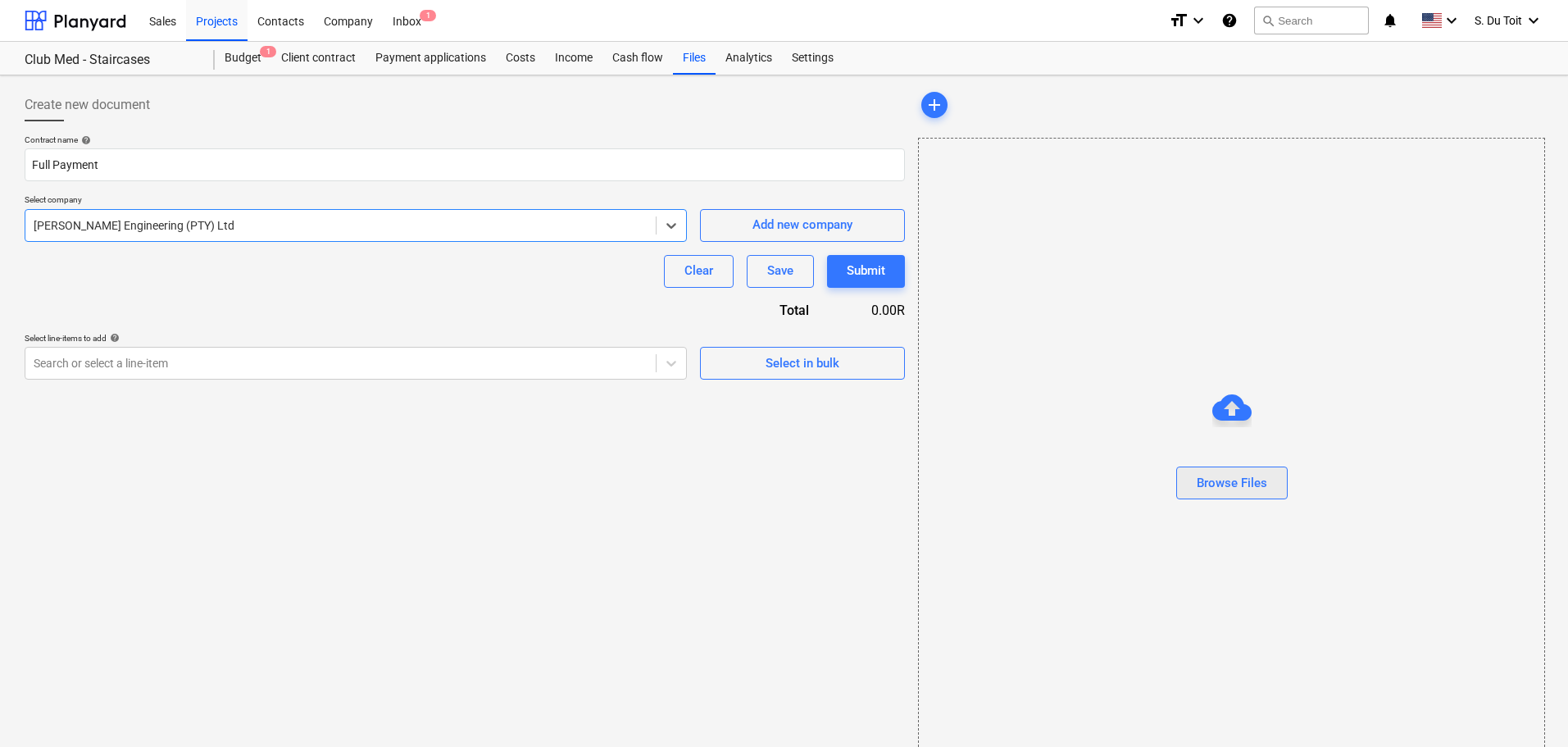
click at [1121, 489] on div "Browse Files" at bounding box center [1232, 483] width 71 height 21
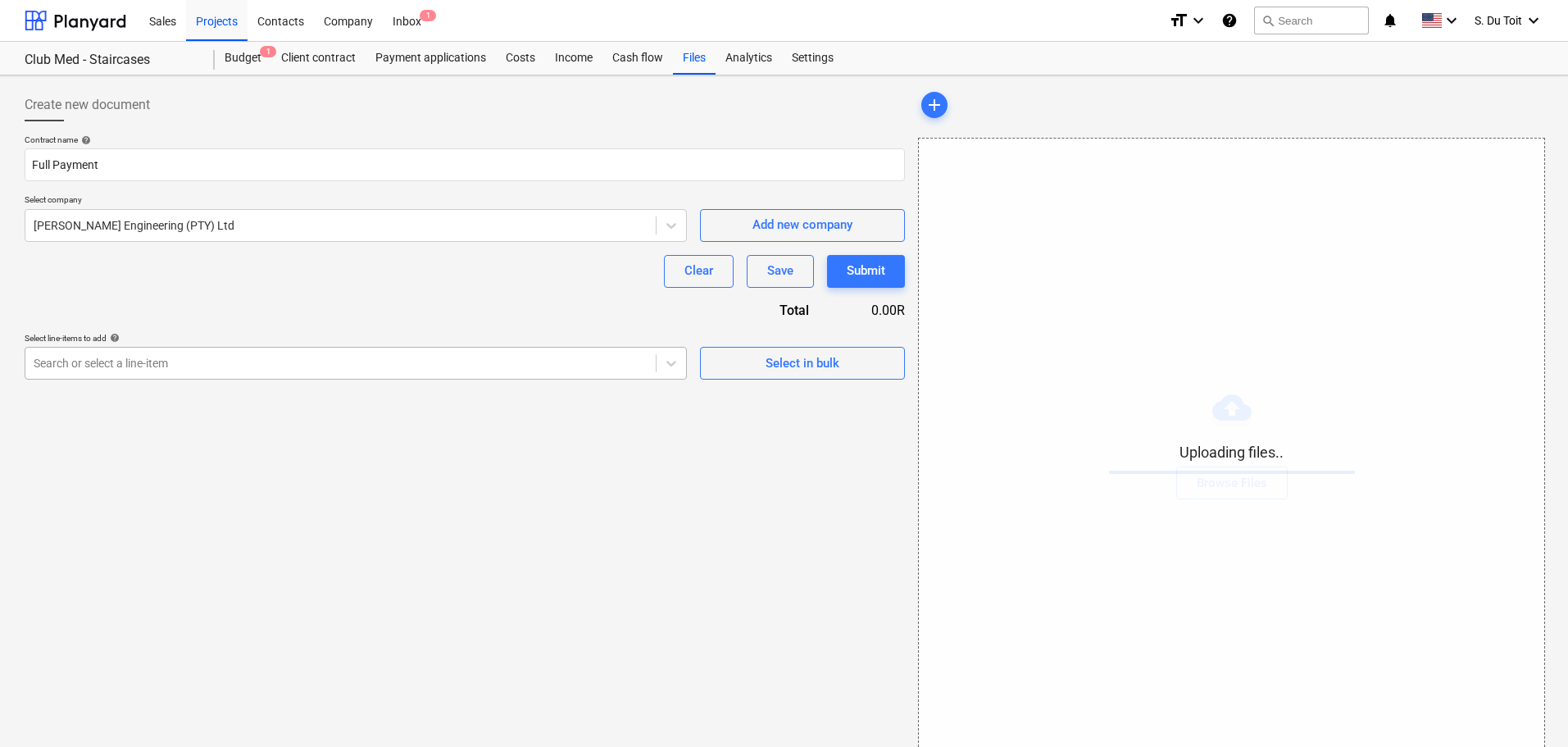
click at [282, 365] on div at bounding box center [340, 362] width 614 height 16
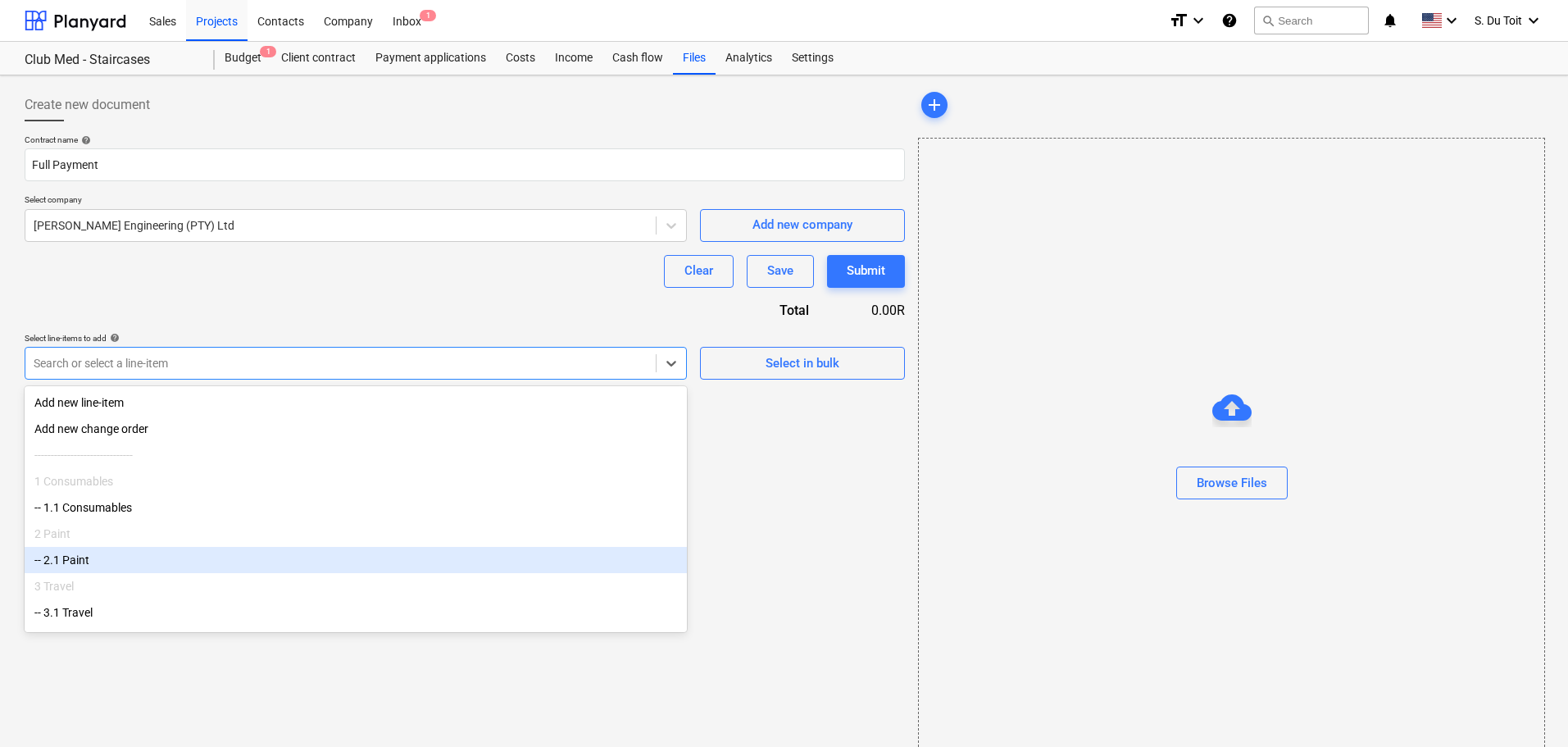
scroll to position [85, 0]
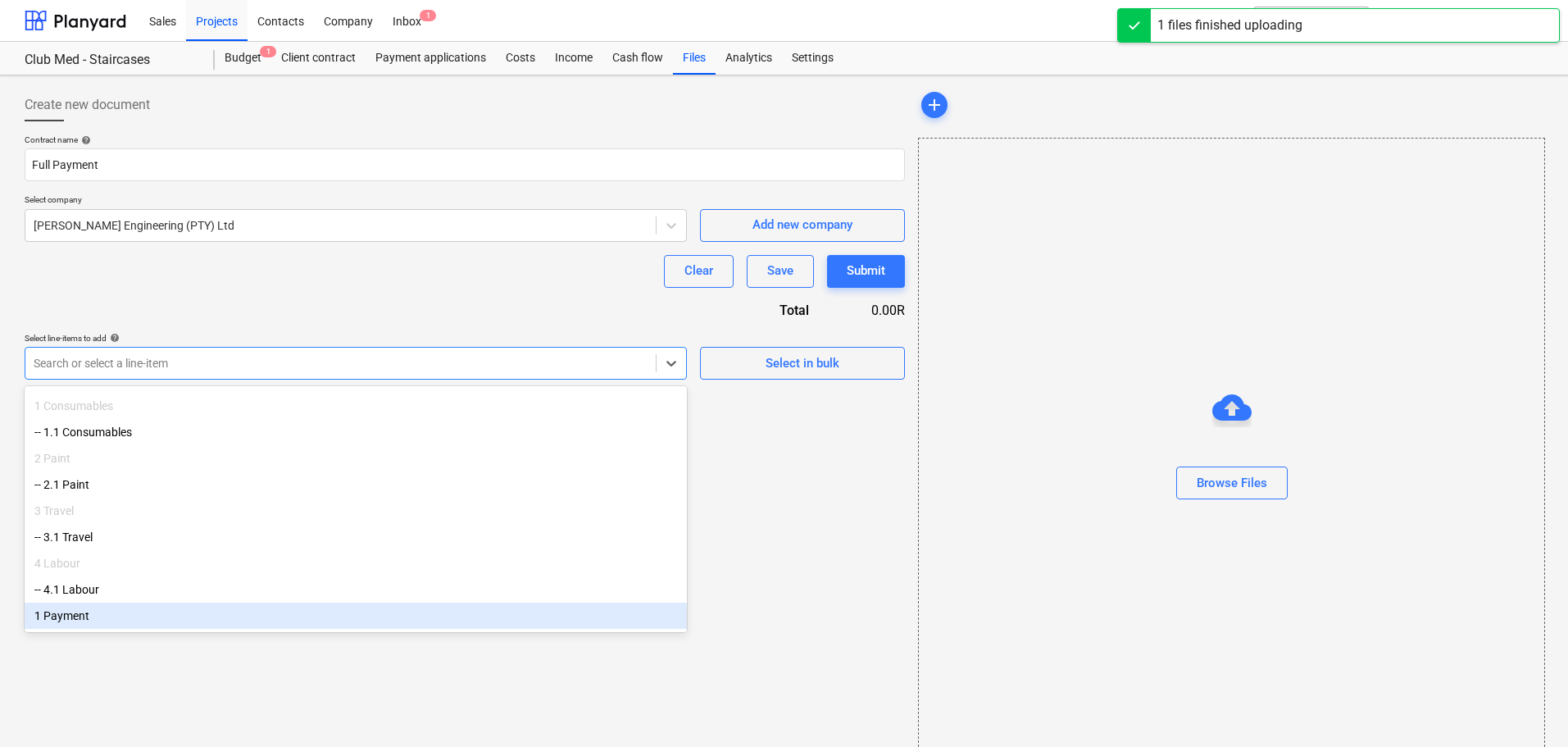
click at [204, 624] on div "1 Payment" at bounding box center [355, 615] width 662 height 26
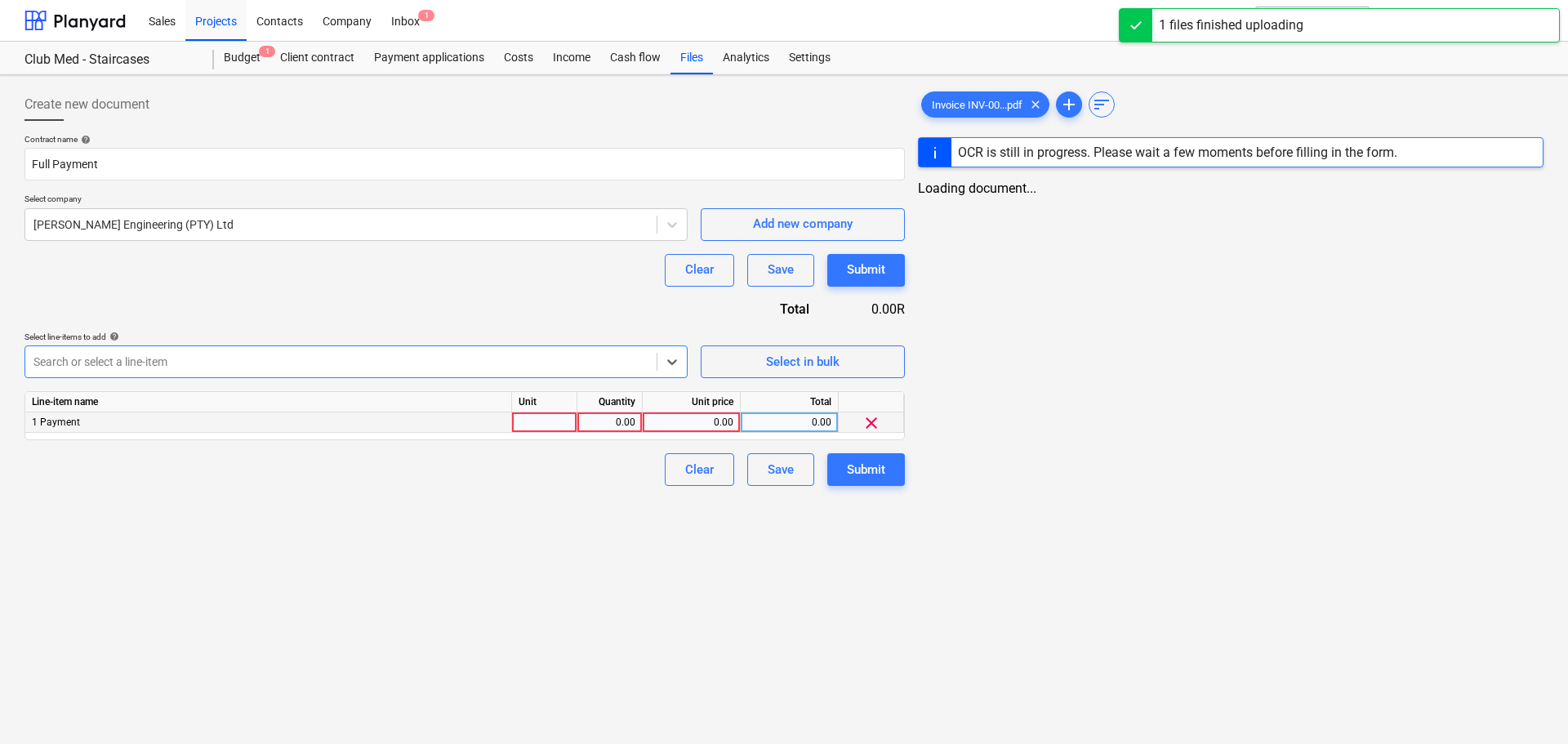
click at [558, 422] on div at bounding box center [544, 423] width 65 height 20
type input "1"
click at [620, 424] on div "0.00" at bounding box center [609, 423] width 51 height 20
click at [706, 423] on div "0.00" at bounding box center [691, 423] width 84 height 20
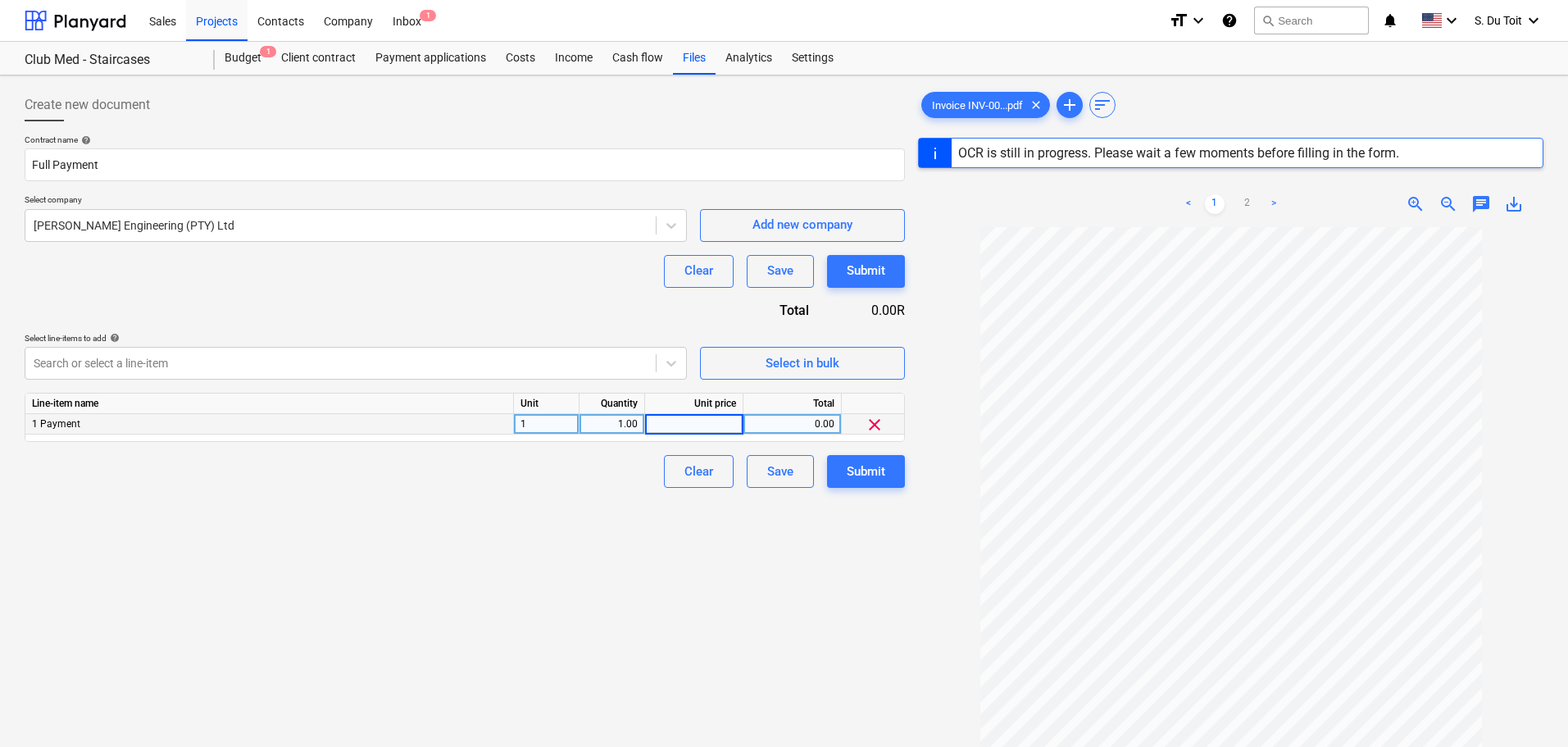
type input "21,000.44"
click at [863, 280] on div "Submit" at bounding box center [866, 270] width 39 height 21
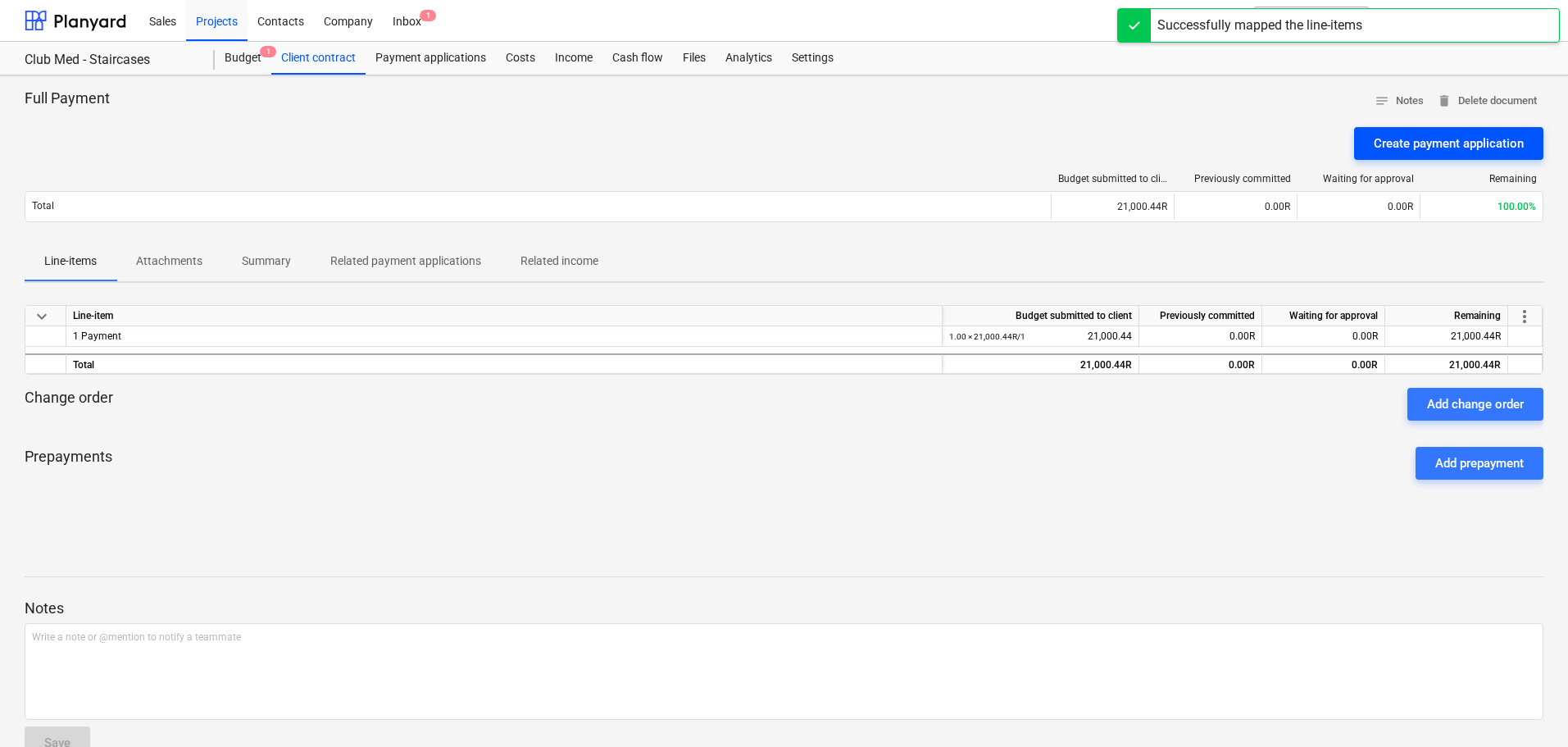
click at [1121, 146] on div "Create payment application" at bounding box center [1448, 143] width 150 height 21
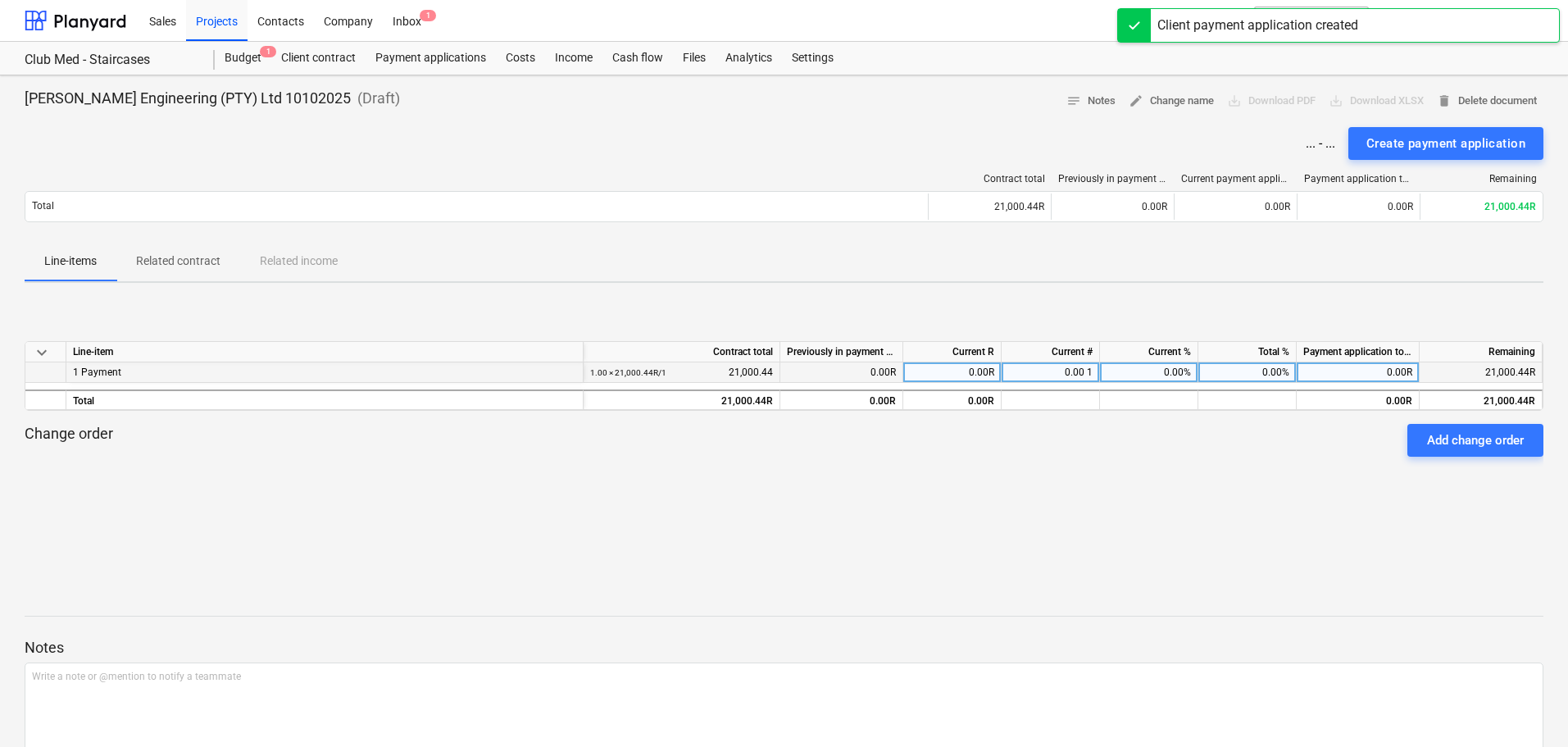
click at [980, 371] on div "0.00R" at bounding box center [952, 372] width 99 height 20
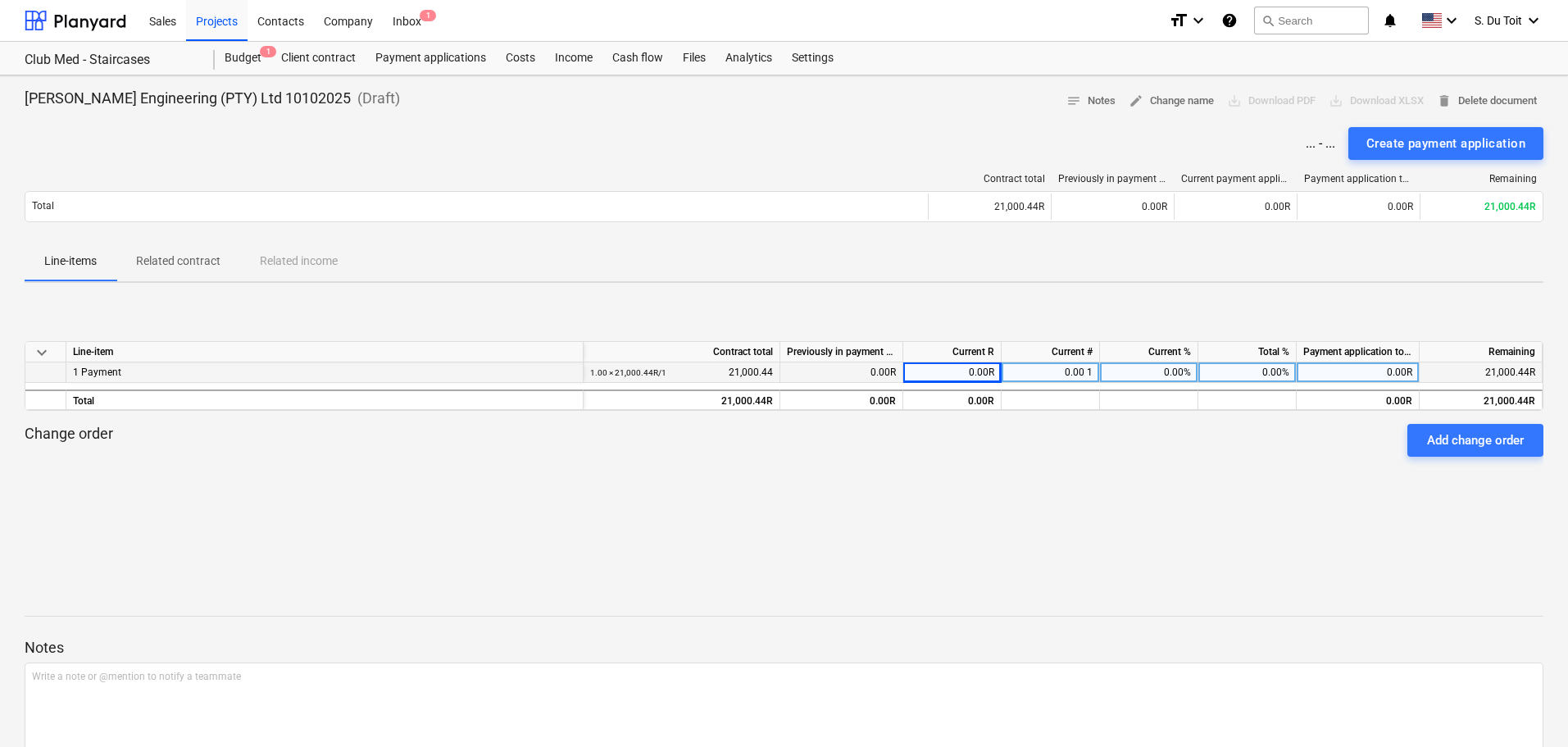
click at [1121, 369] on div "0.00%" at bounding box center [1149, 372] width 99 height 20
type input "100"
click at [1121, 491] on div "keyboard_arrow_down Line-item Contract total Previously in payment applications…" at bounding box center [784, 419] width 1519 height 155
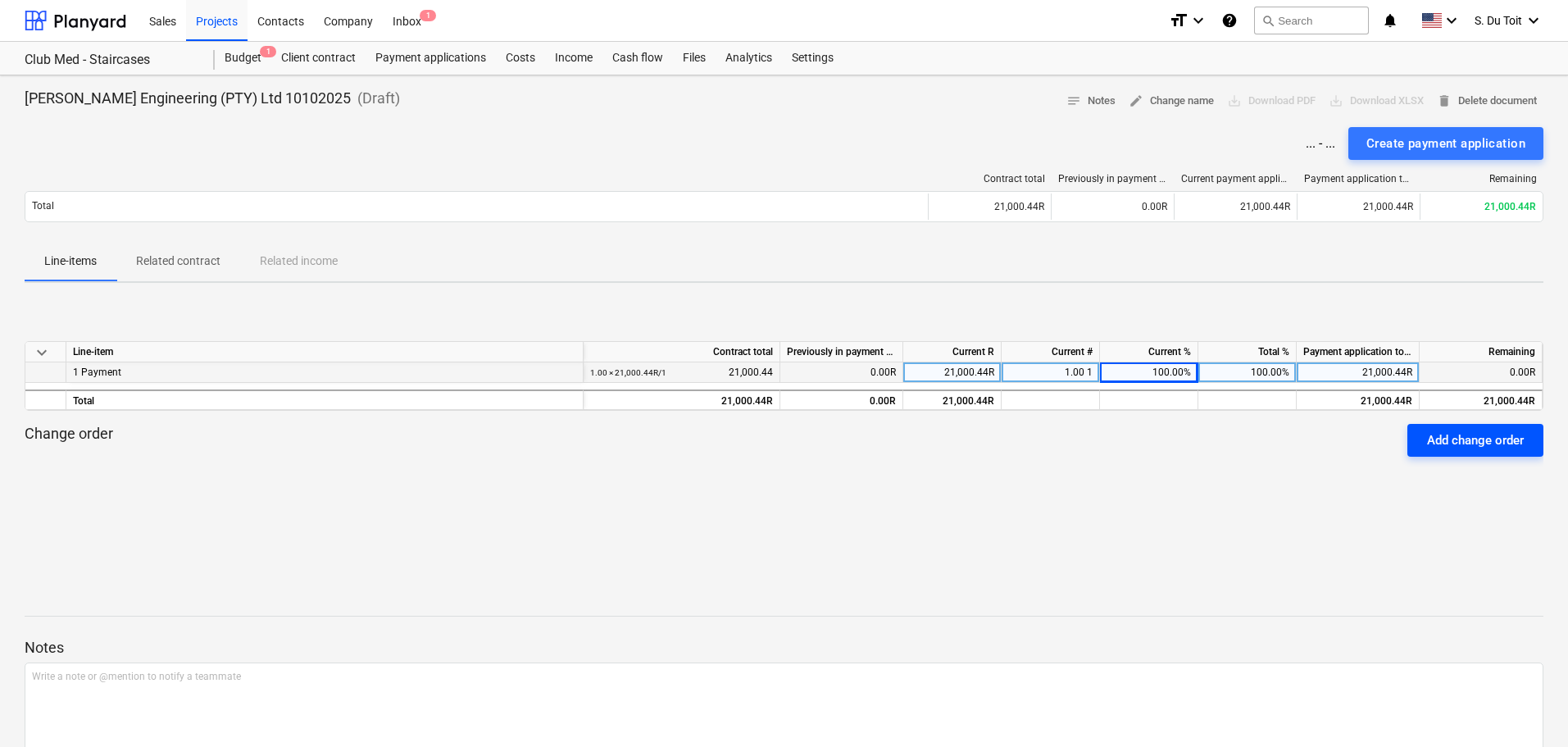
click at [1121, 447] on div "Add change order" at bounding box center [1475, 440] width 97 height 21
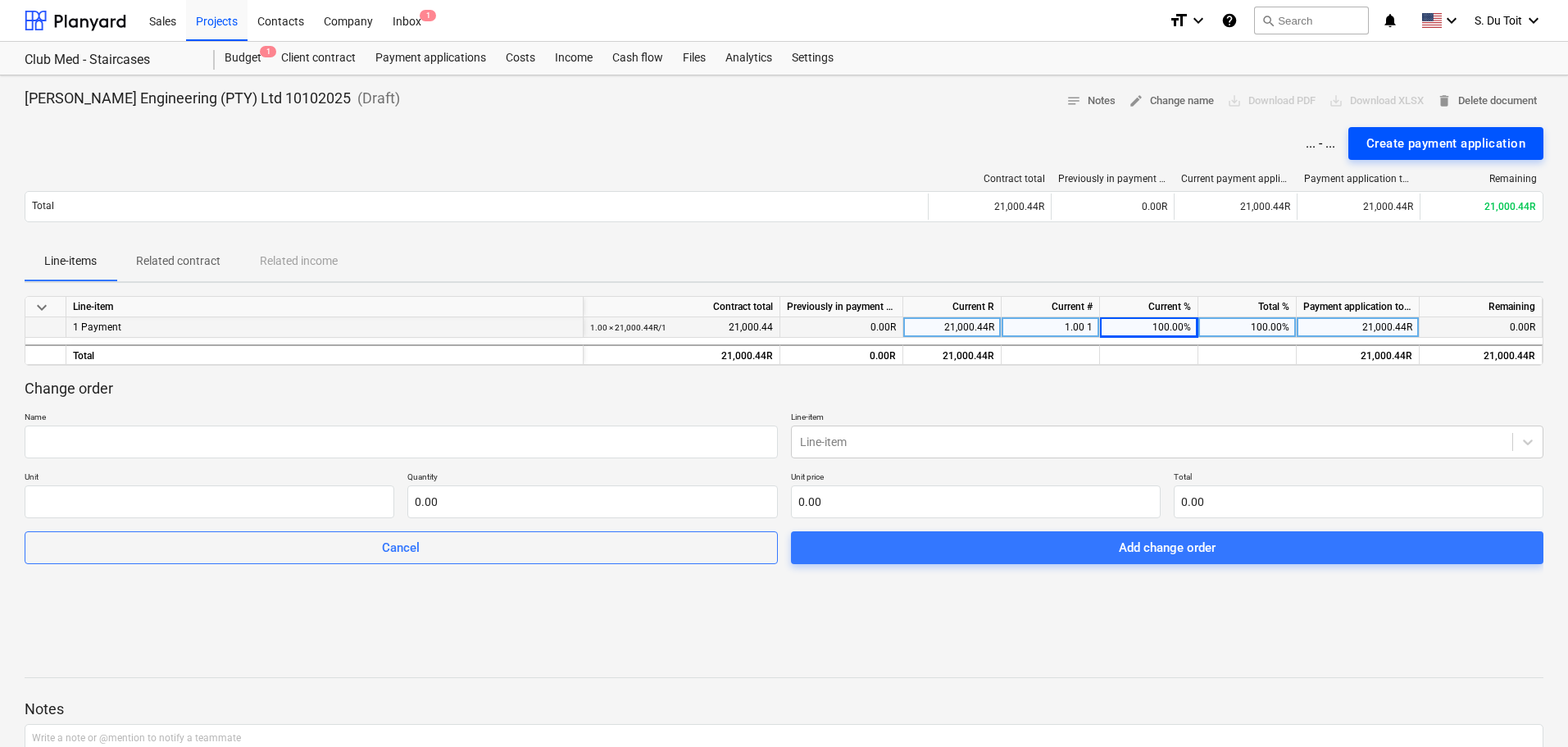
click at [1121, 145] on div "Create payment application" at bounding box center [1446, 143] width 159 height 21
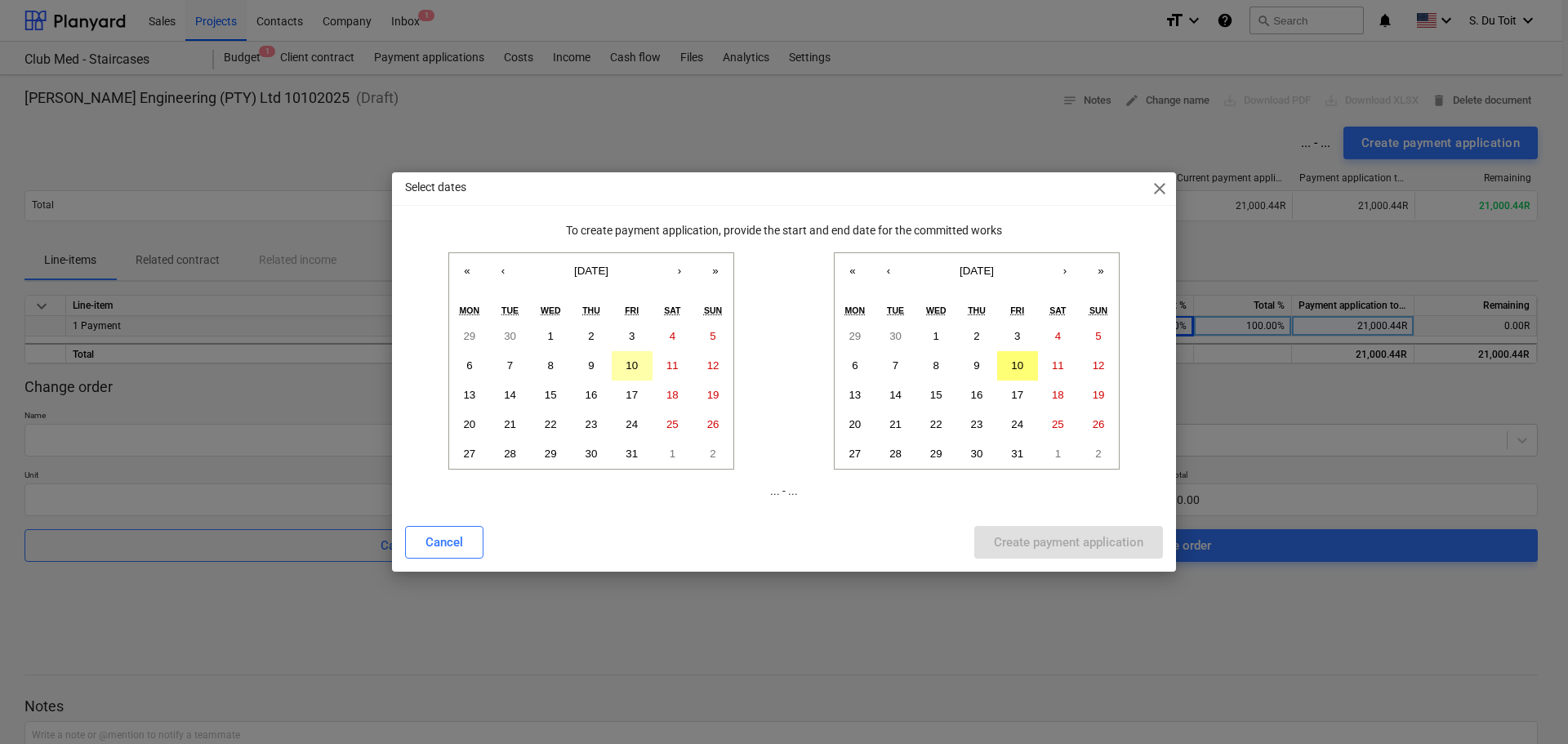
click at [644, 369] on button "10" at bounding box center [632, 366] width 41 height 29
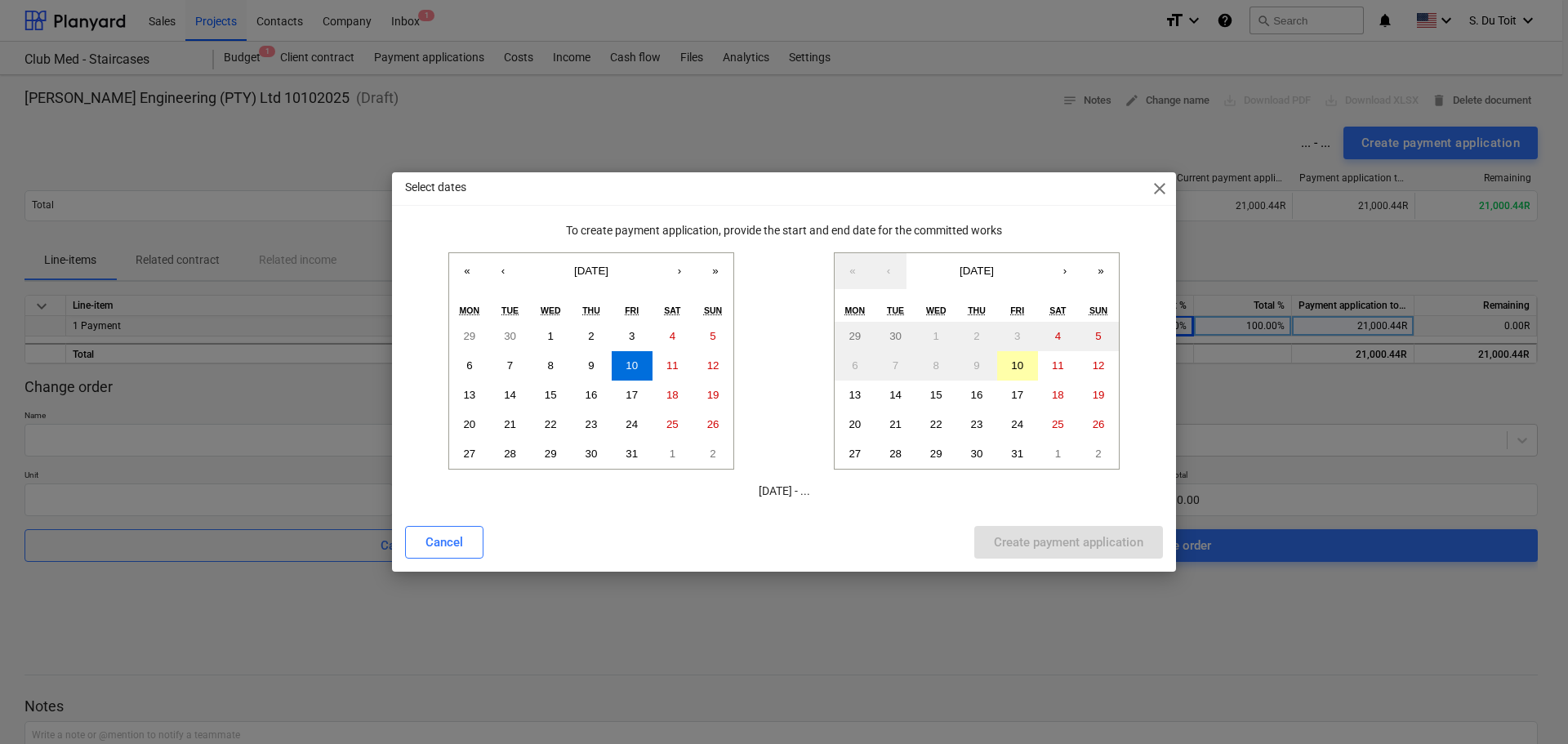
click at [1029, 370] on button "10" at bounding box center [1017, 366] width 41 height 29
click at [1082, 553] on div "Create payment application" at bounding box center [1069, 542] width 149 height 21
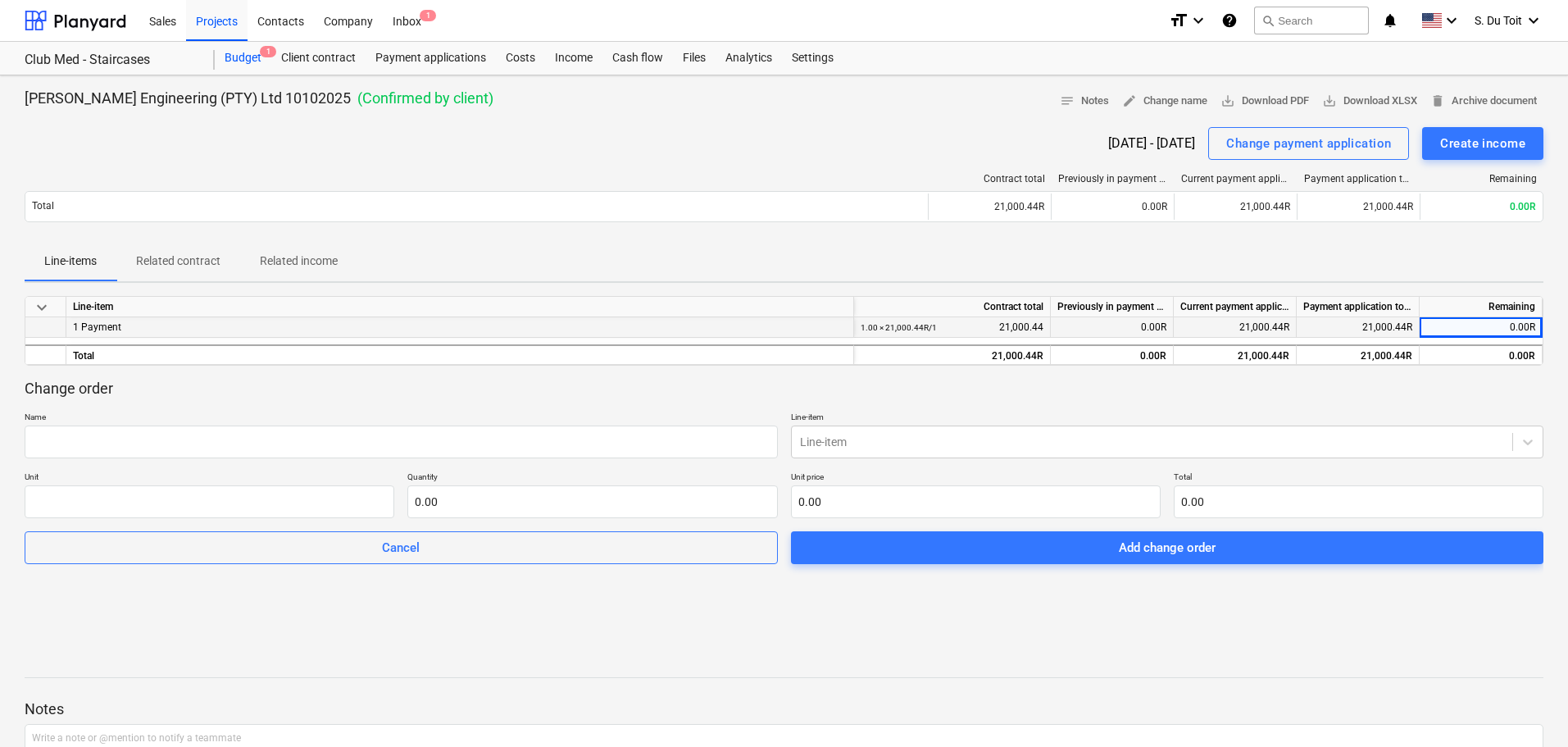
click at [243, 58] on div "Budget 1" at bounding box center [243, 58] width 56 height 33
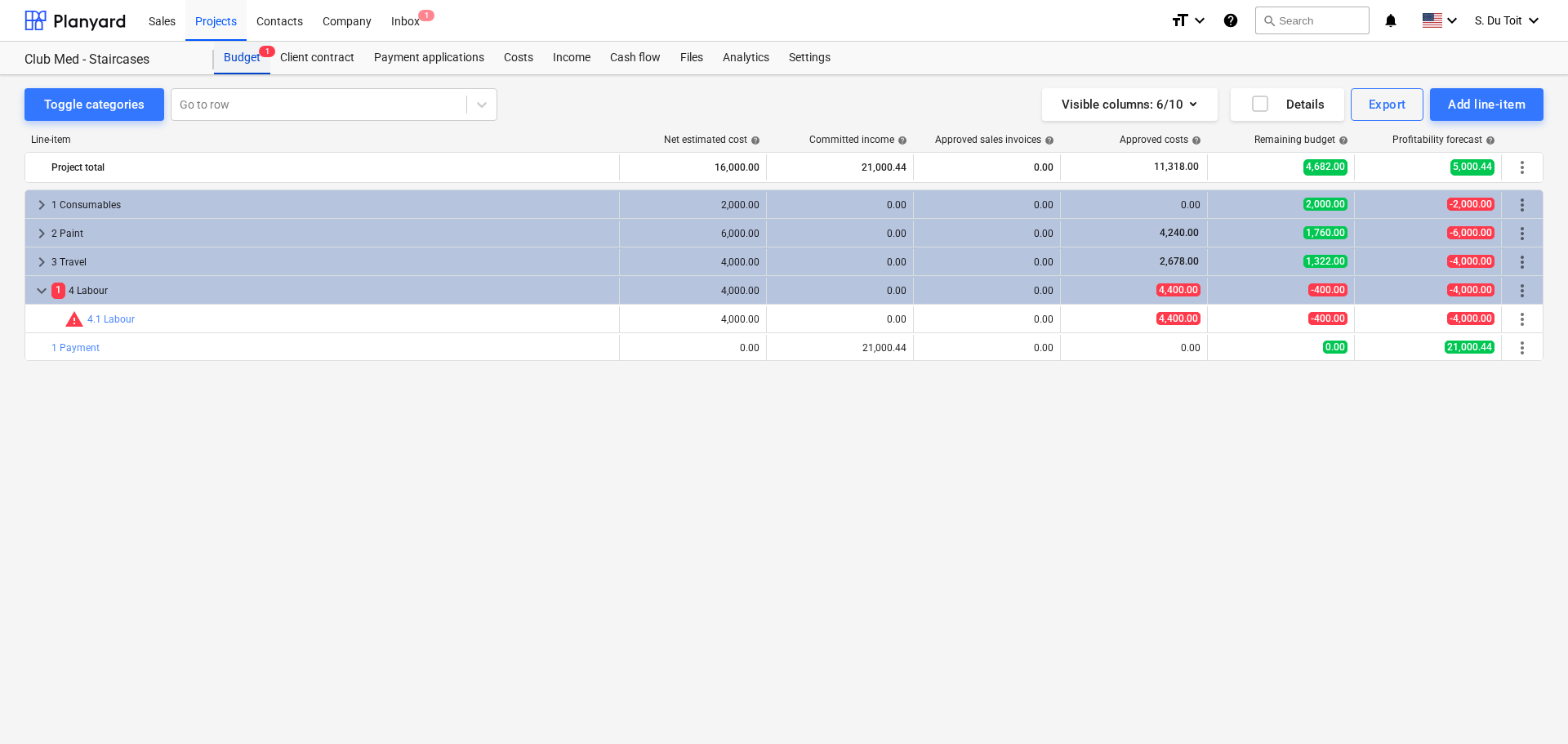
click at [243, 64] on div "Budget 1" at bounding box center [242, 58] width 56 height 33
click at [223, 29] on div "Projects" at bounding box center [216, 20] width 61 height 42
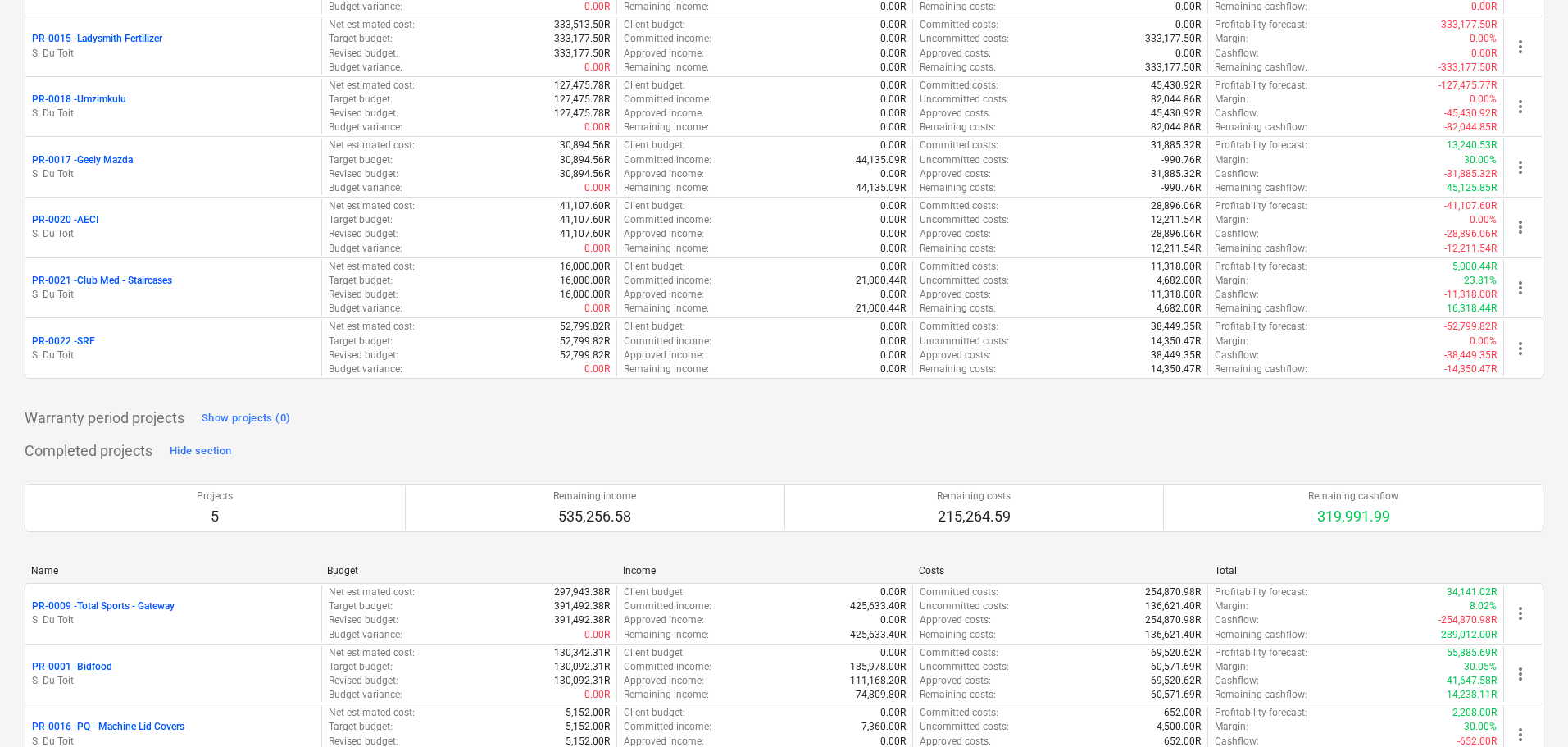
scroll to position [755, 0]
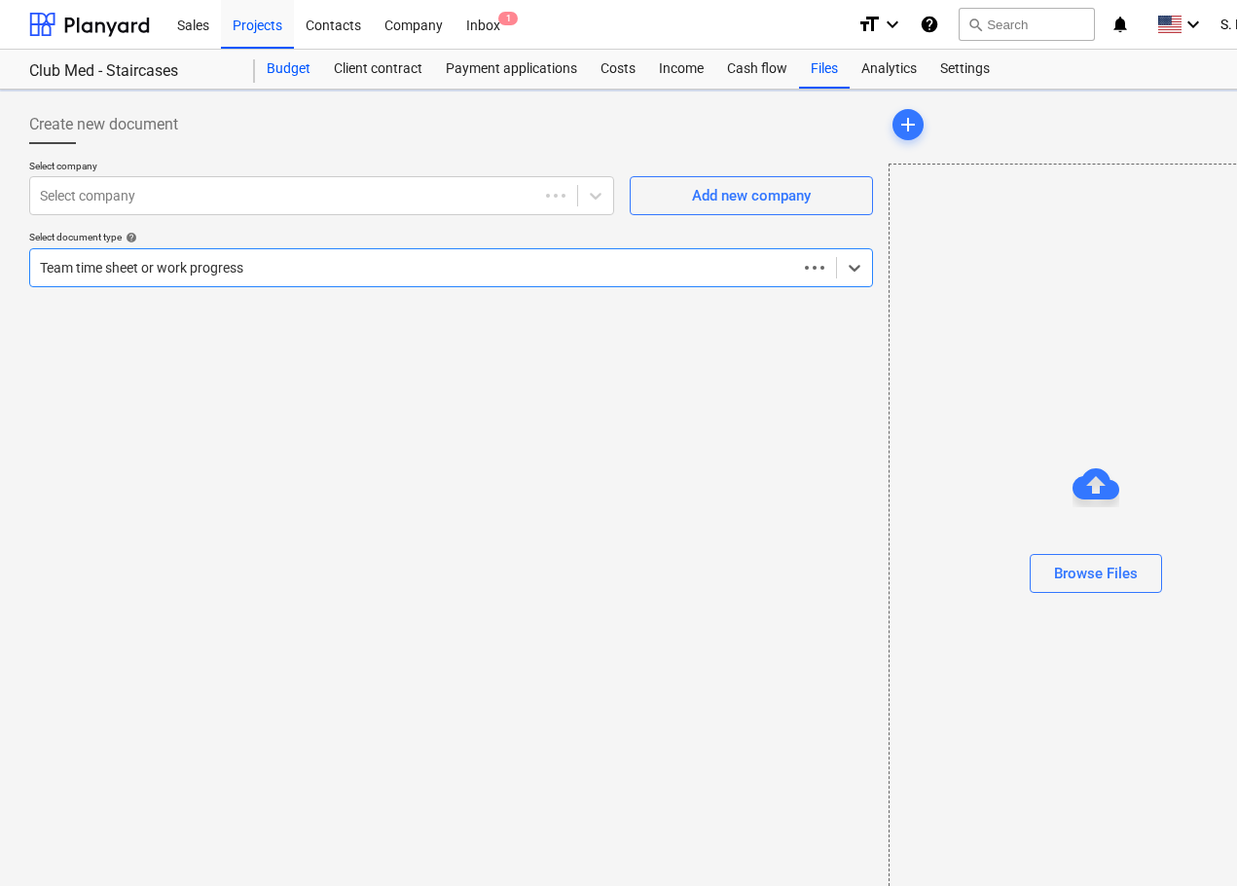
click at [287, 61] on div "Budget" at bounding box center [288, 69] width 67 height 39
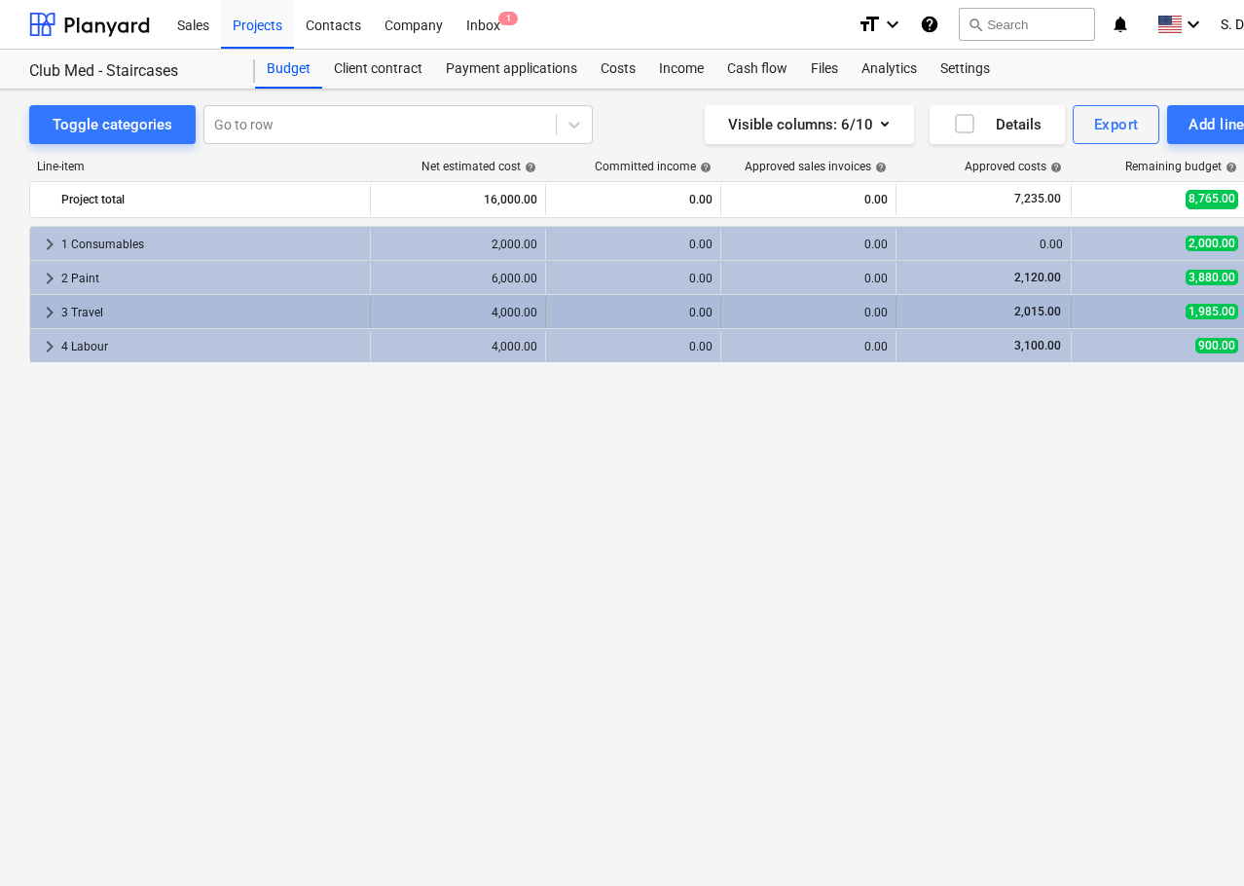
click at [338, 306] on div "3 Travel" at bounding box center [211, 312] width 301 height 31
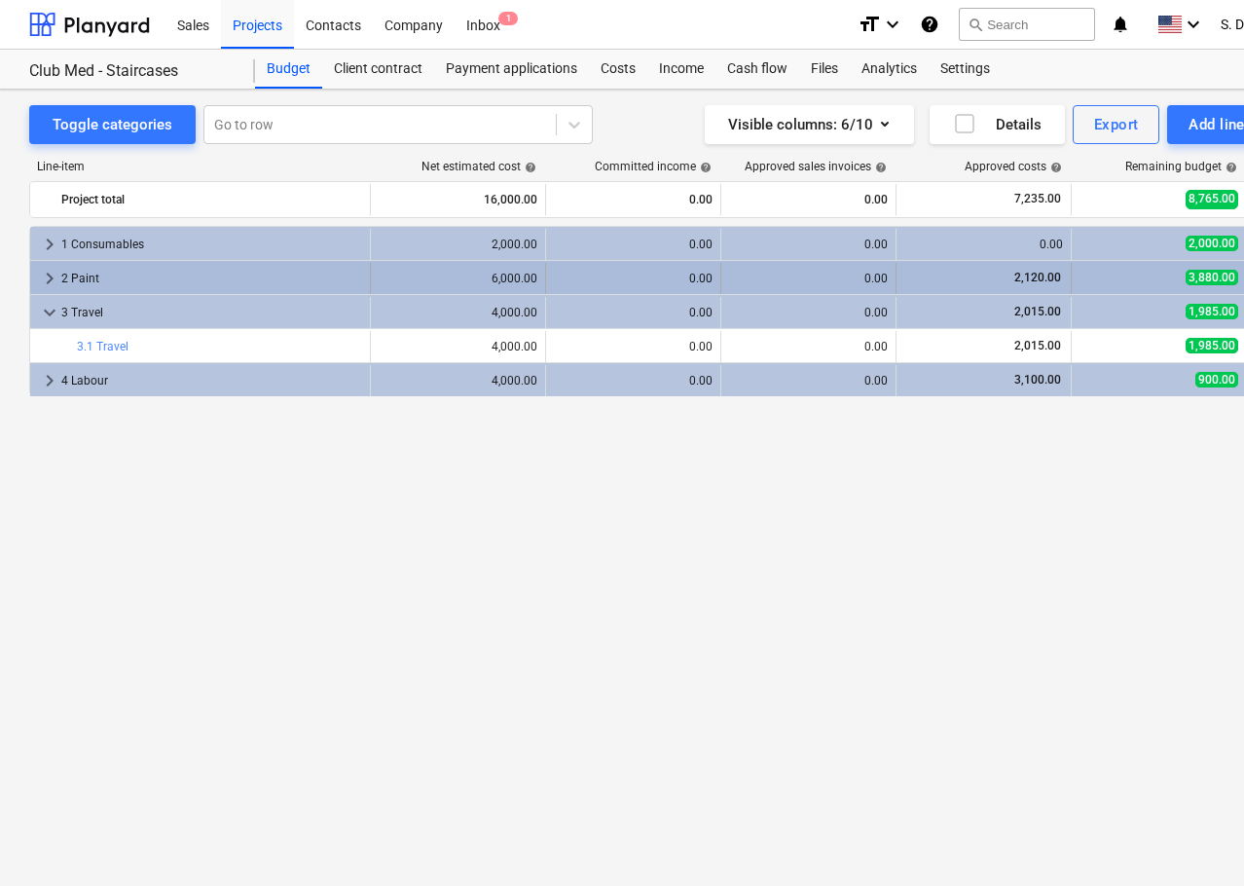
click at [871, 280] on div "0.00" at bounding box center [808, 279] width 159 height 14
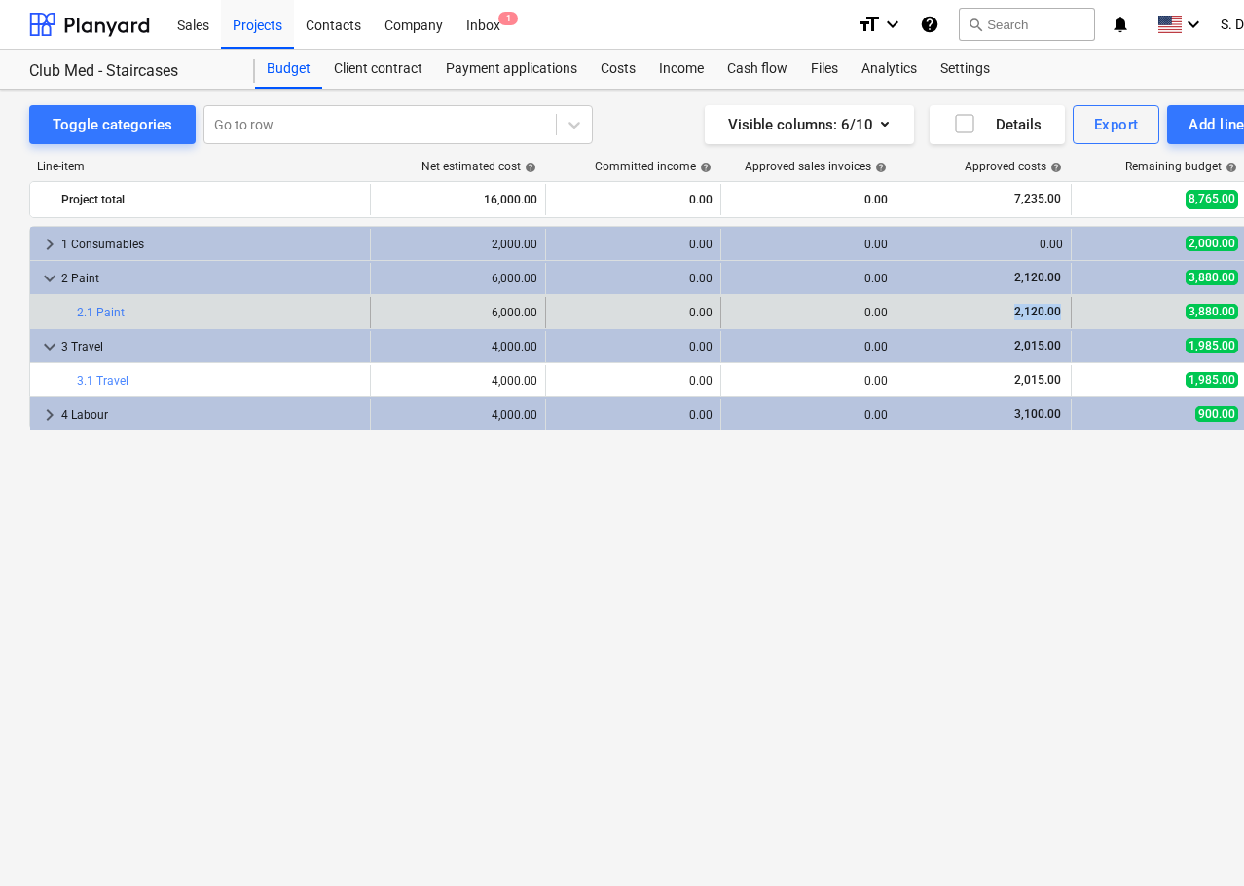
drag, startPoint x: 1015, startPoint y: 311, endPoint x: 1062, endPoint y: 313, distance: 46.8
click at [1062, 313] on span "2,120.00" at bounding box center [1037, 312] width 51 height 14
copy span "2,120.00"
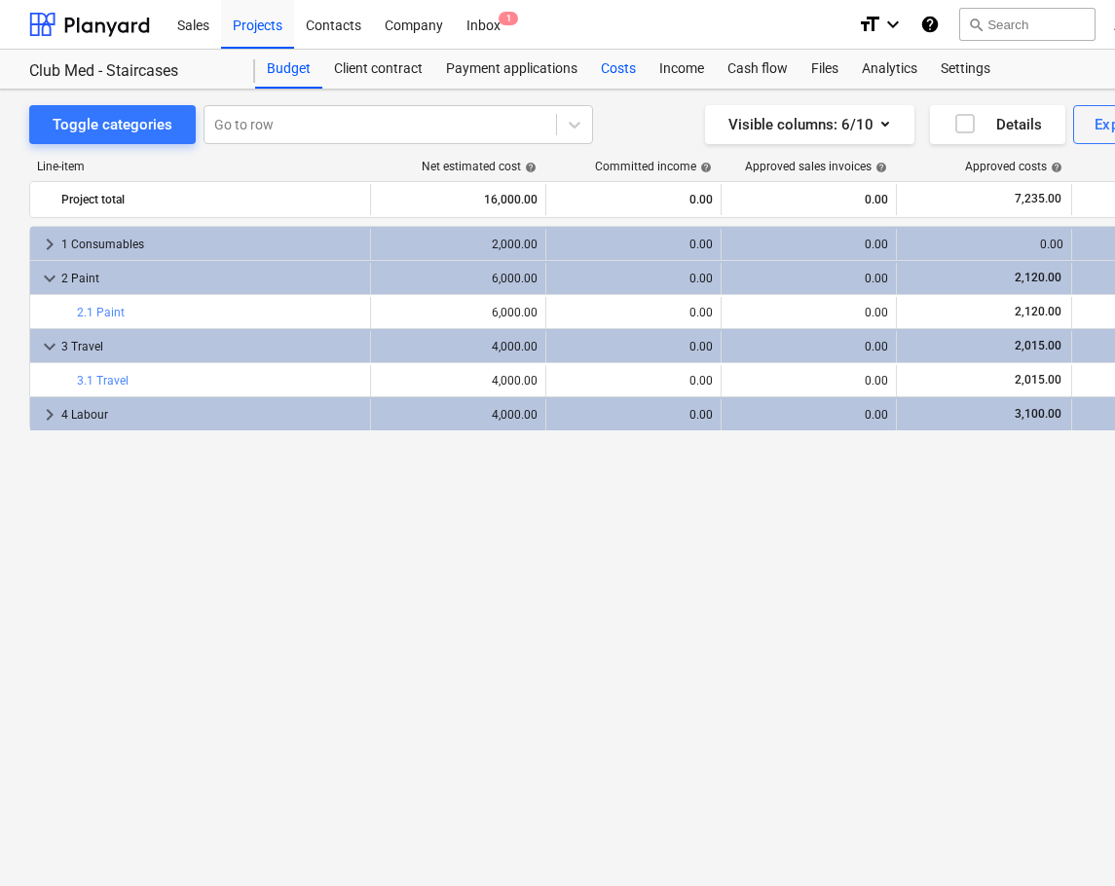
click at [616, 67] on div "Costs" at bounding box center [618, 69] width 58 height 39
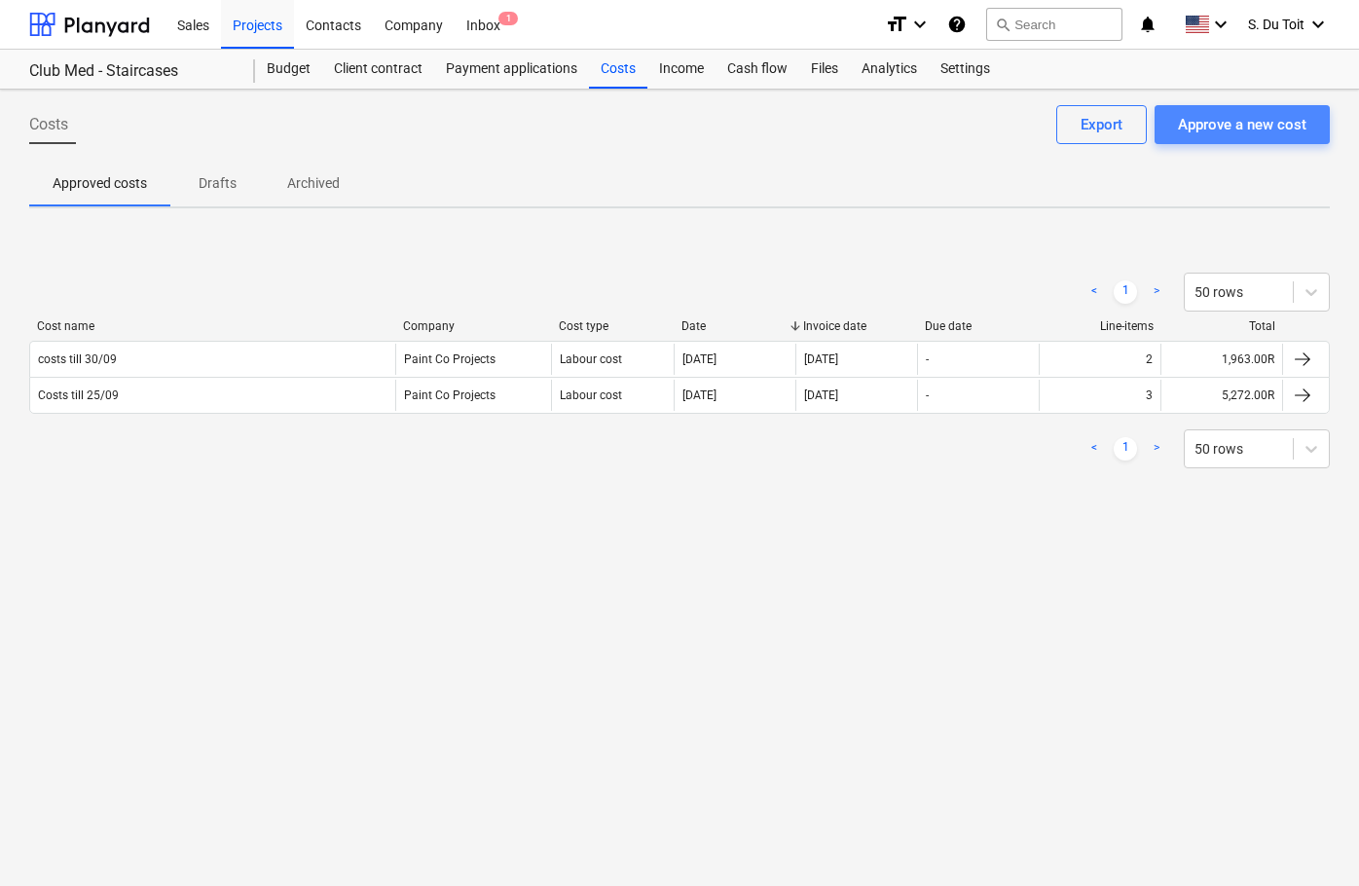
click at [1227, 129] on div "Approve a new cost" at bounding box center [1242, 124] width 128 height 25
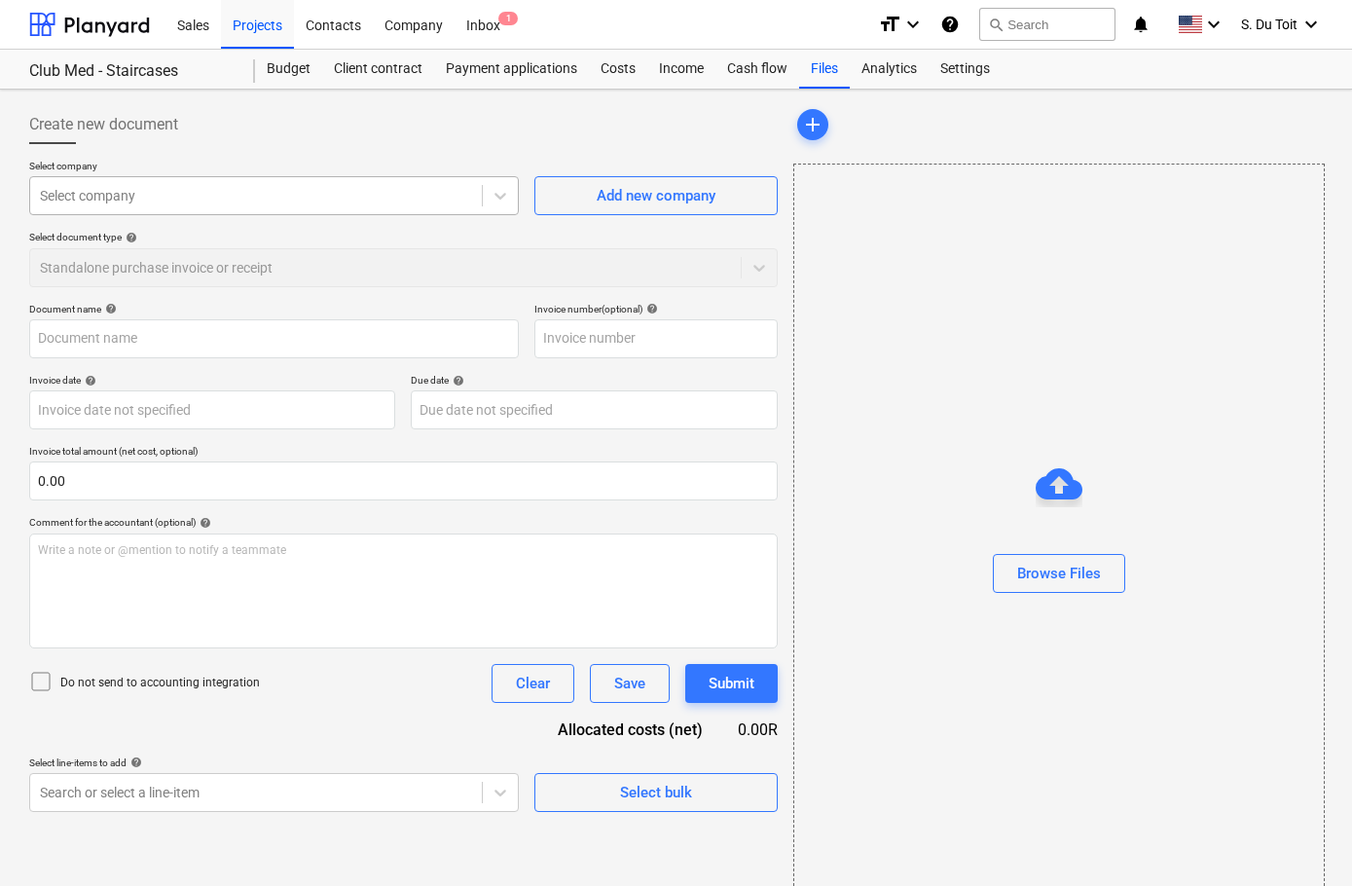
click at [159, 201] on div at bounding box center [256, 195] width 432 height 19
